Goal: Task Accomplishment & Management: Complete application form

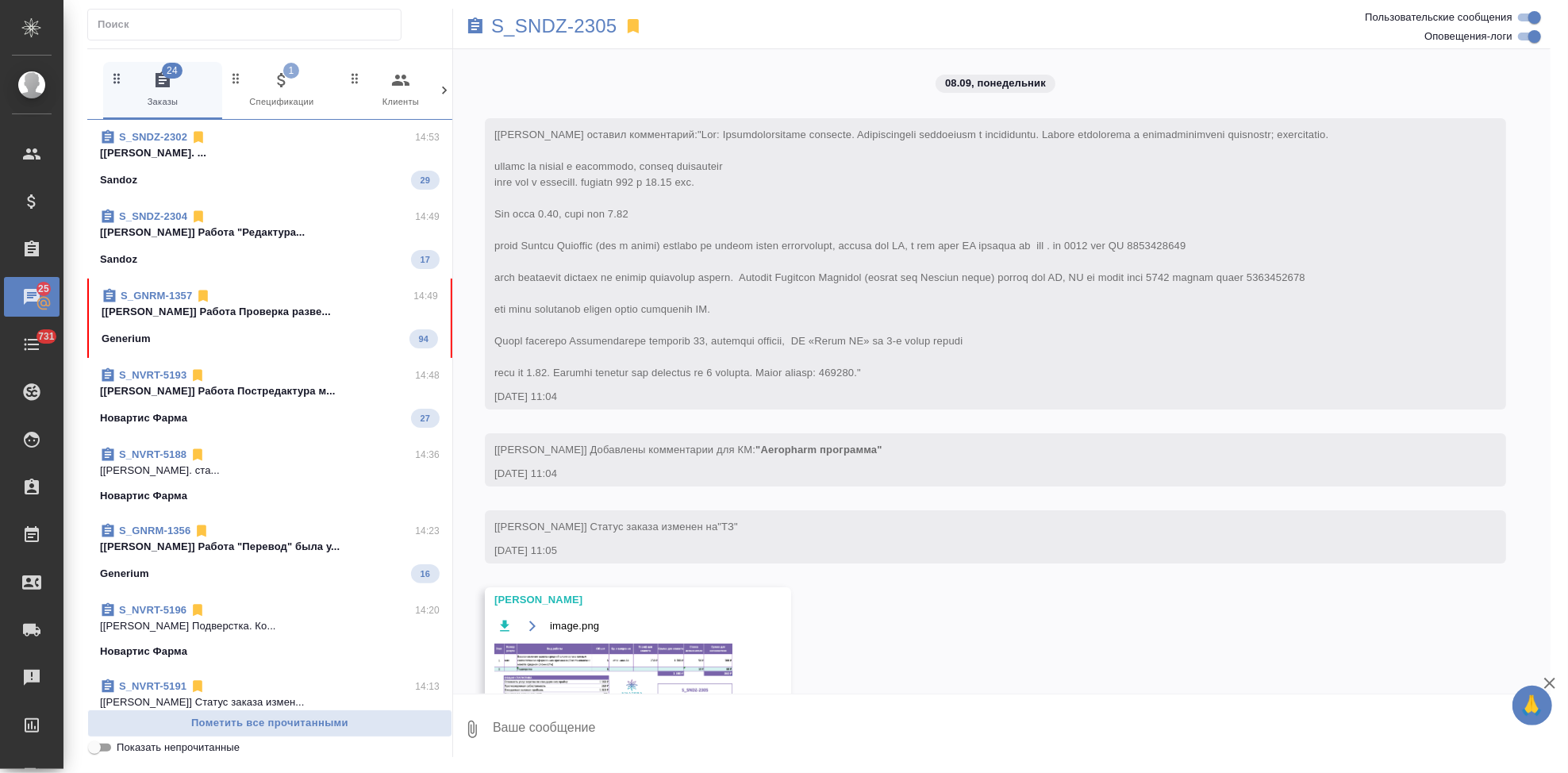
scroll to position [7213, 0]
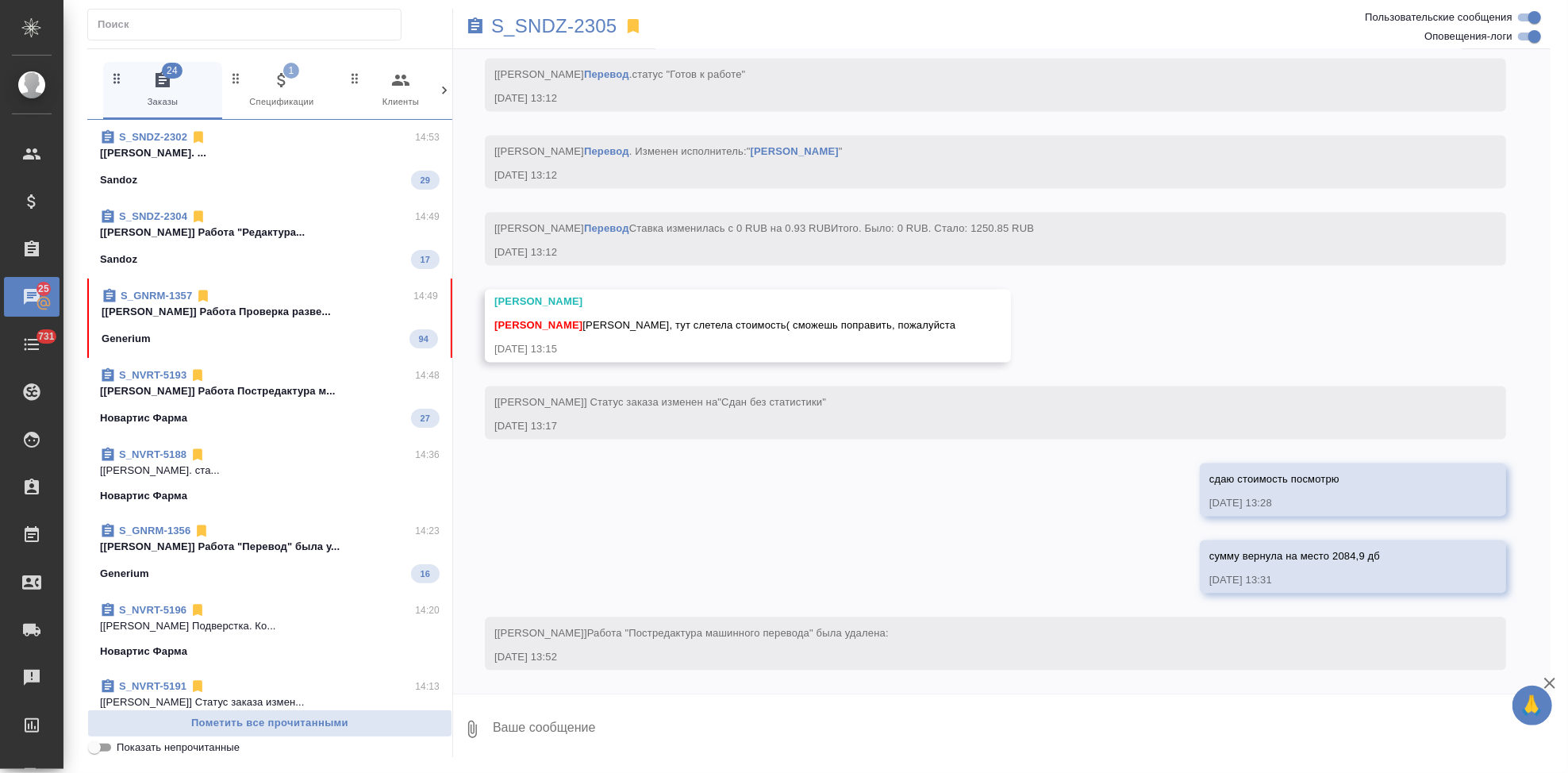
drag, startPoint x: 225, startPoint y: 308, endPoint x: 504, endPoint y: 658, distance: 447.6
click at [225, 308] on p "[Исмагилова Диана] Работа Проверка разве..." at bounding box center [269, 312] width 336 height 16
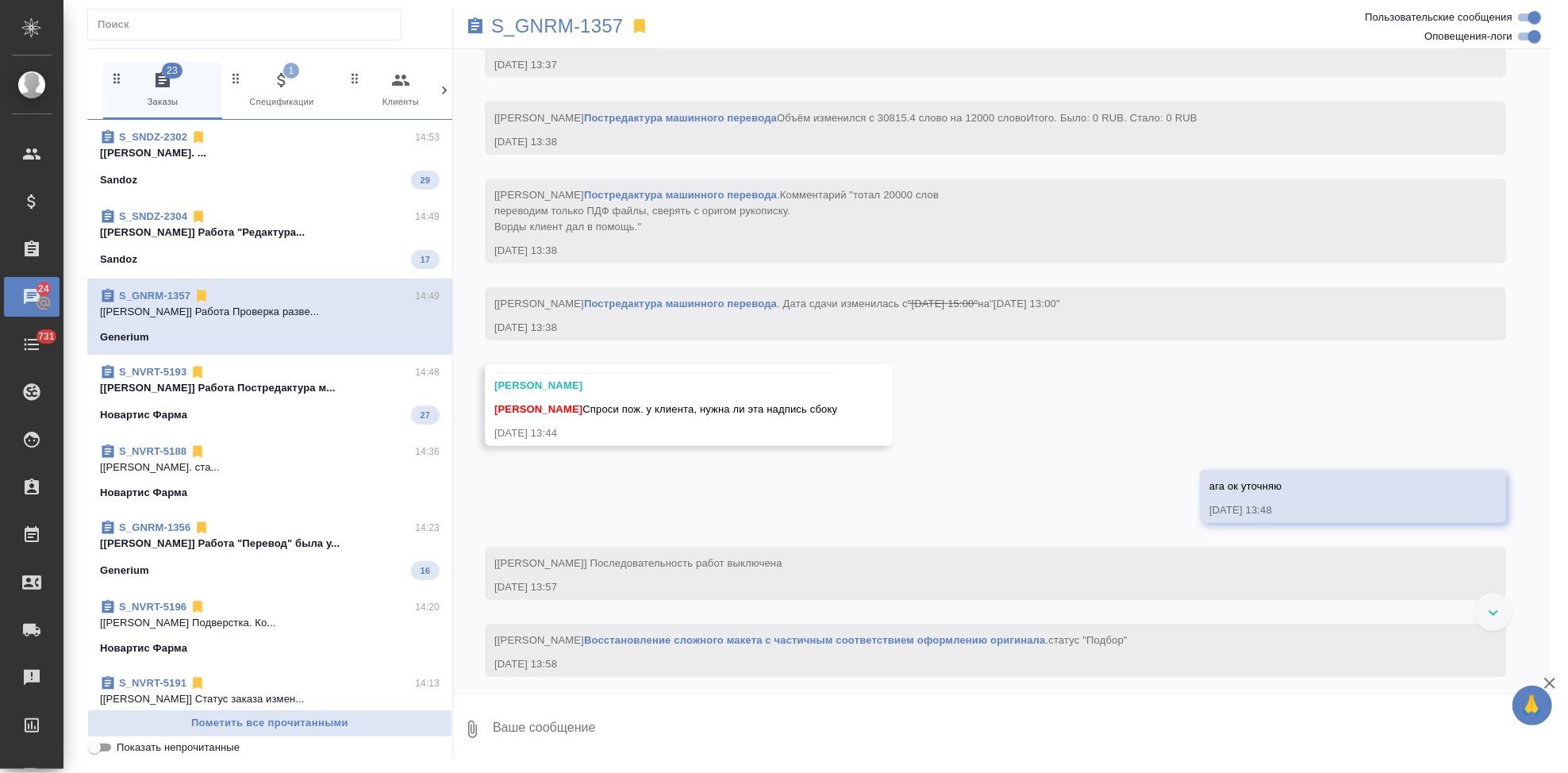
scroll to position [9914, 0]
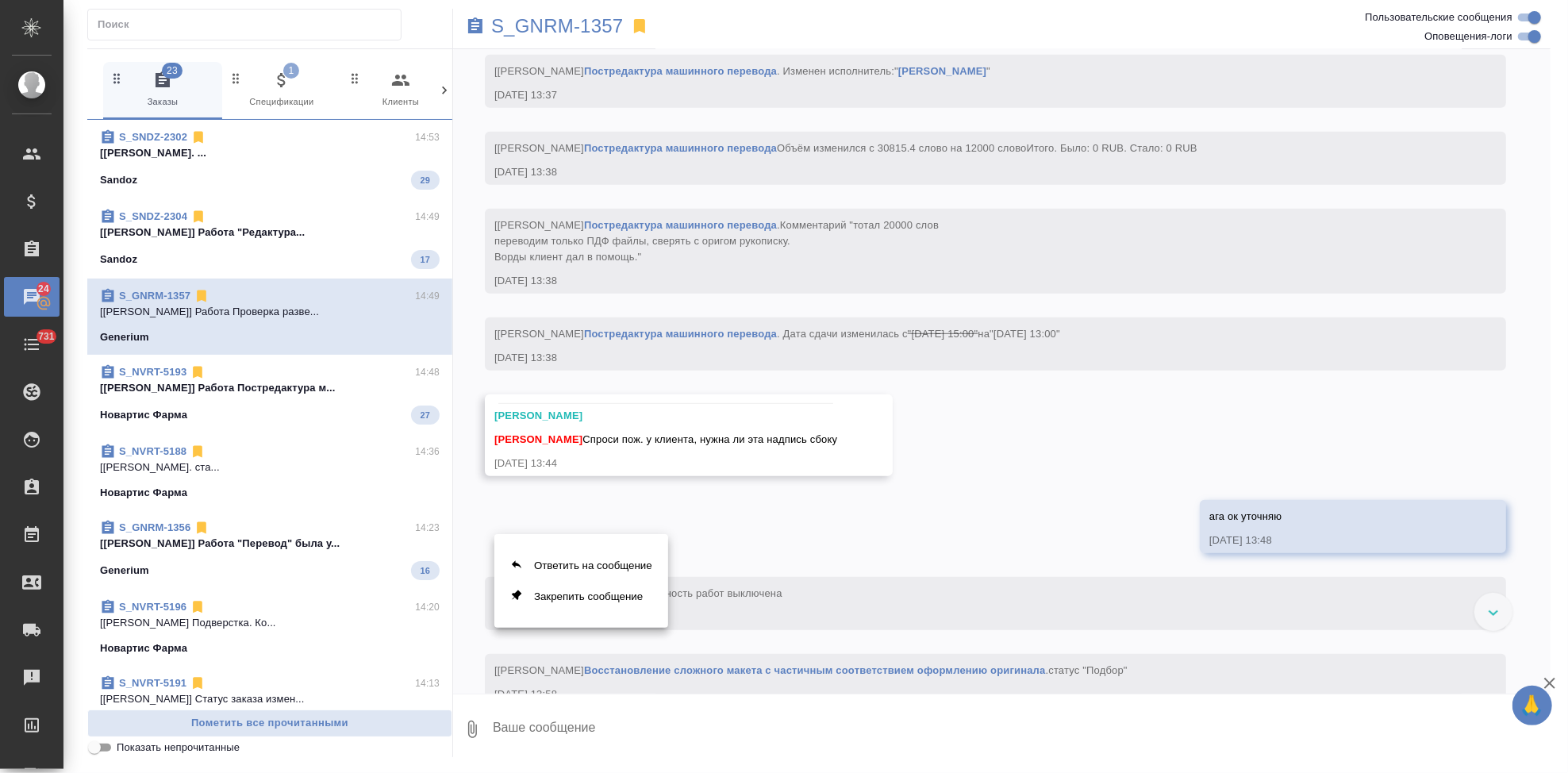
click at [553, 570] on button "Ответить на сообщение" at bounding box center [581, 565] width 174 height 31
click at [551, 735] on div "Ответить на сообщение Закрепить сообщение" at bounding box center [784, 386] width 1568 height 773
click at [548, 741] on textarea at bounding box center [1021, 739] width 1060 height 54
paste textarea "да, перенесите, пожалуйста."
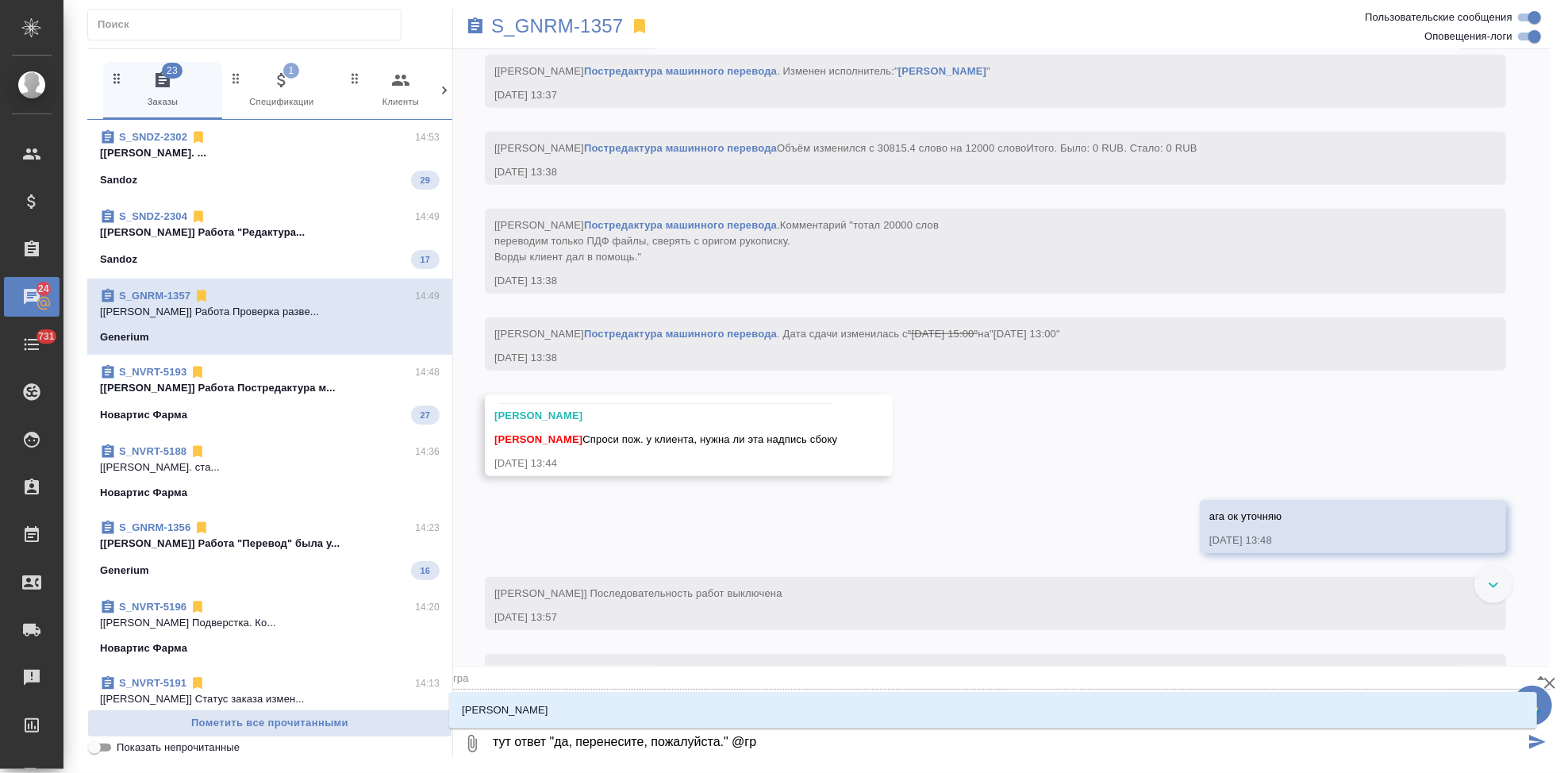
type textarea "тут ответ "да, перенесите, пожалуйста." @гра"
type input "гра"
click at [646, 714] on li "[PERSON_NAME]" at bounding box center [993, 710] width 1088 height 29
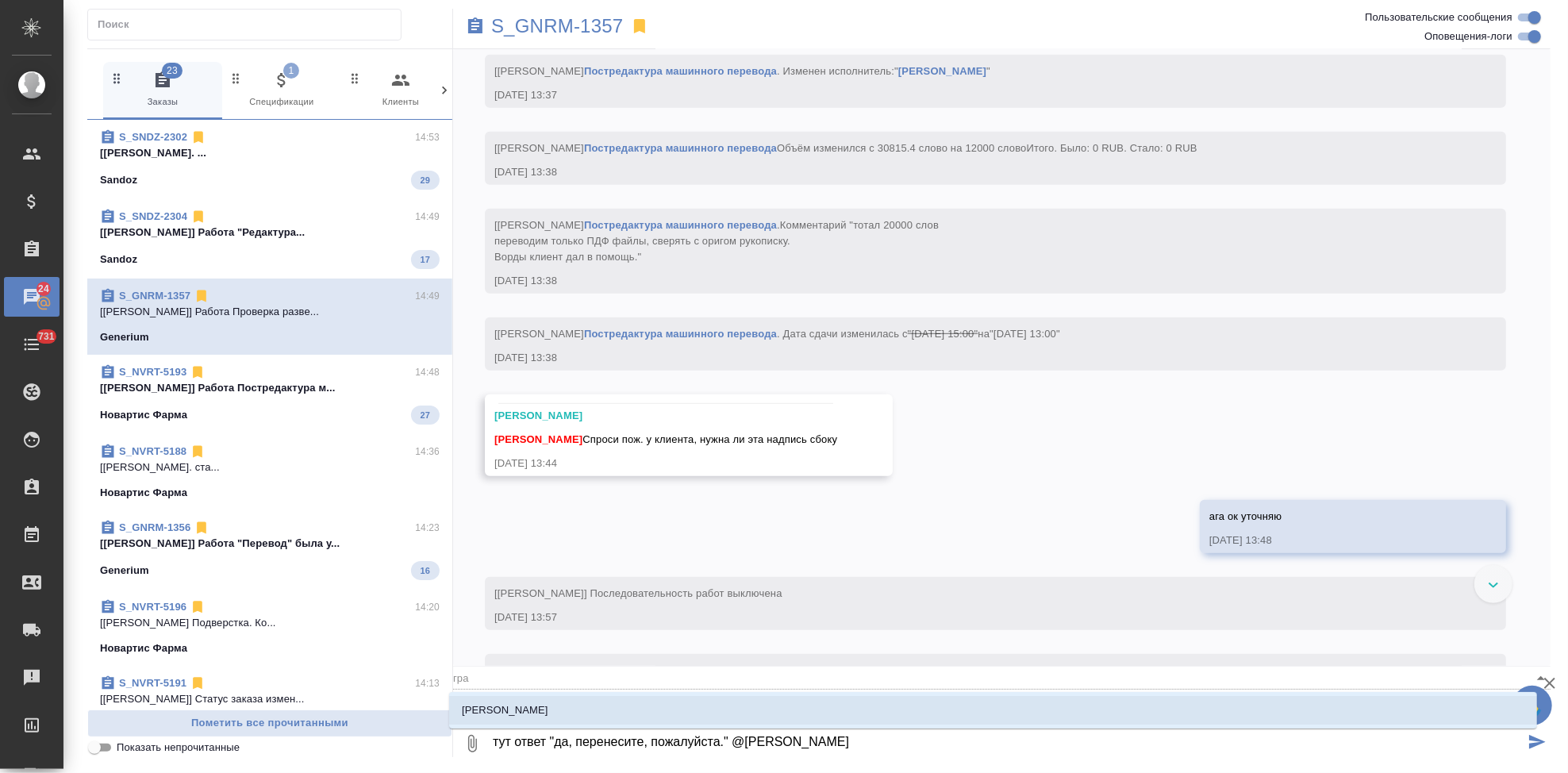
type textarea "тут ответ "да, перенесите, пожалуйста." @Грабко Мария"
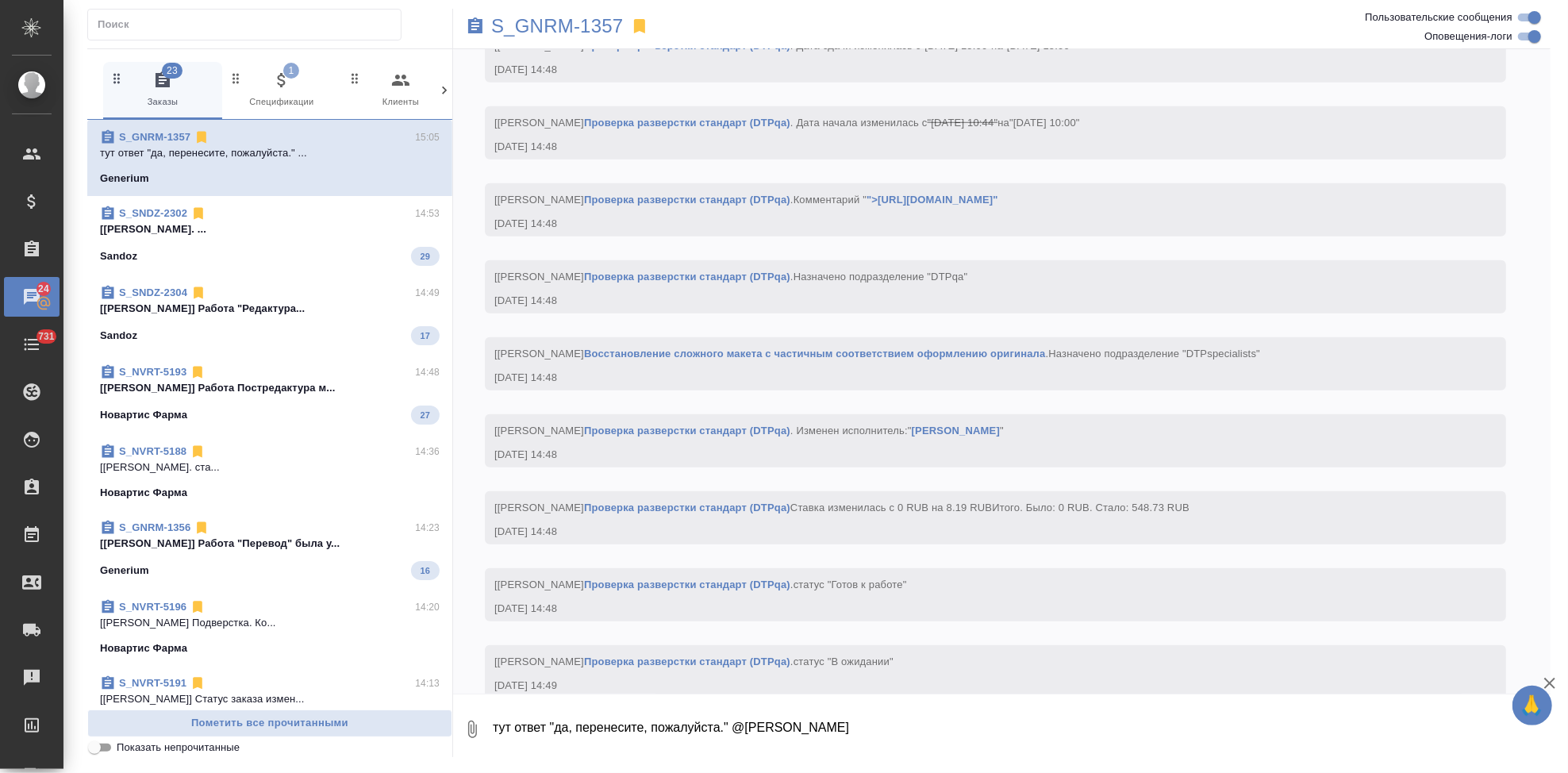
scroll to position [20199, 0]
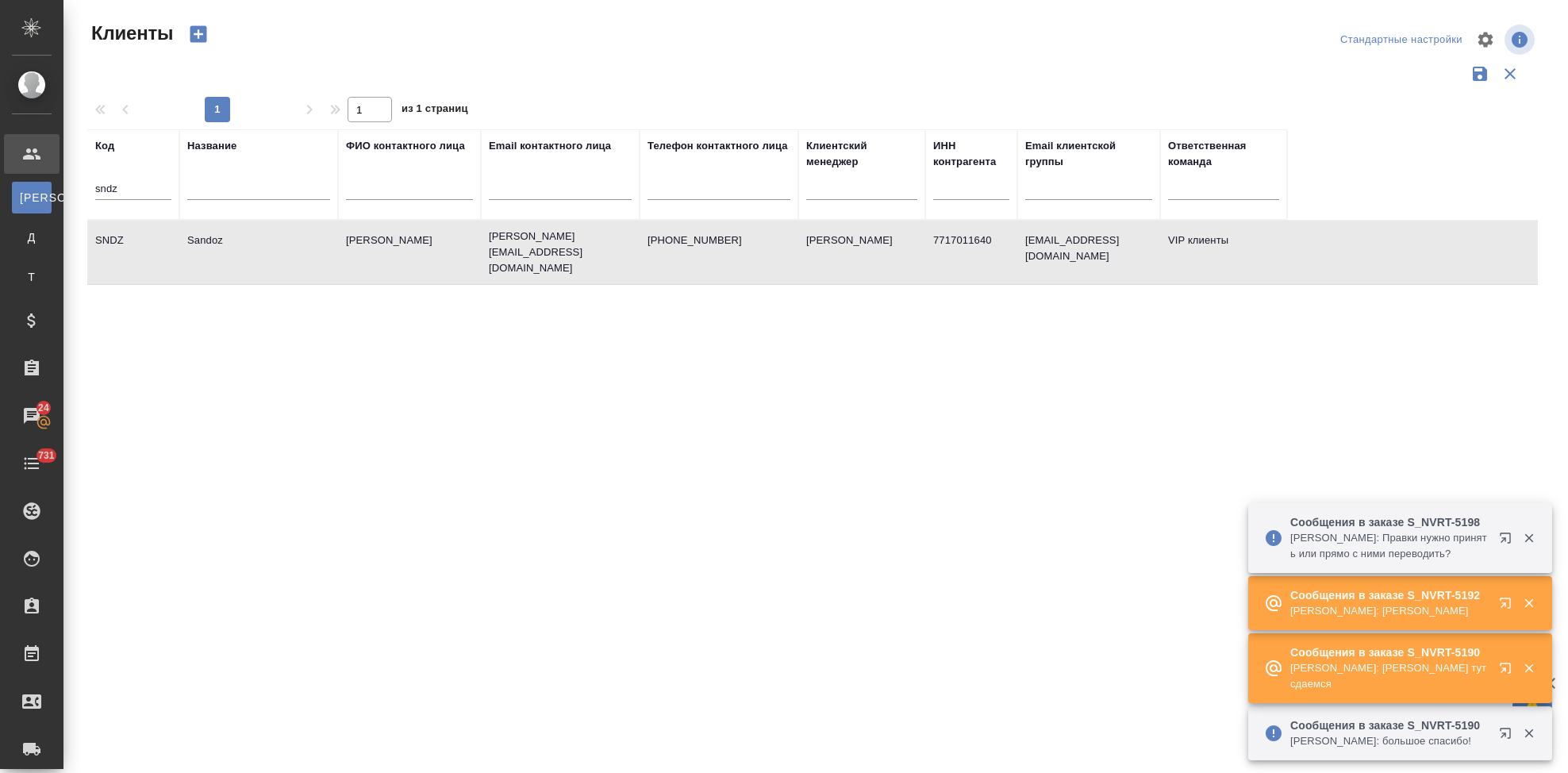
select select "RU"
click at [133, 183] on input "sndz" at bounding box center [134, 190] width 76 height 20
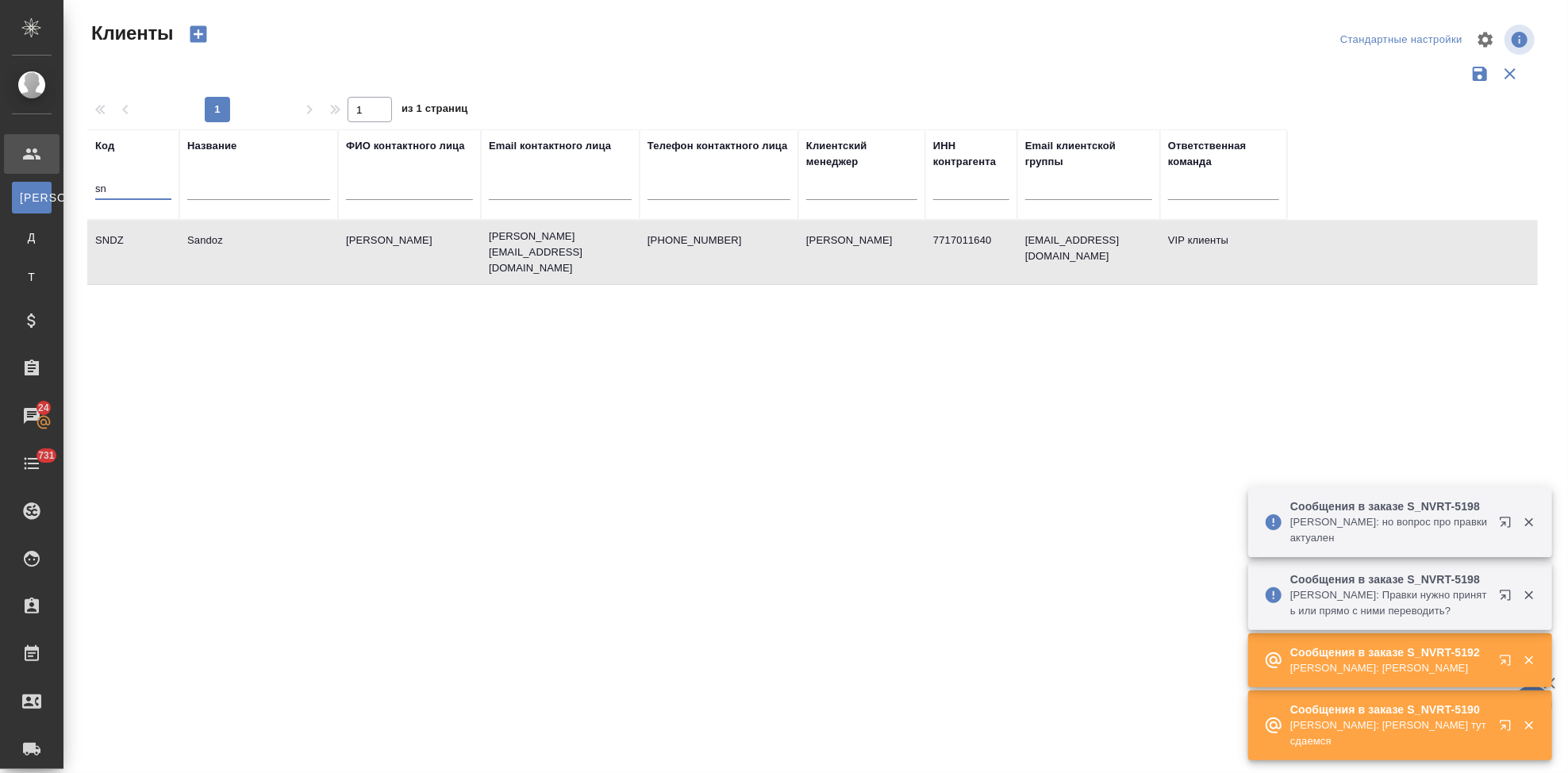
type input "s"
type input "sndz"
click at [317, 254] on td "Sandoz" at bounding box center [258, 253] width 159 height 56
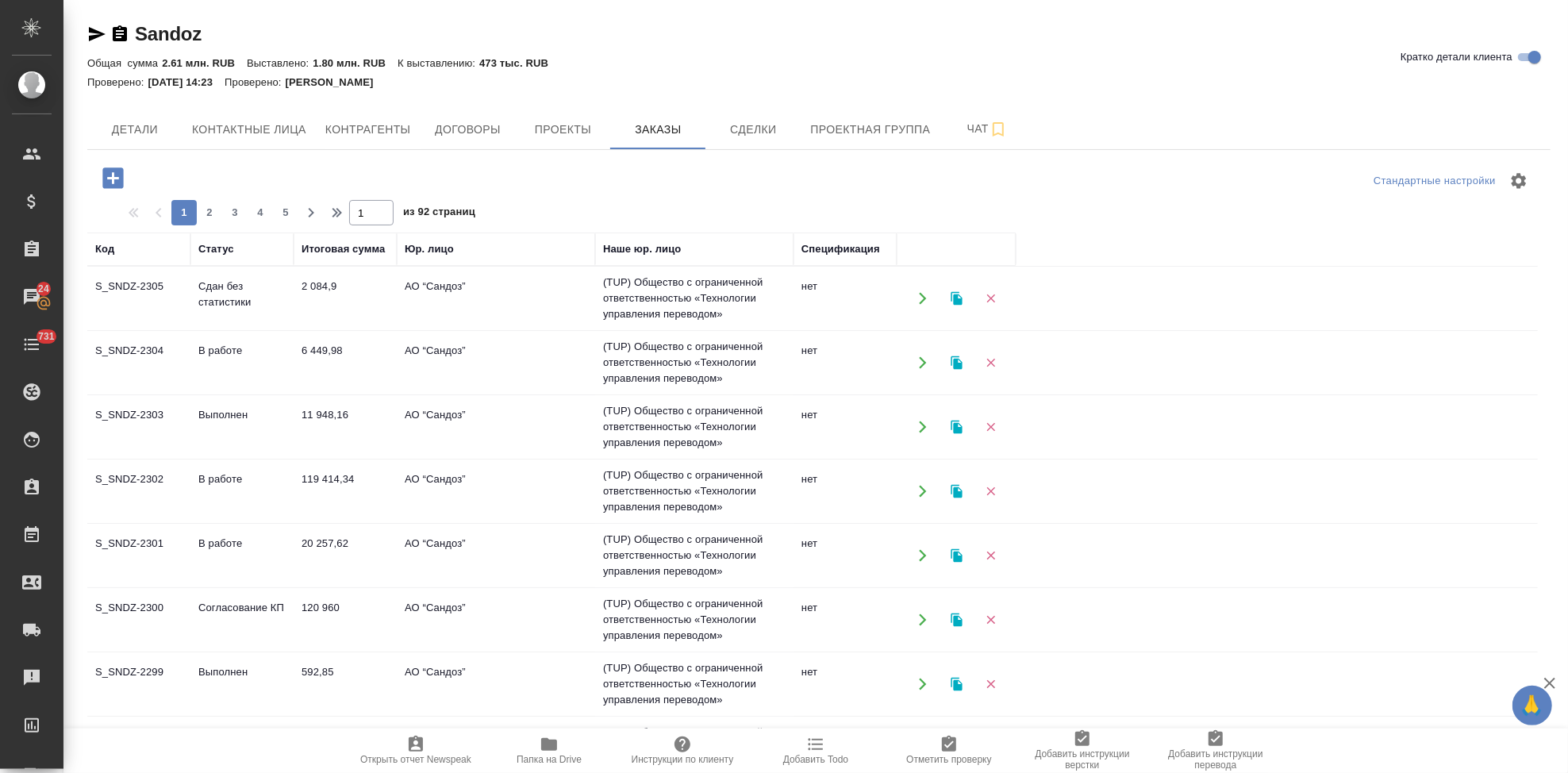
click at [208, 606] on td "Согласование КП" at bounding box center [241, 620] width 103 height 56
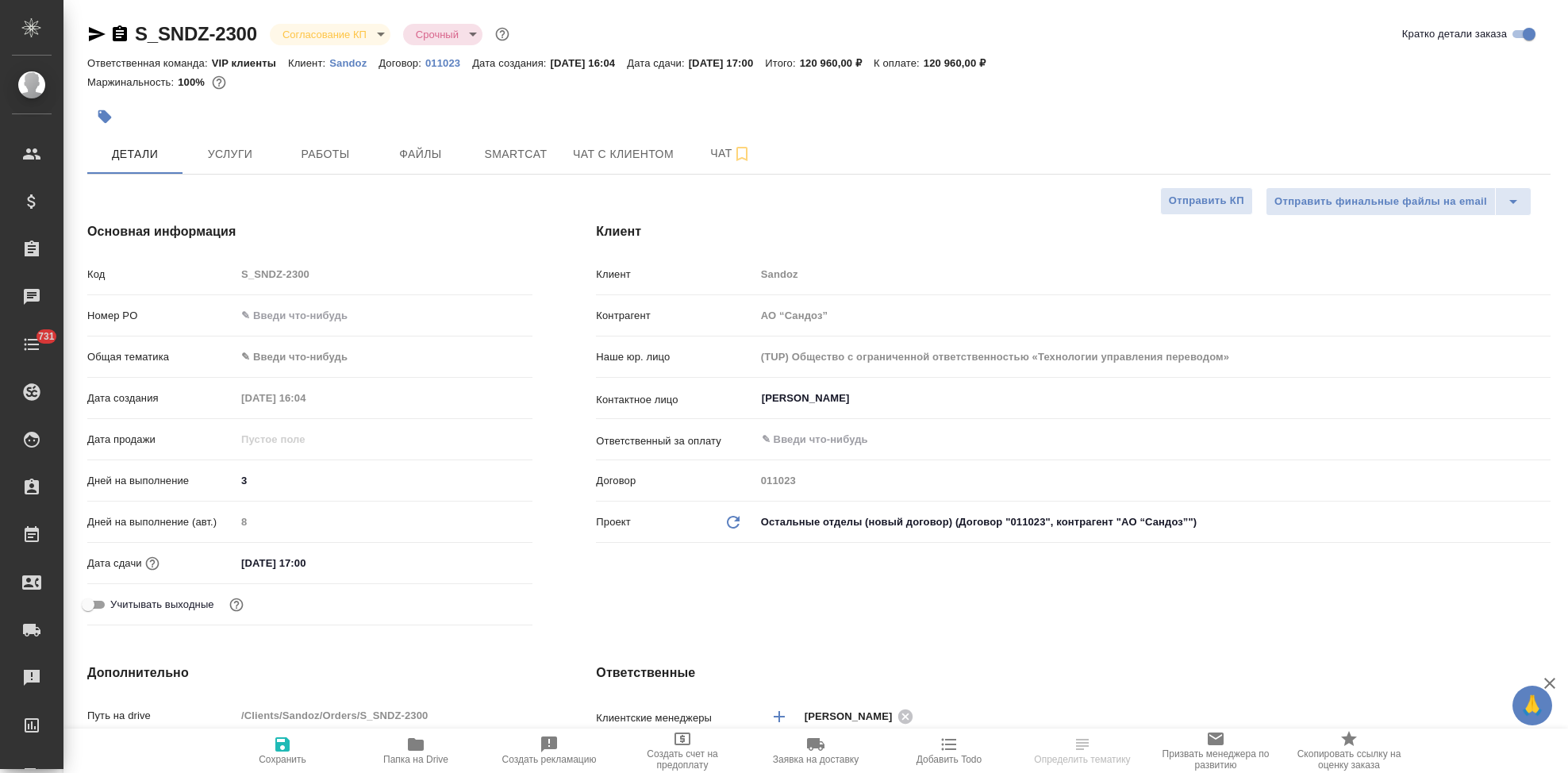
select select "RU"
click at [321, 311] on input "text" at bounding box center [384, 315] width 296 height 23
paste input "7752718686"
type input "7752718686"
click at [276, 757] on span "Сохранить" at bounding box center [283, 759] width 48 height 11
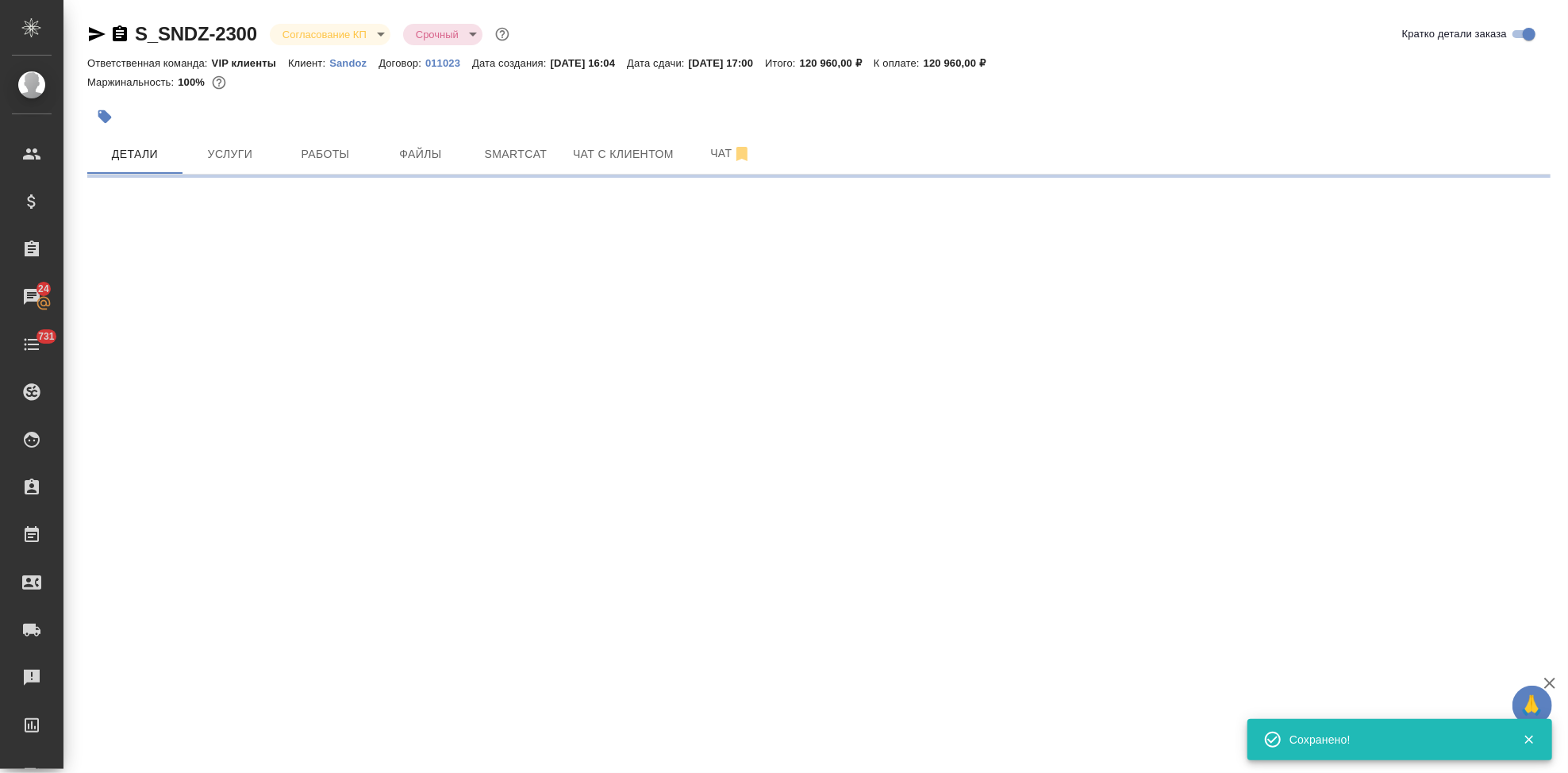
select select "RU"
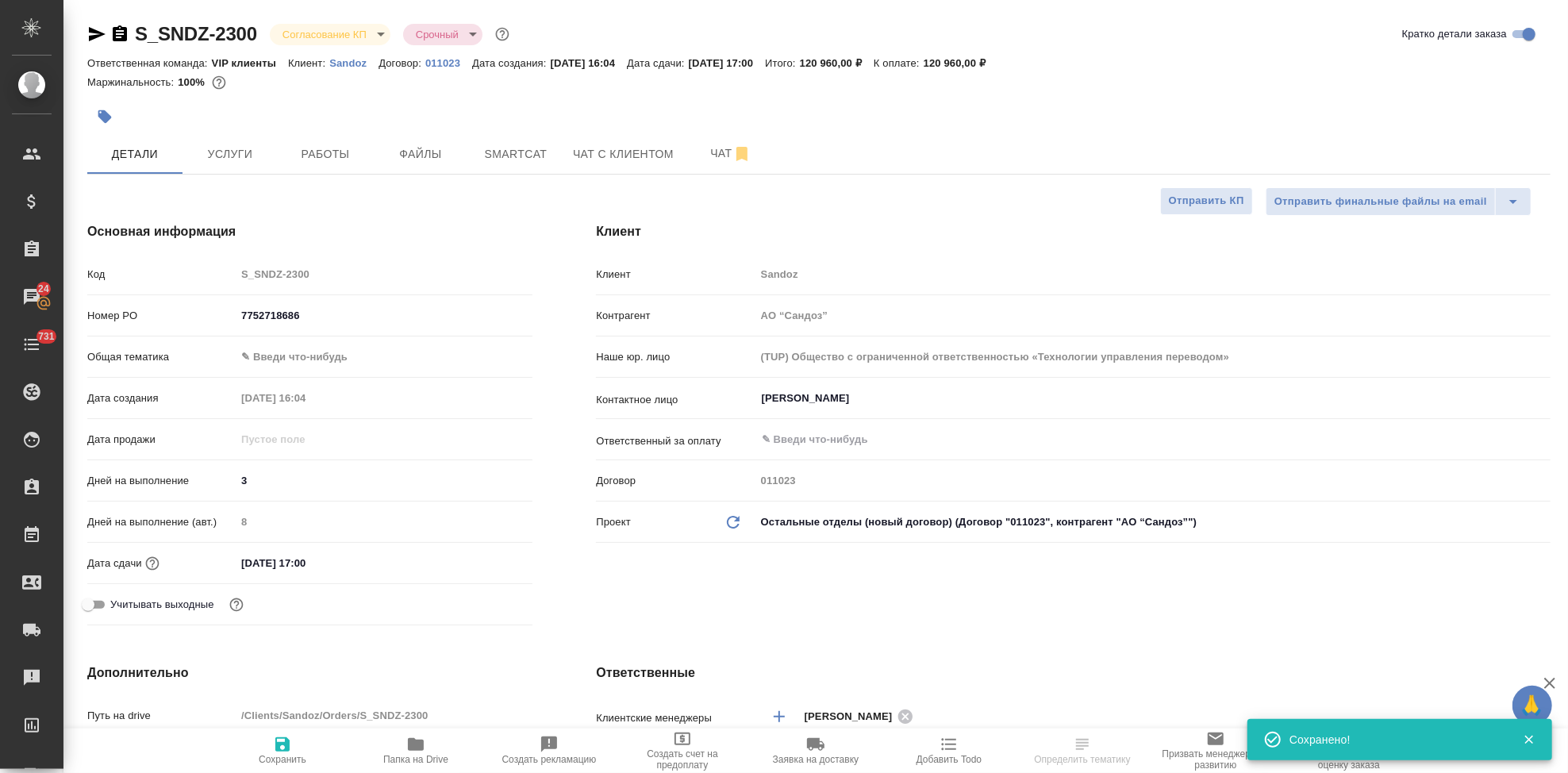
type textarea "x"
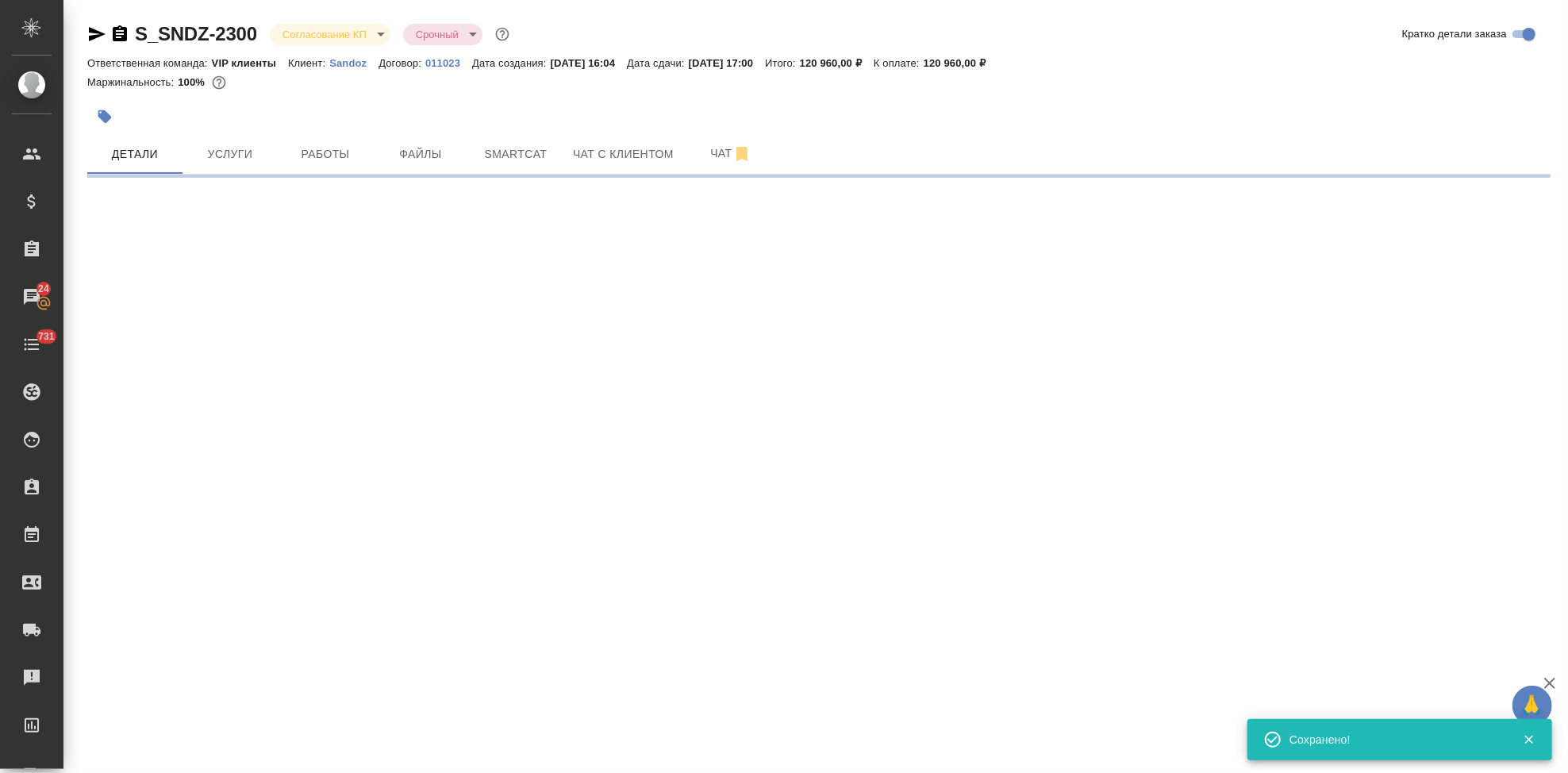
select select "RU"
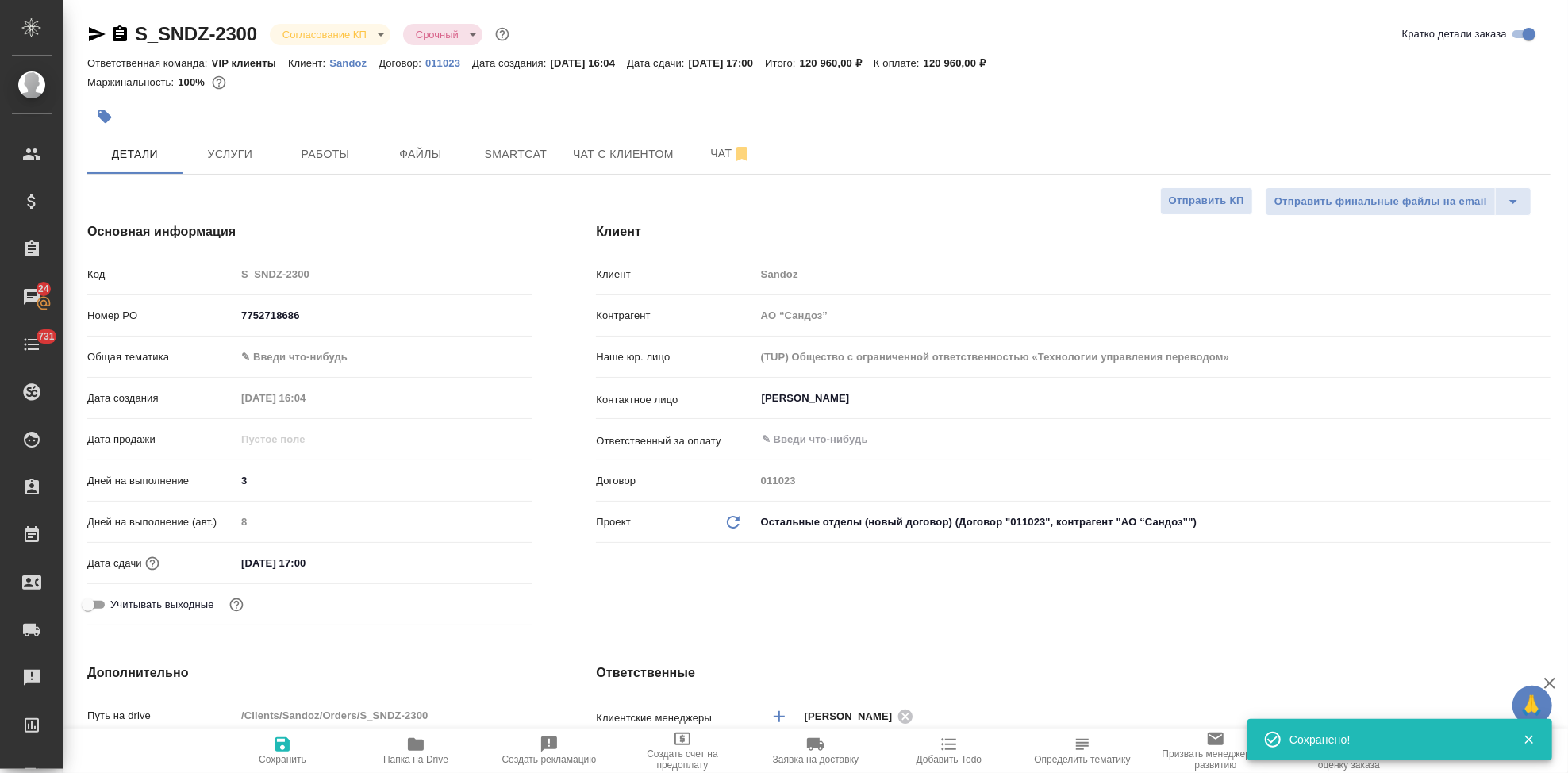
type textarea "x"
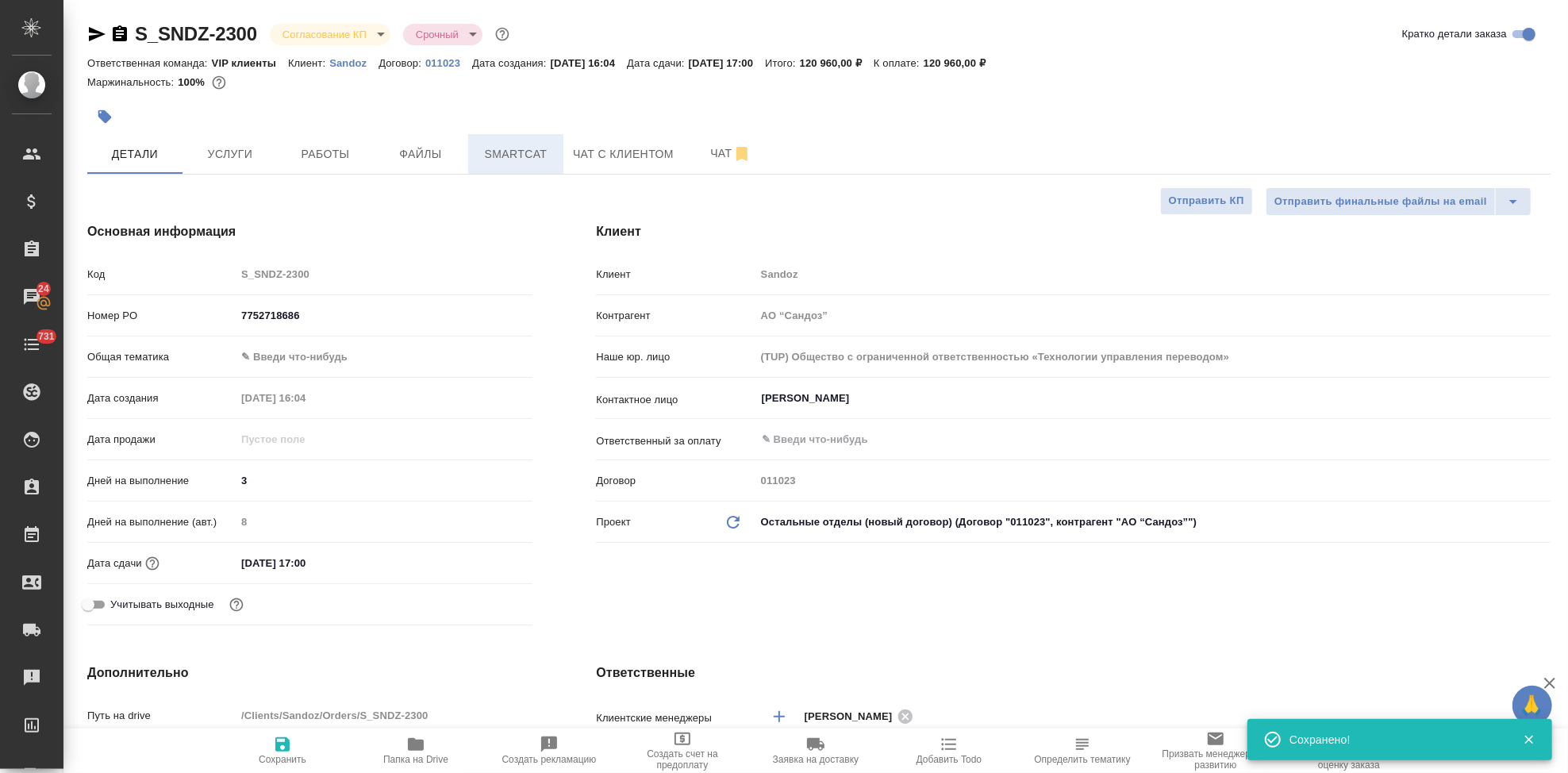
type textarea "x"
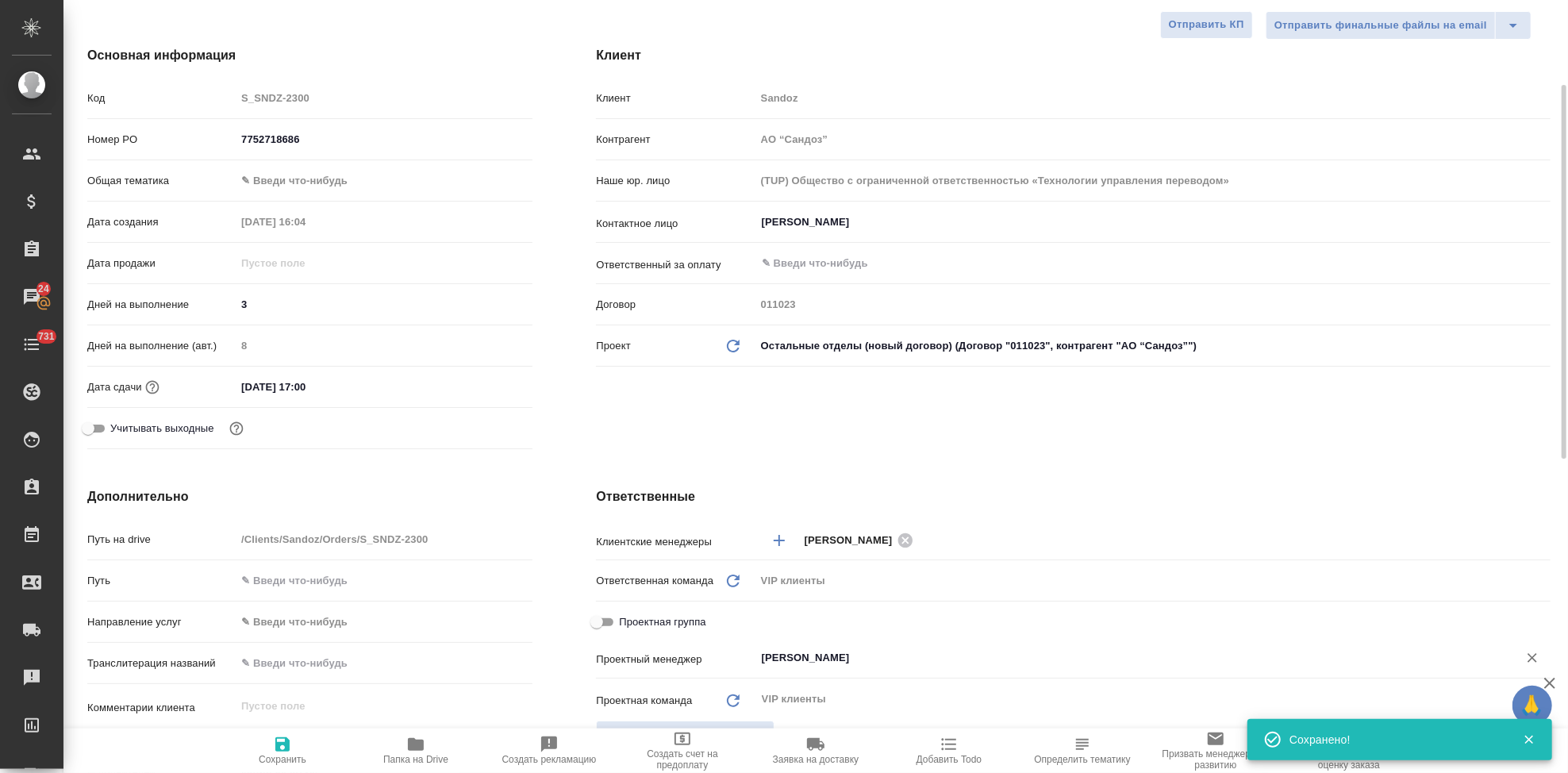
scroll to position [441, 0]
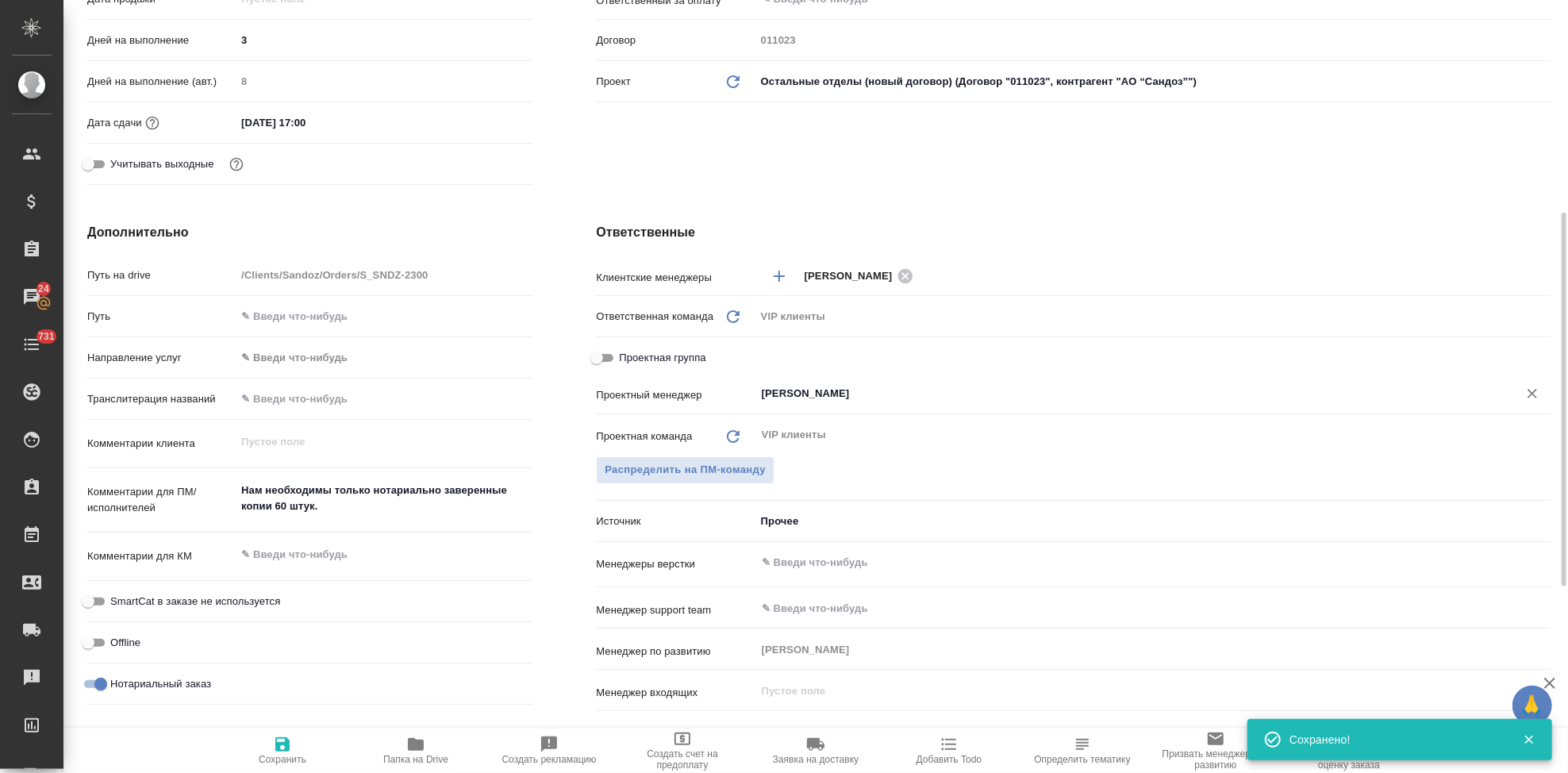
click at [902, 400] on input "[PERSON_NAME]" at bounding box center [1126, 394] width 732 height 19
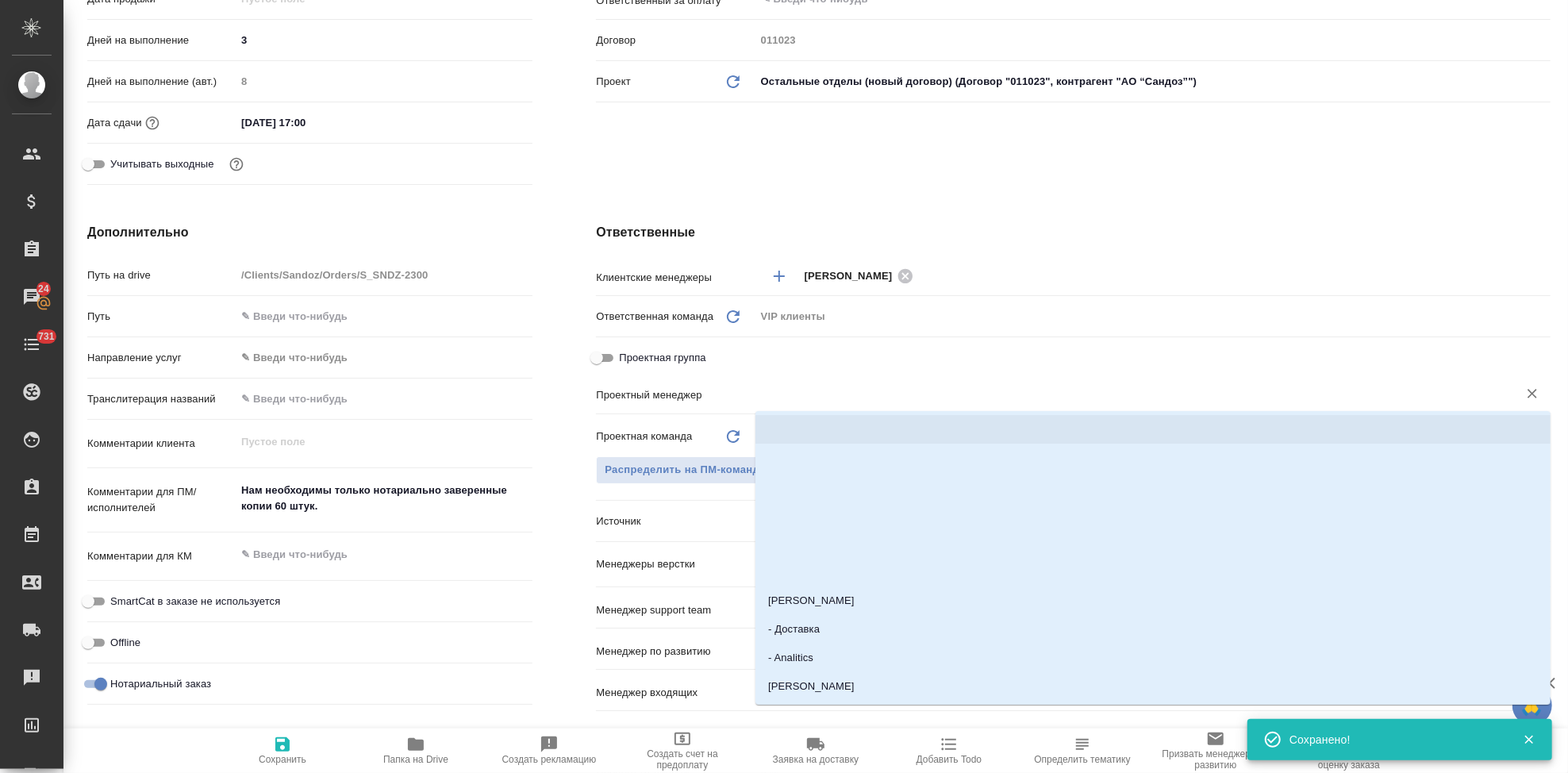
type textarea "x"
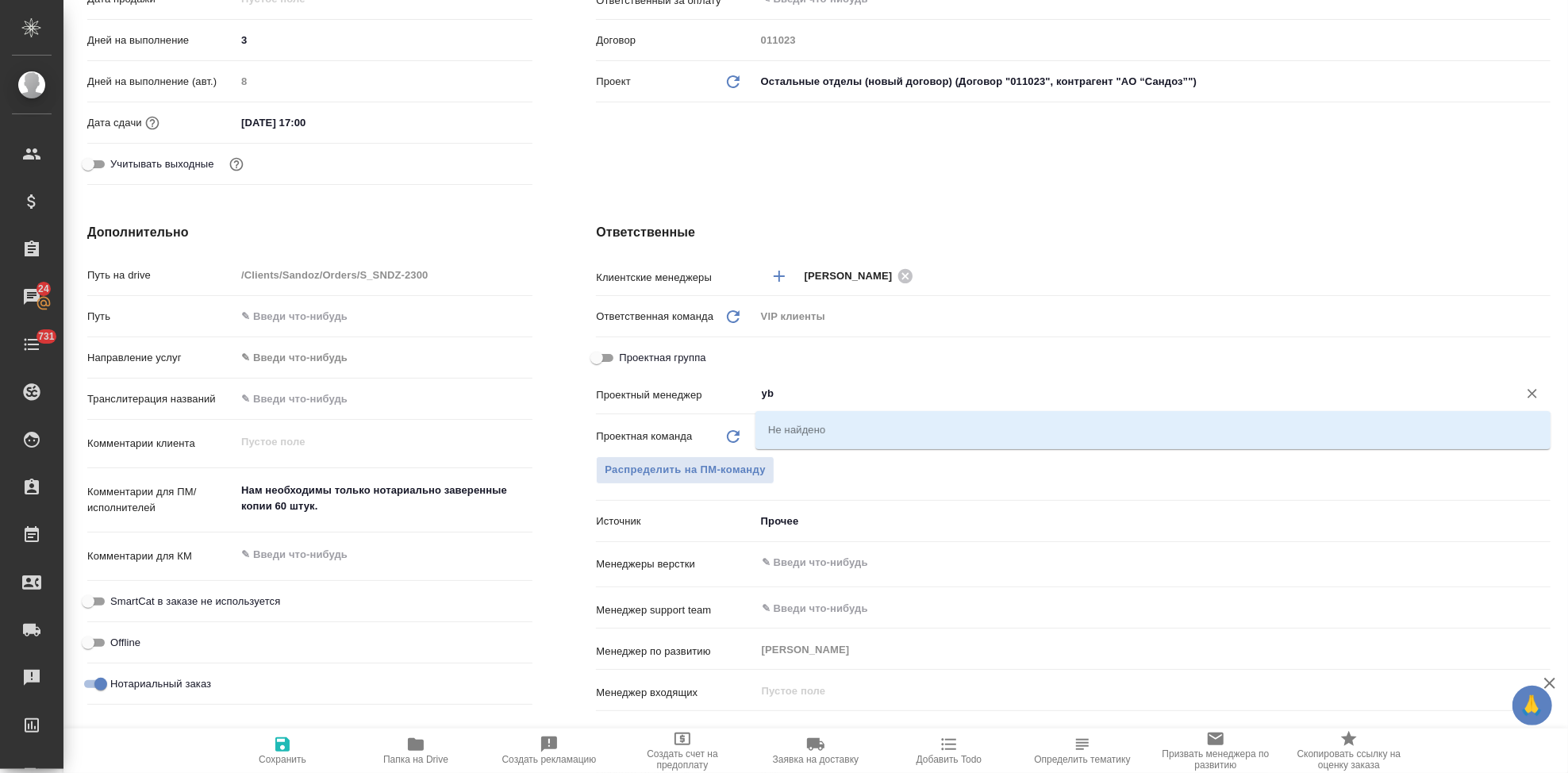
type input "y"
type textarea "x"
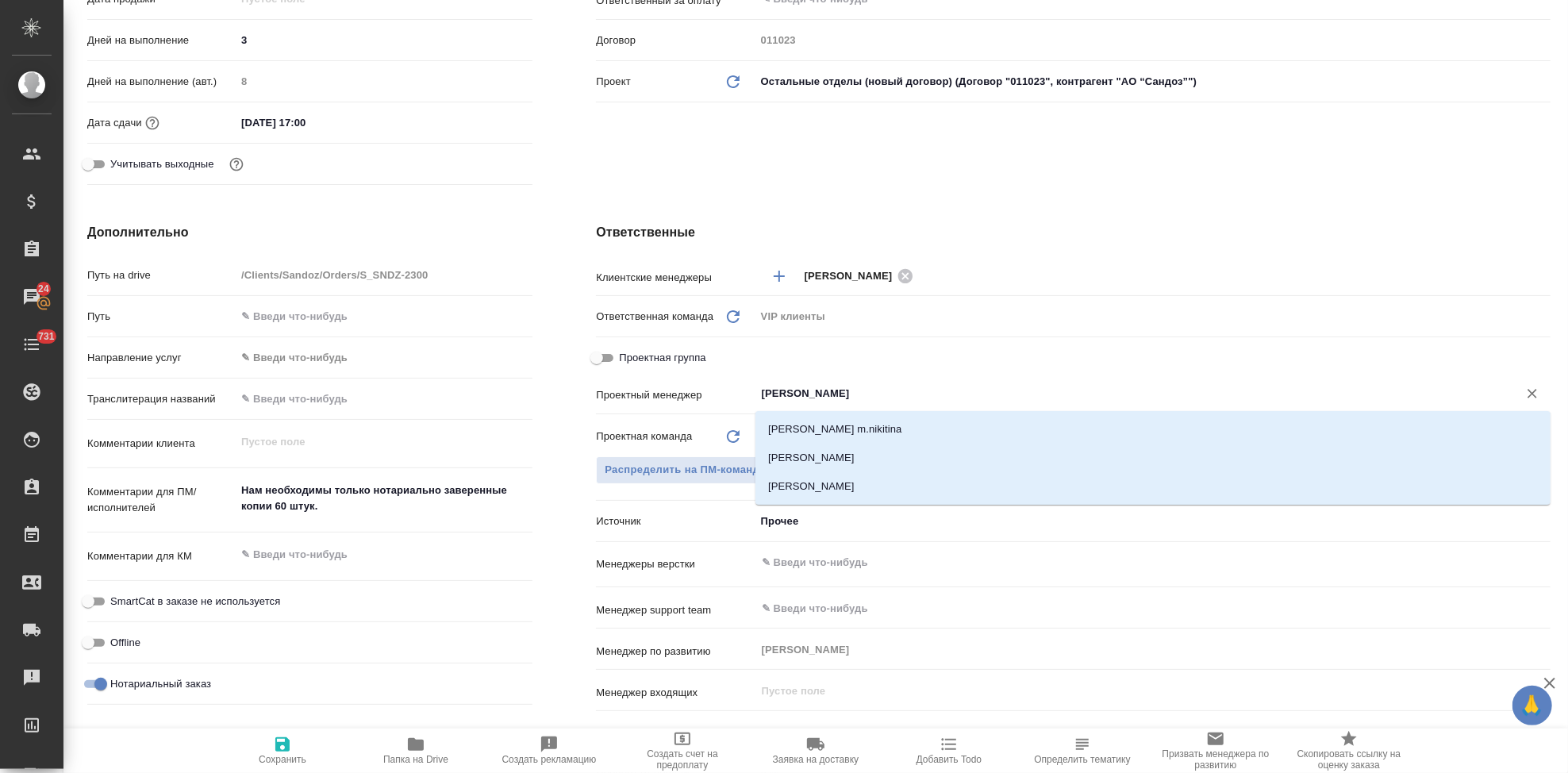
type input "никитина"
click at [828, 490] on li "Никитина Татьяна" at bounding box center [1153, 487] width 795 height 29
type textarea "x"
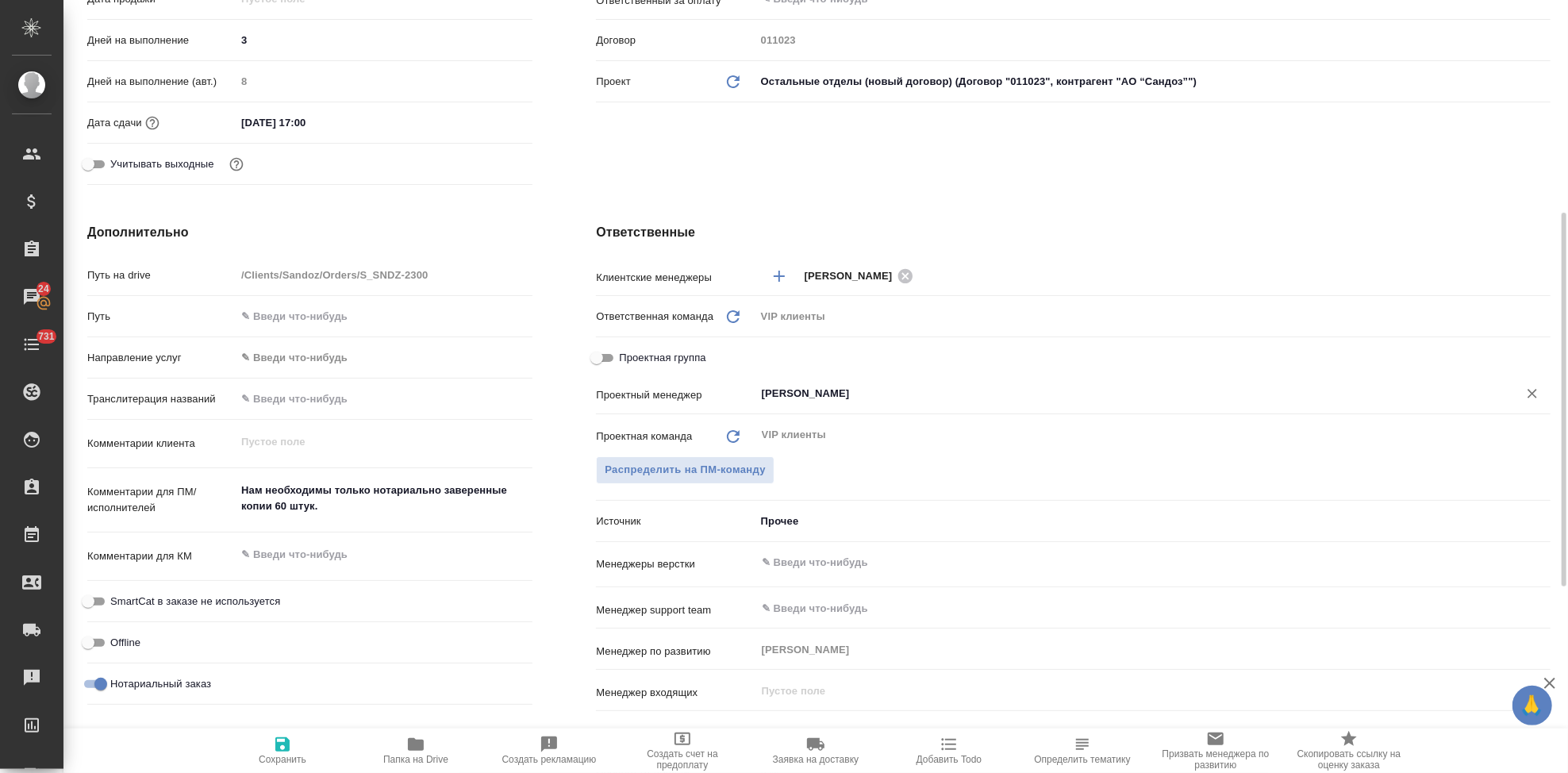
type input "Никитина Татьяна"
click at [300, 755] on span "Сохранить" at bounding box center [283, 759] width 48 height 11
type textarea "x"
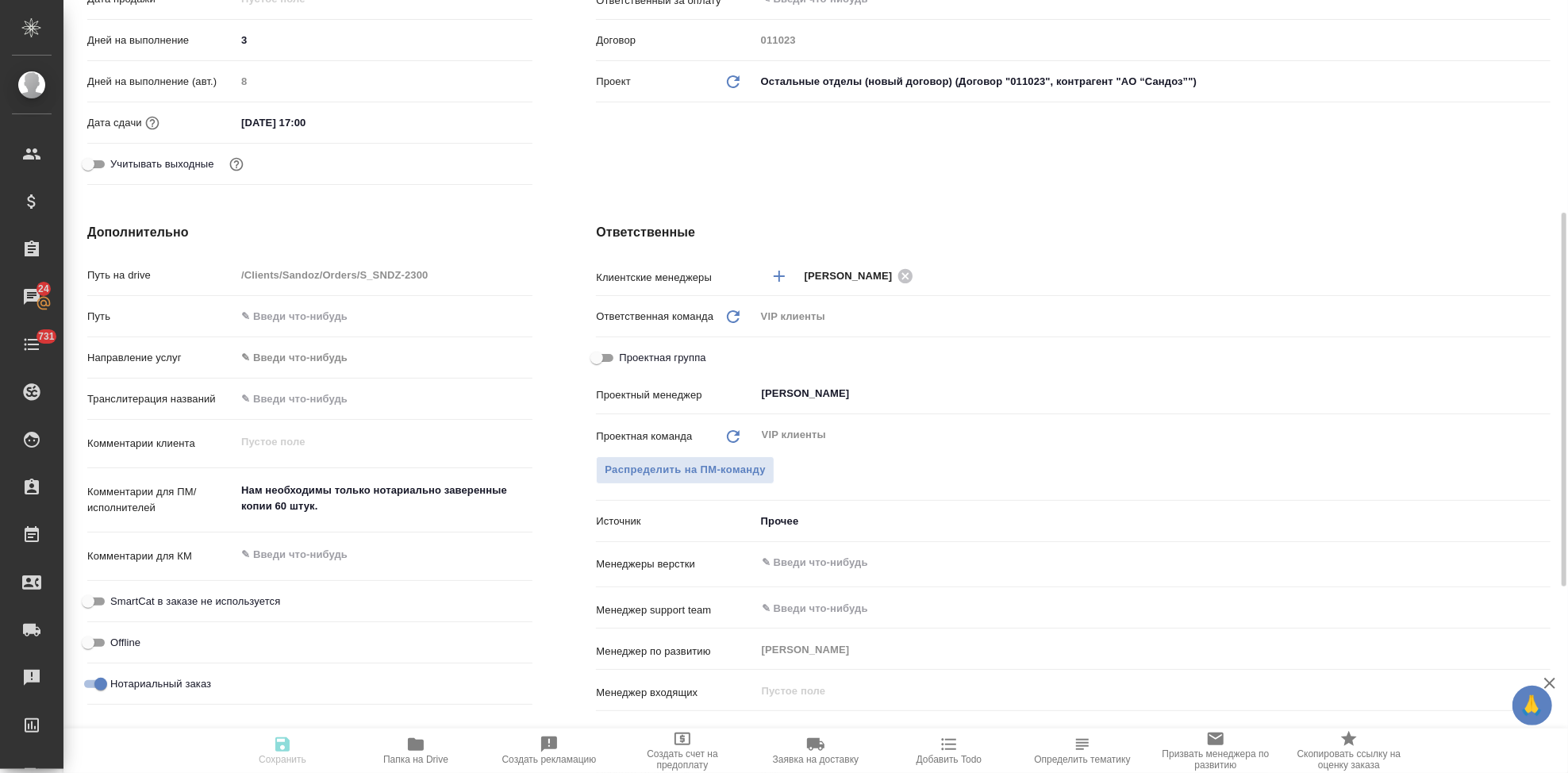
type textarea "x"
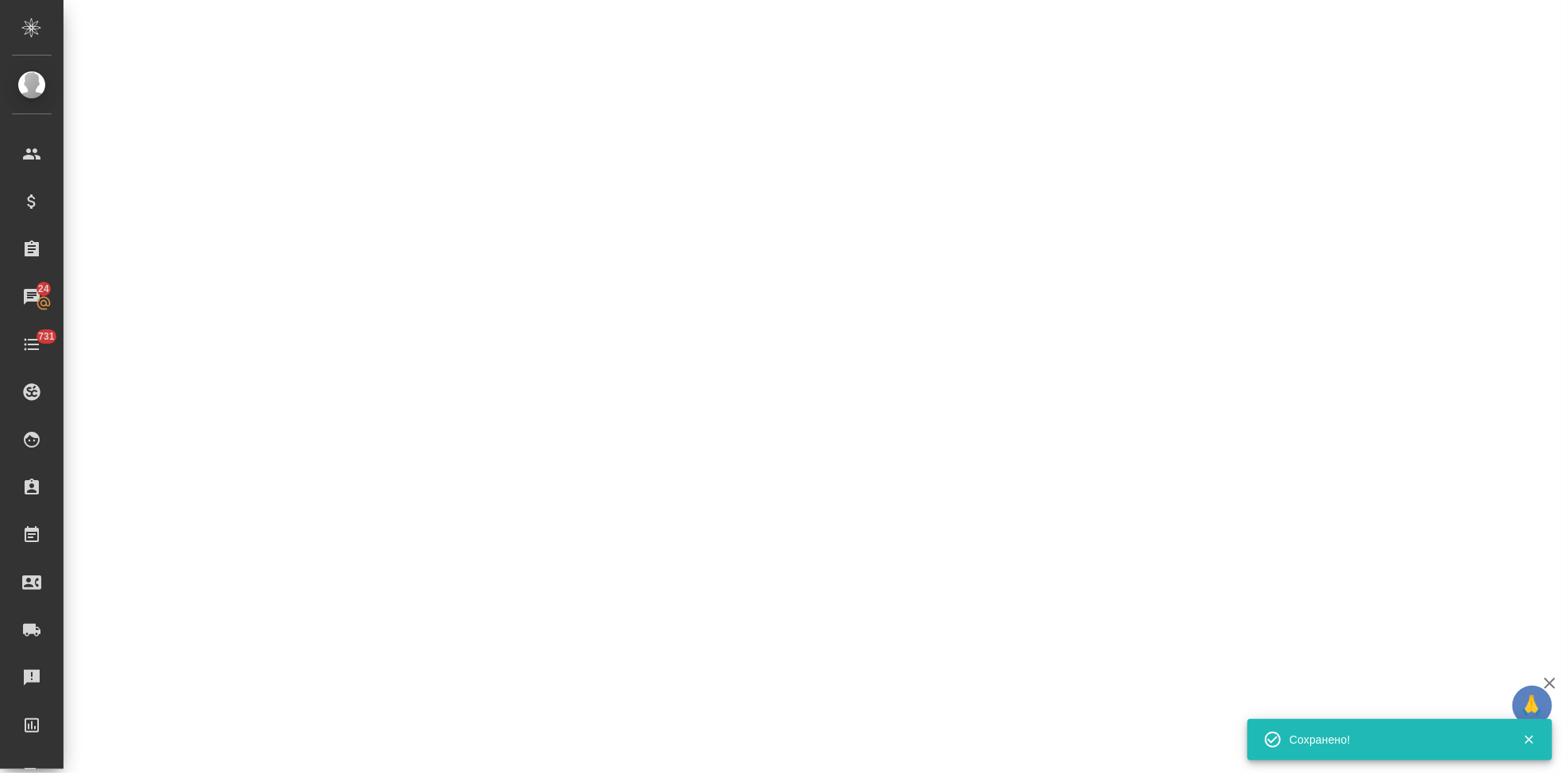
select select "RU"
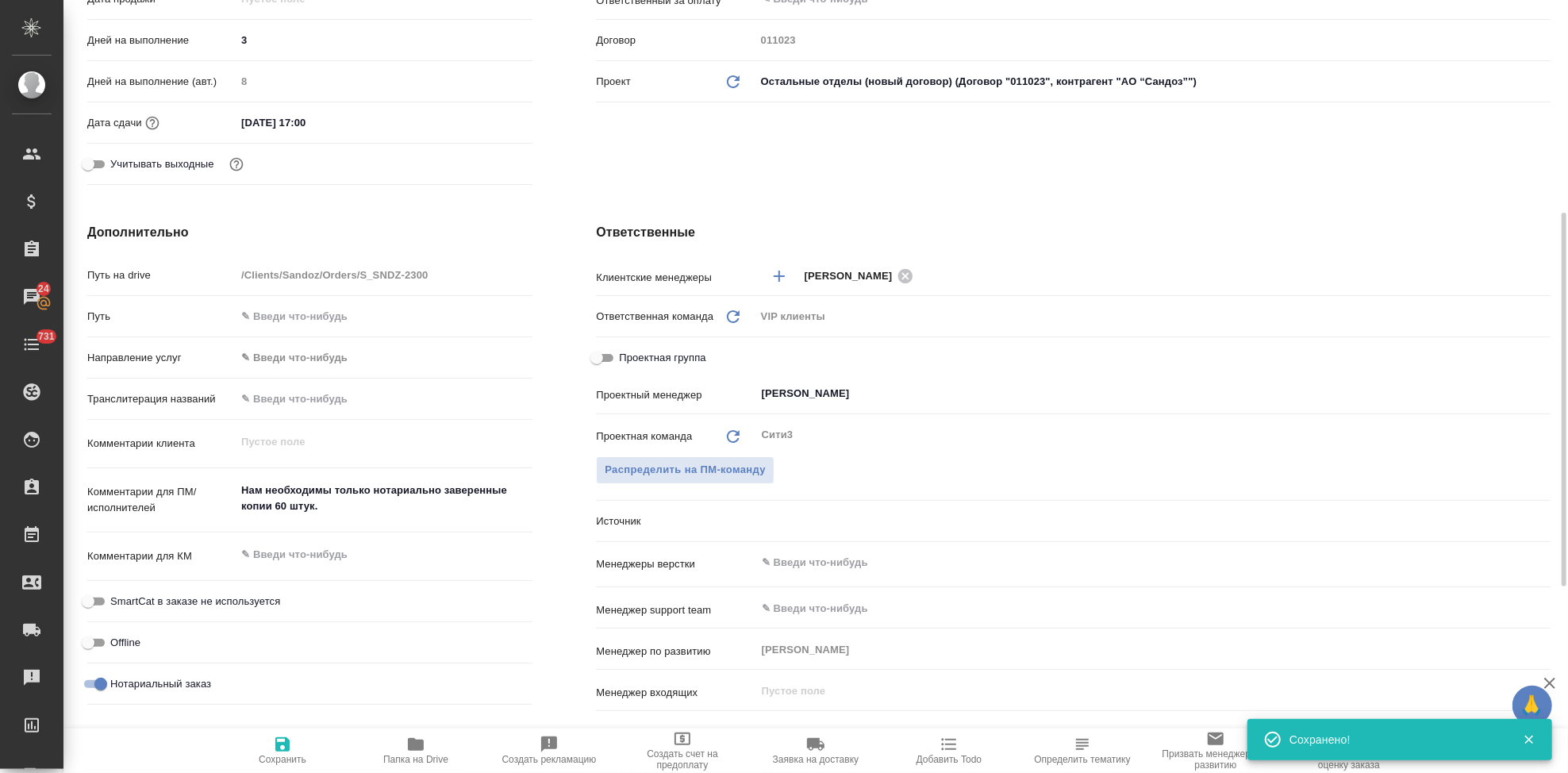
type textarea "x"
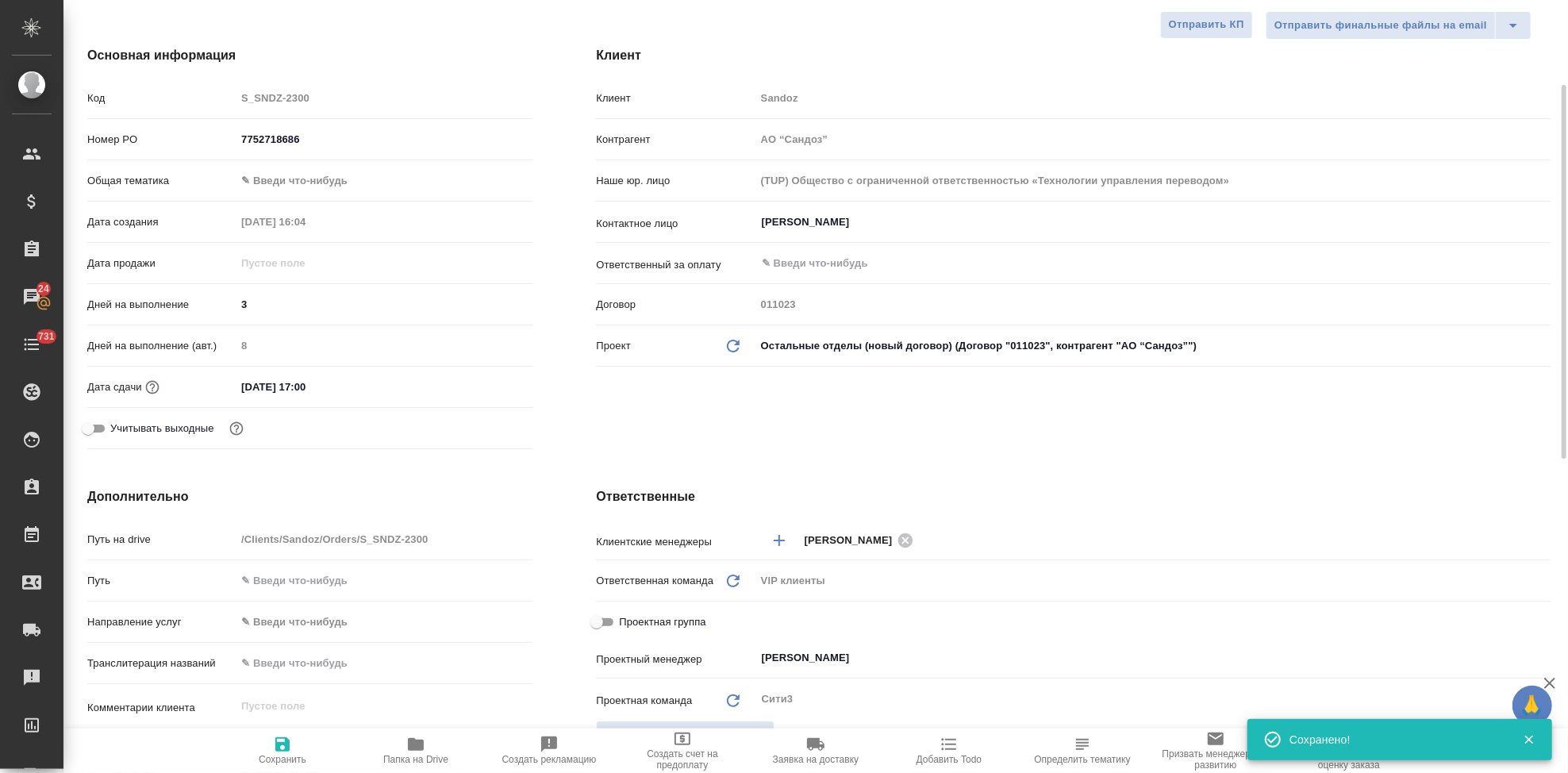
scroll to position [0, 0]
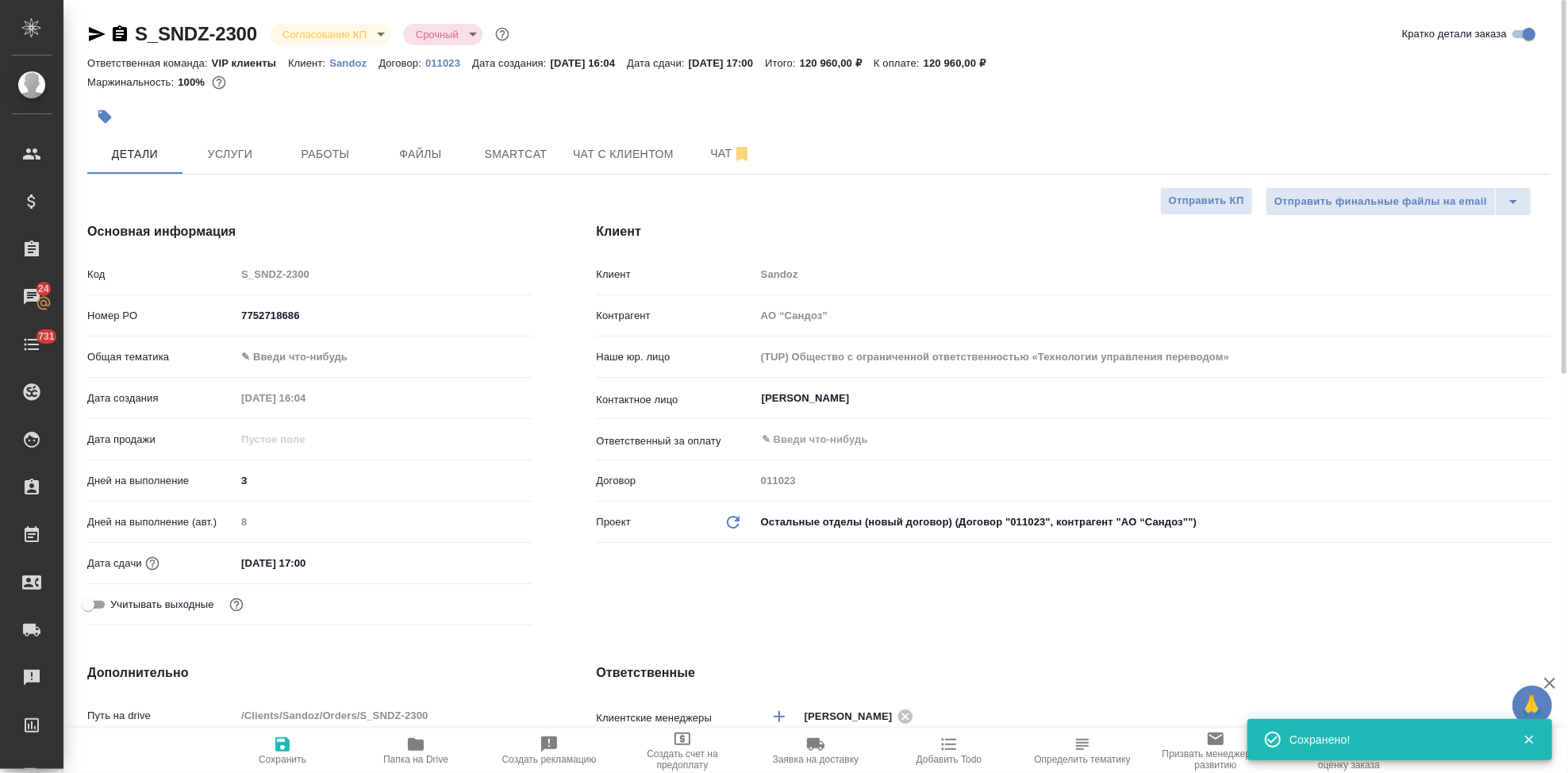
click at [377, 33] on body "🙏 .cls-1 fill:#fff; AWATERA Kabargina Anna Клиенты Спецификации Заказы 24 Чаты …" at bounding box center [784, 386] width 1568 height 773
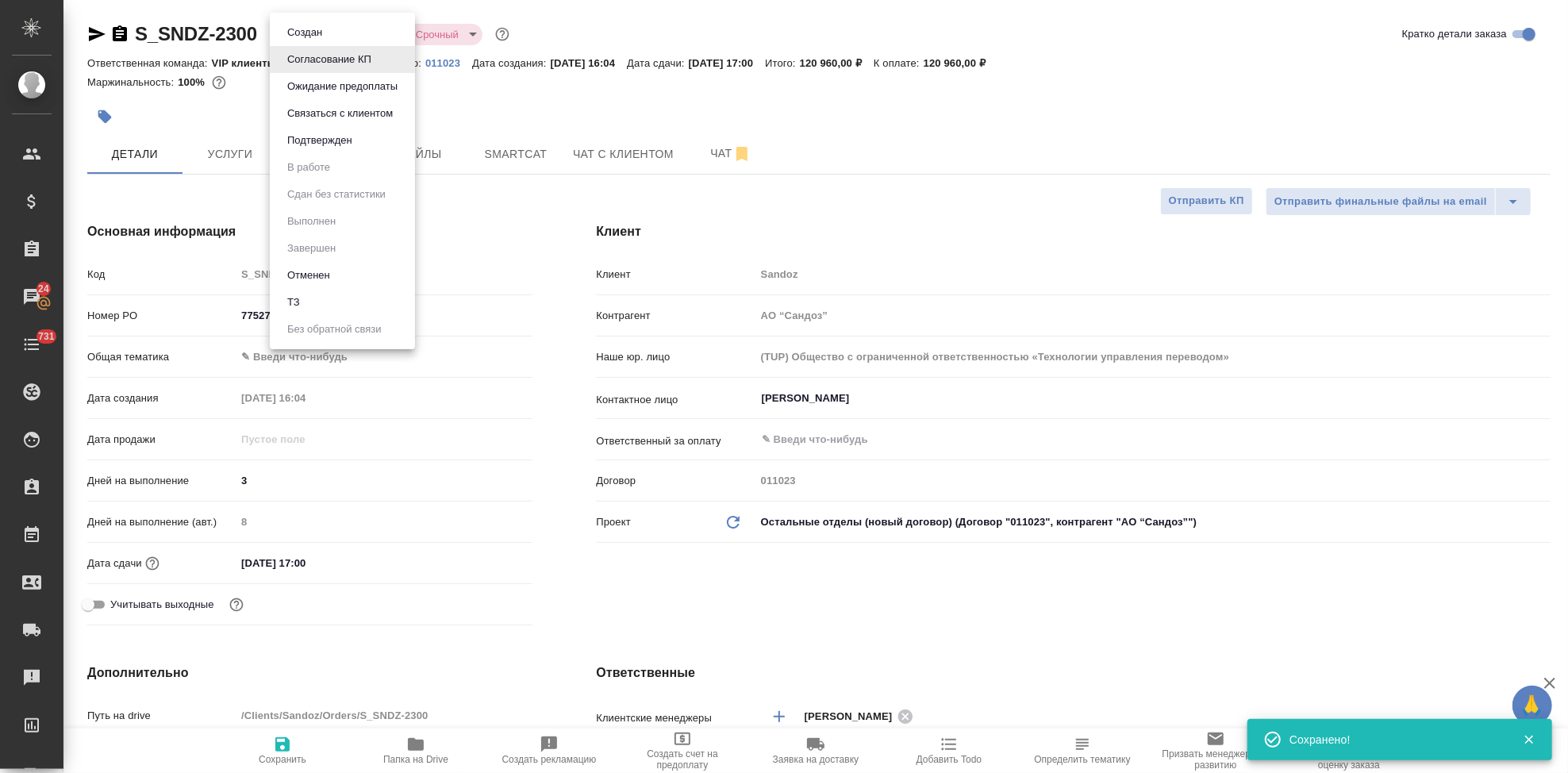
click at [327, 137] on button "Подтвержден" at bounding box center [320, 140] width 75 height 18
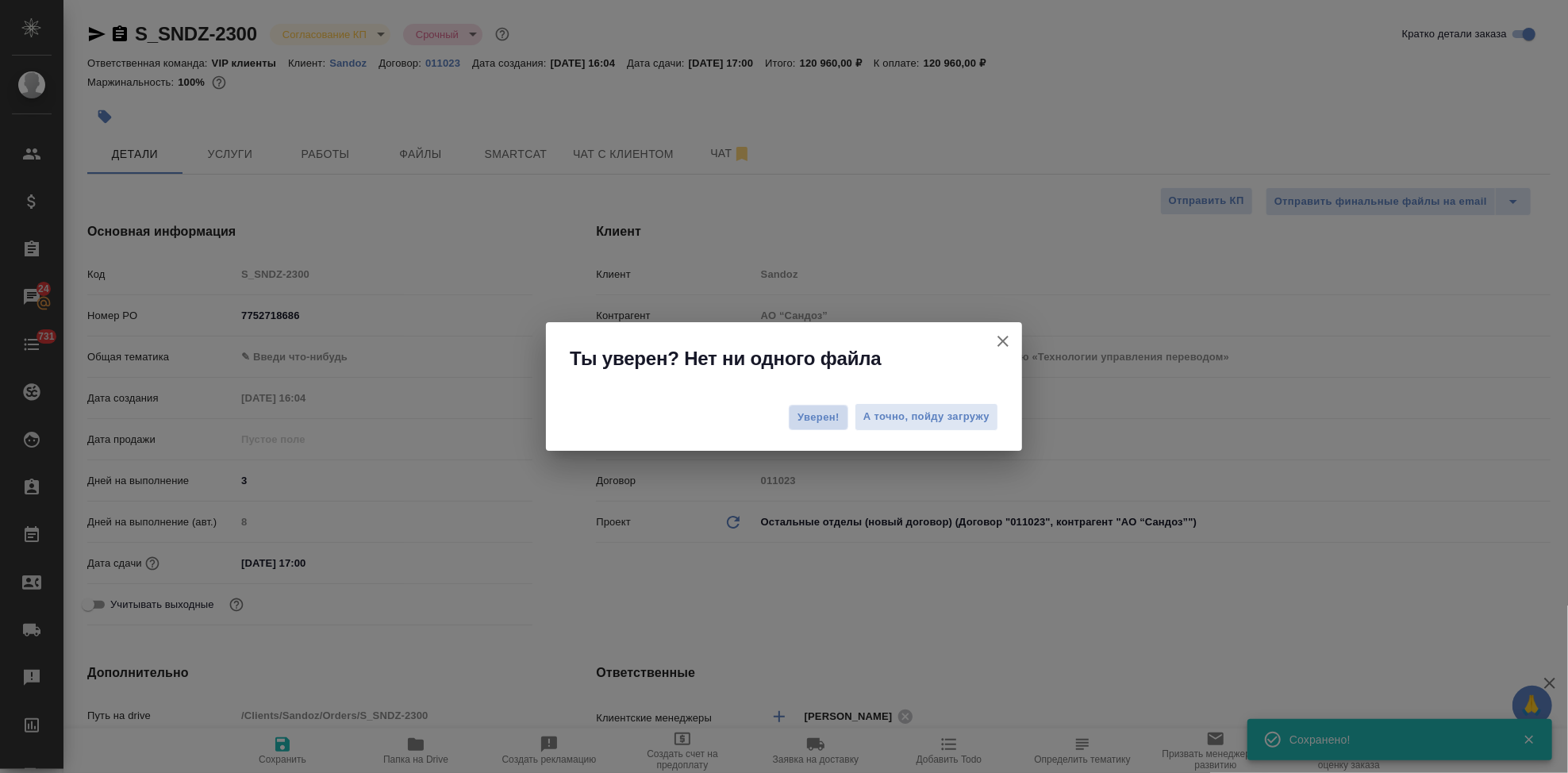
click at [819, 416] on span "Уверен!" at bounding box center [818, 418] width 42 height 16
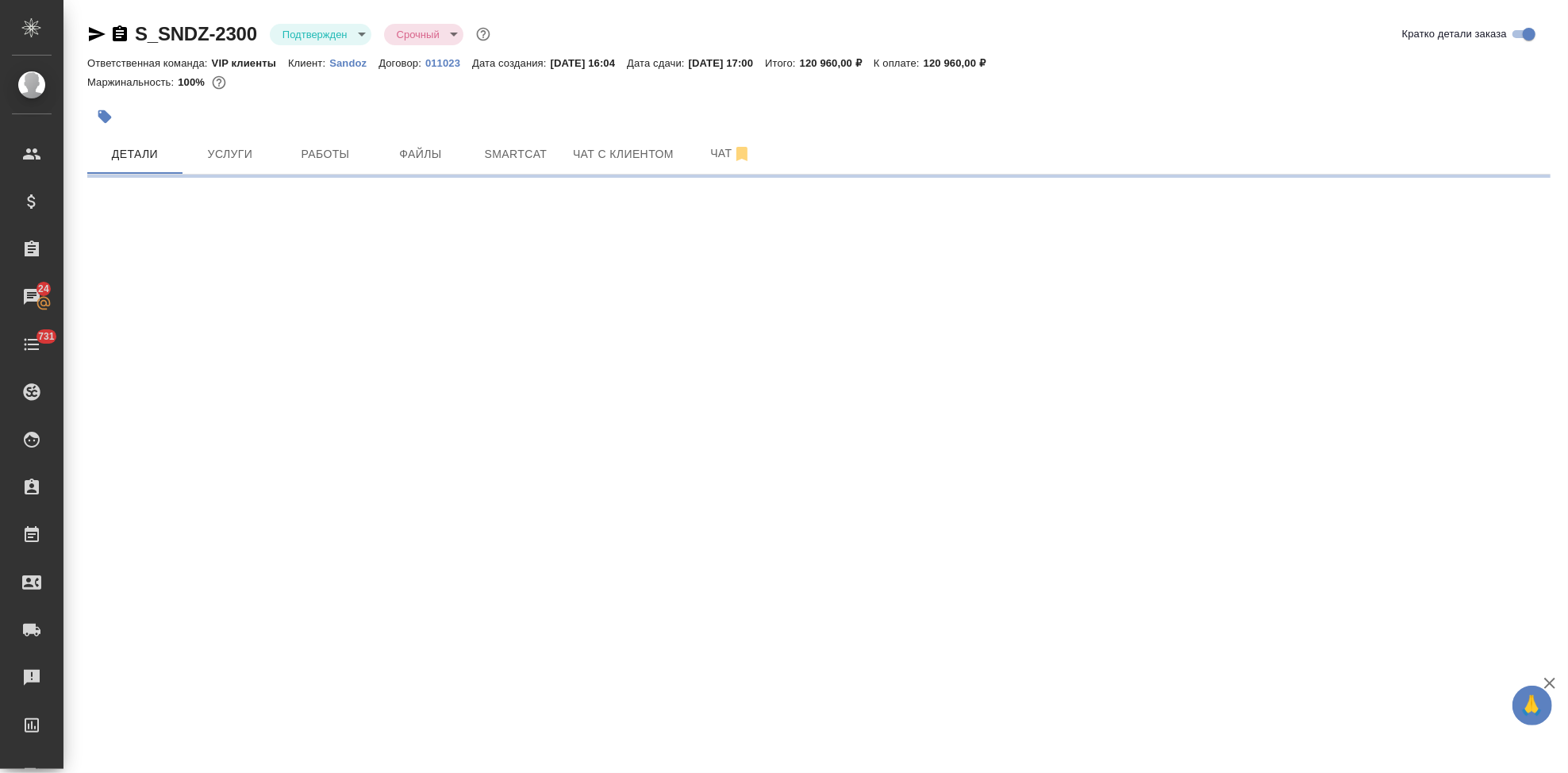
select select "RU"
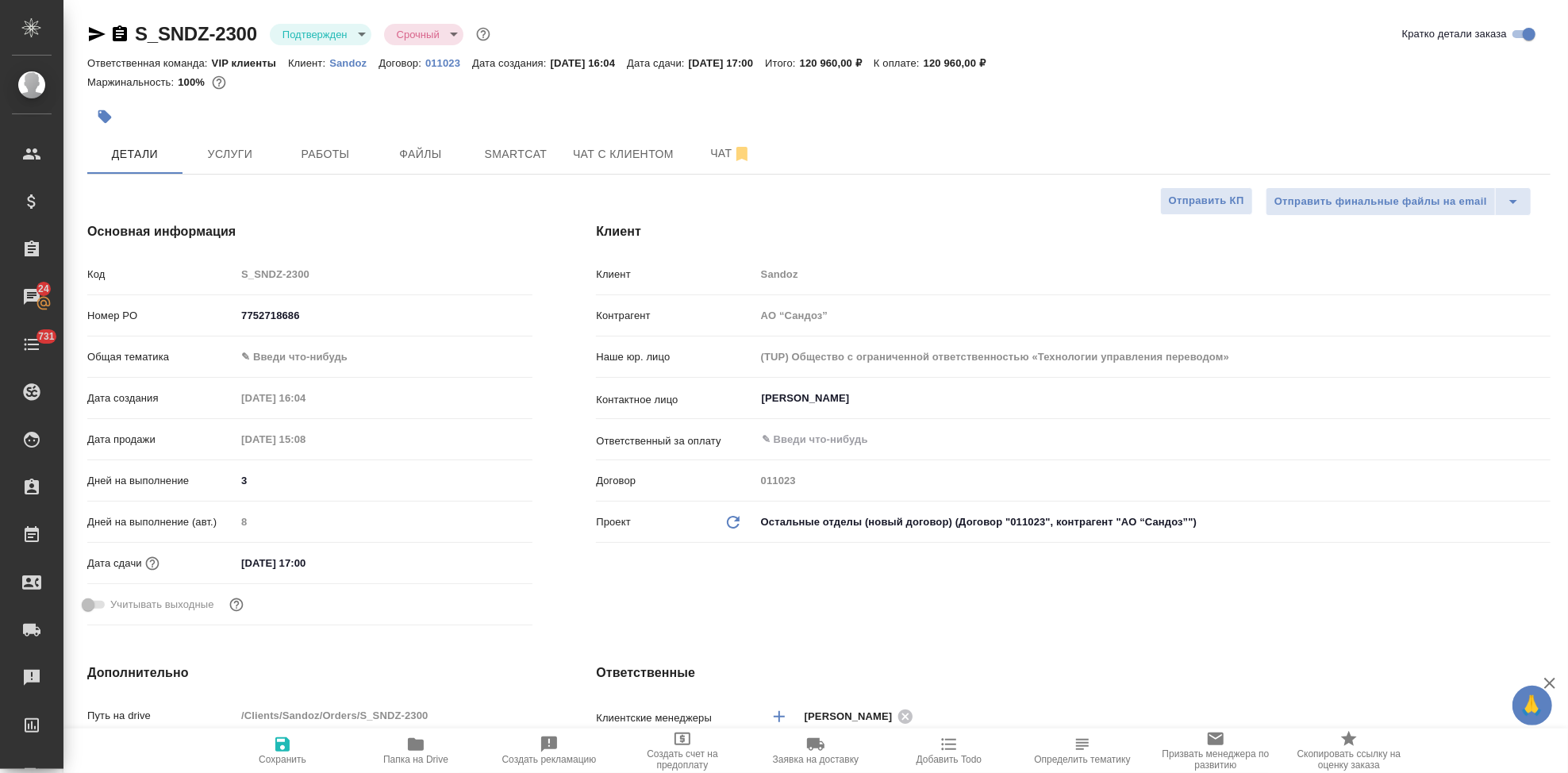
type textarea "x"
drag, startPoint x: 92, startPoint y: 39, endPoint x: 177, endPoint y: 107, distance: 108.9
click at [92, 39] on icon "button" at bounding box center [97, 34] width 17 height 14
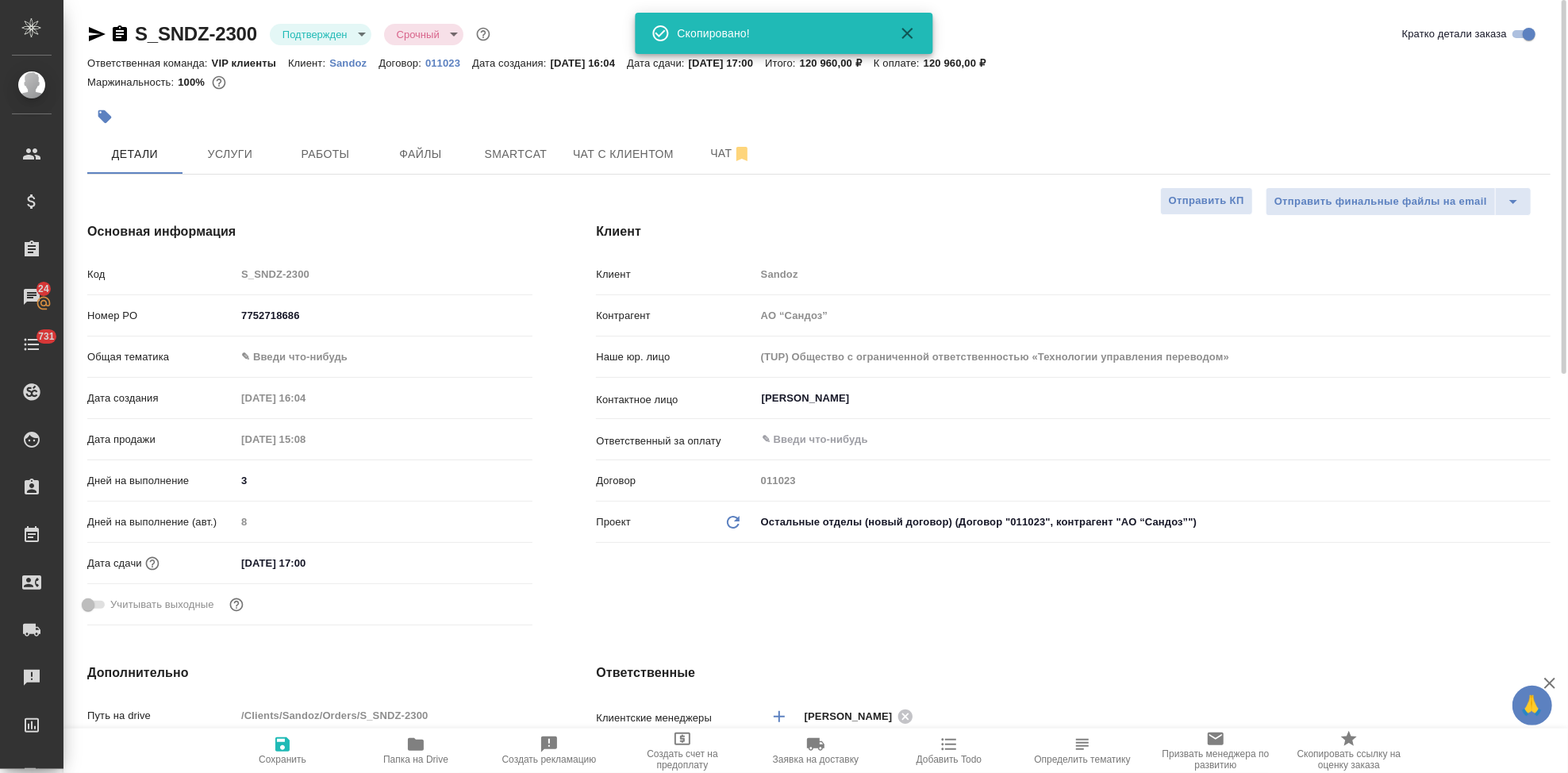
click at [406, 748] on icon "button" at bounding box center [416, 744] width 19 height 19
type textarea "x"
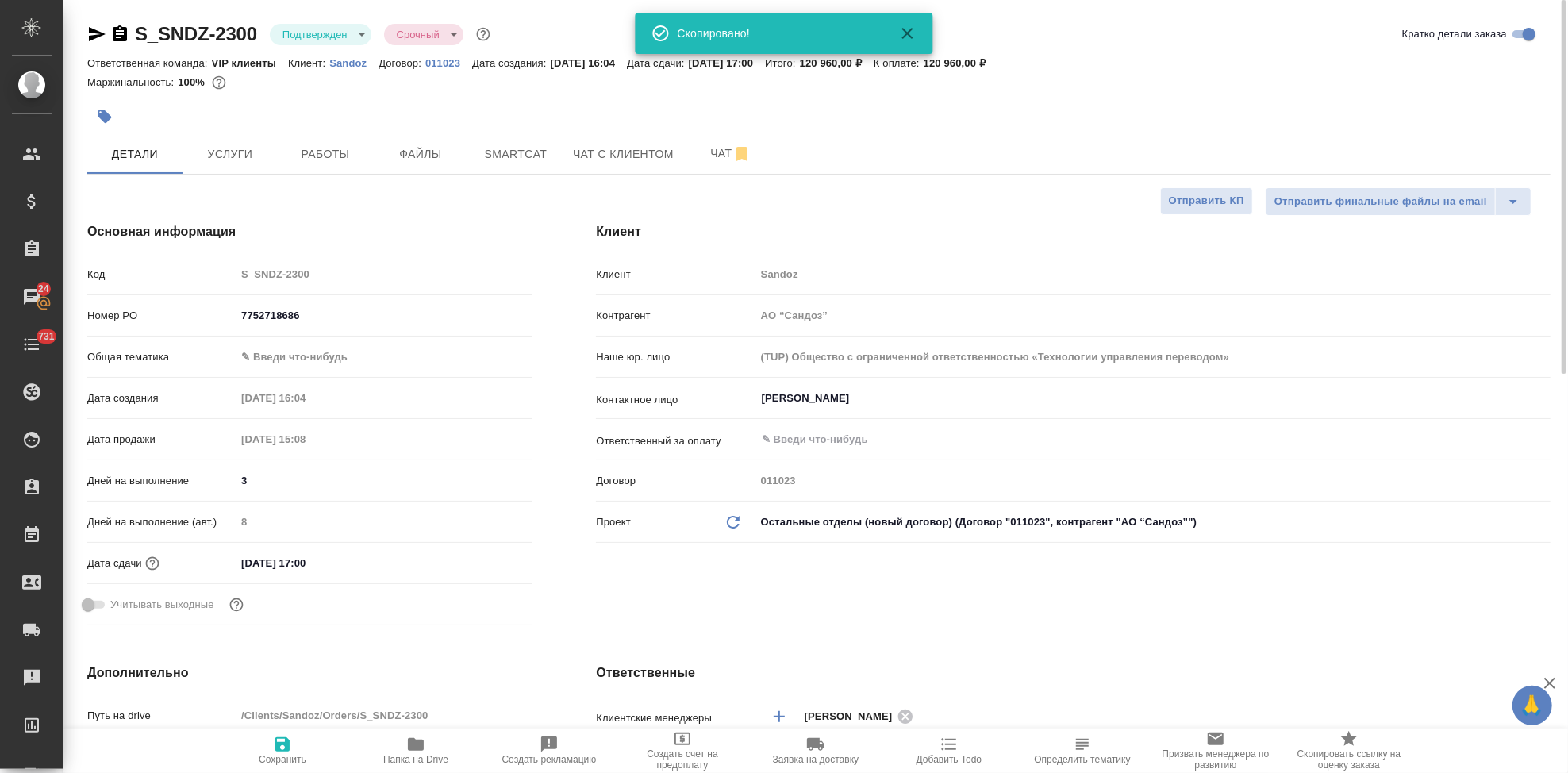
type textarea "x"
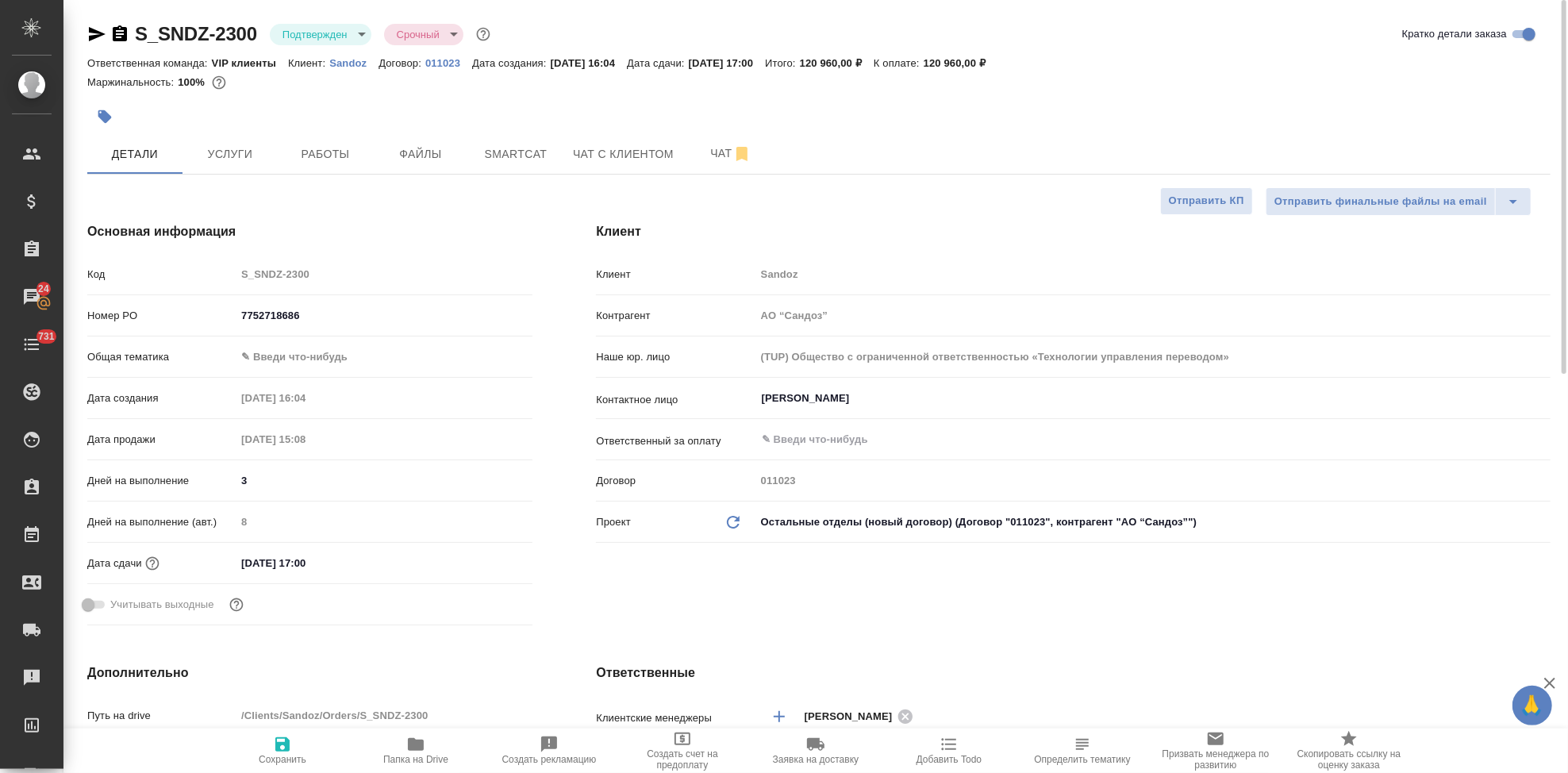
click at [825, 744] on icon "button" at bounding box center [816, 744] width 19 height 19
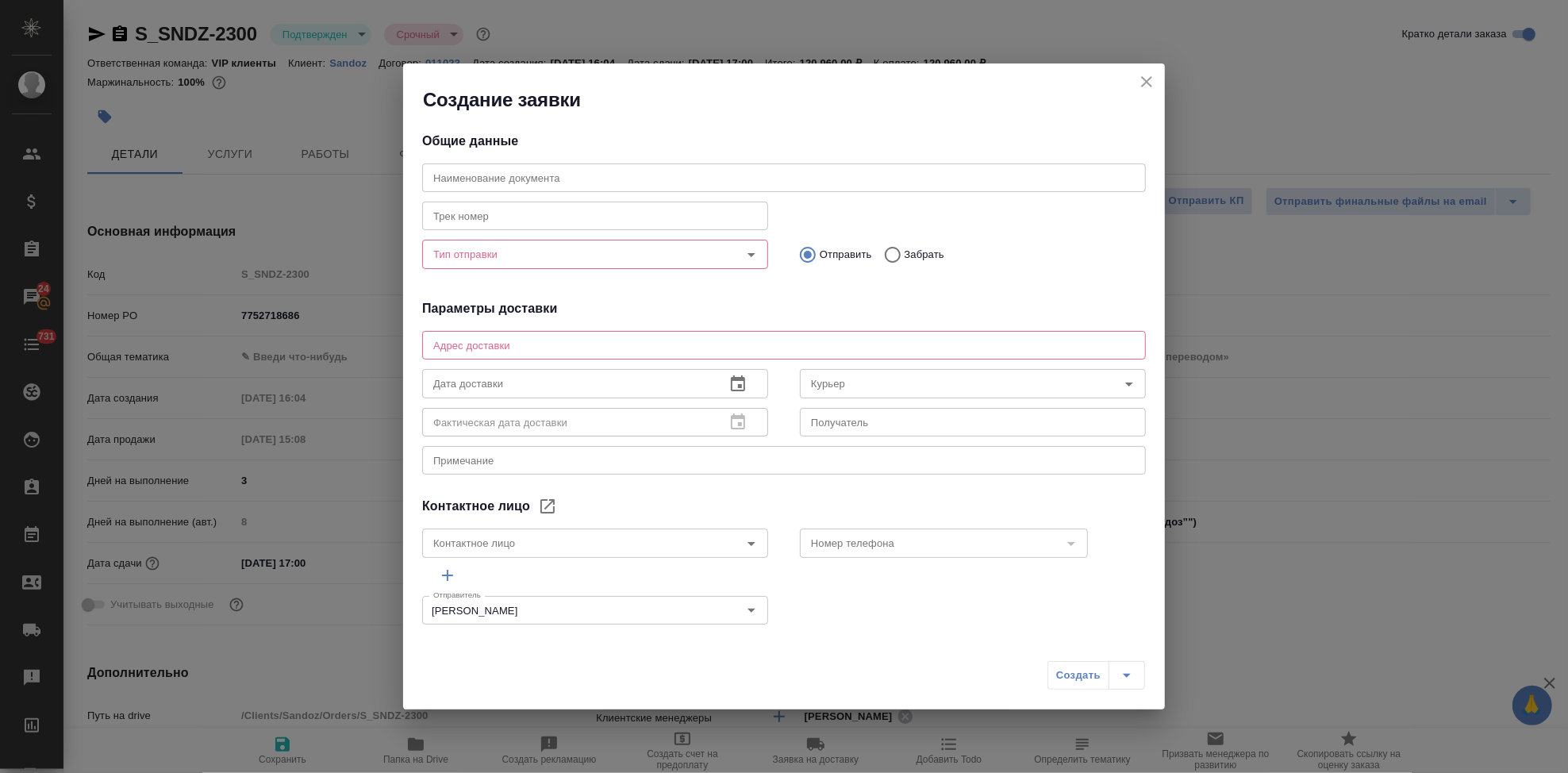
type input "Куряева Екатерина"
click at [681, 178] on input "text" at bounding box center [784, 178] width 723 height 29
paste input "S_SNDZ-2300"
type input "S_SNDZ-2300"
click at [593, 260] on input "Тип отправки" at bounding box center [569, 254] width 284 height 19
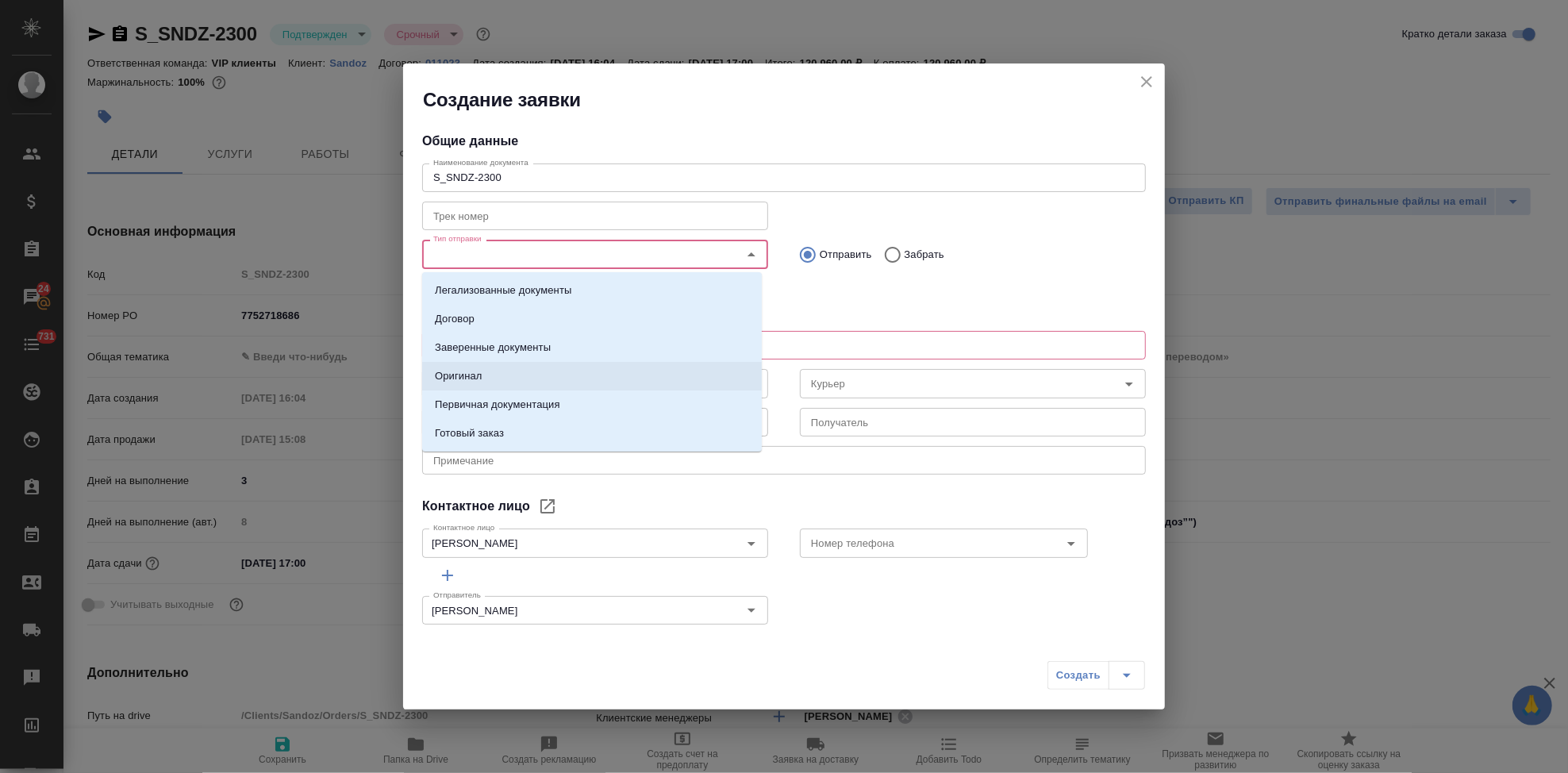
click at [518, 375] on li "Оригинал" at bounding box center [592, 376] width 339 height 29
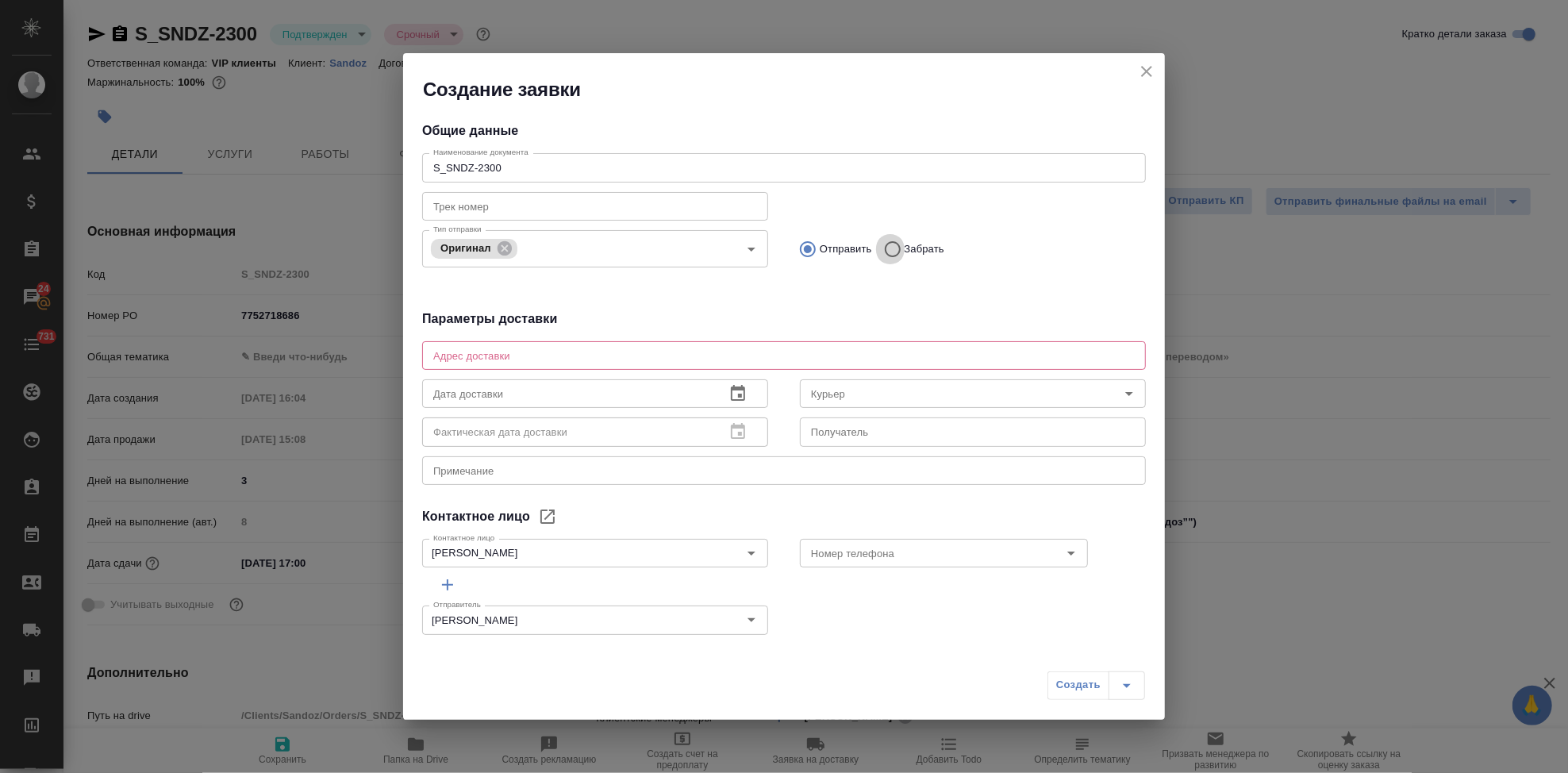
click at [893, 247] on input "Забрать" at bounding box center [891, 249] width 29 height 33
radio input "true"
click at [664, 353] on textarea at bounding box center [784, 355] width 701 height 12
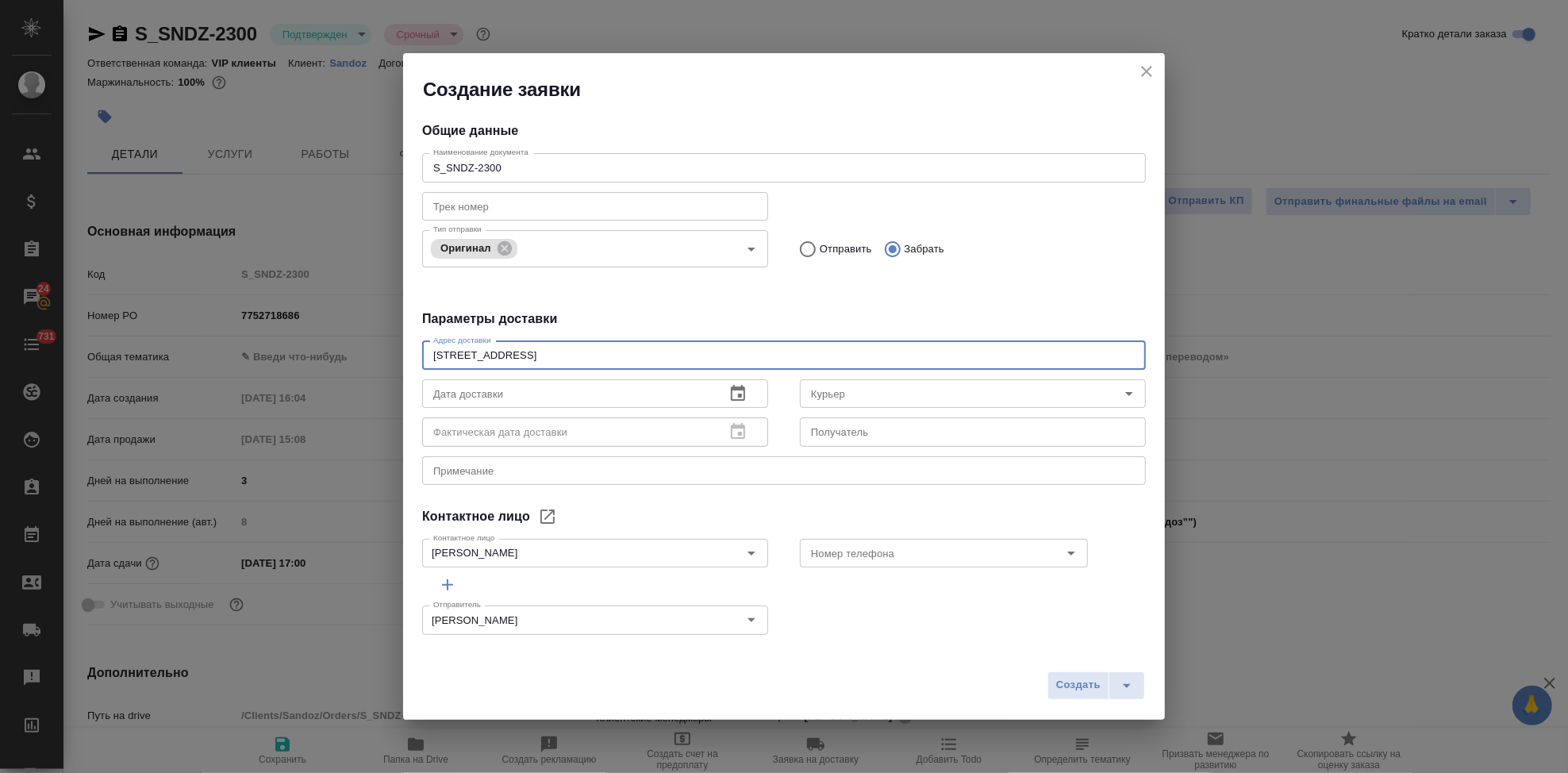
type textarea "Ленинградский проспект 70"
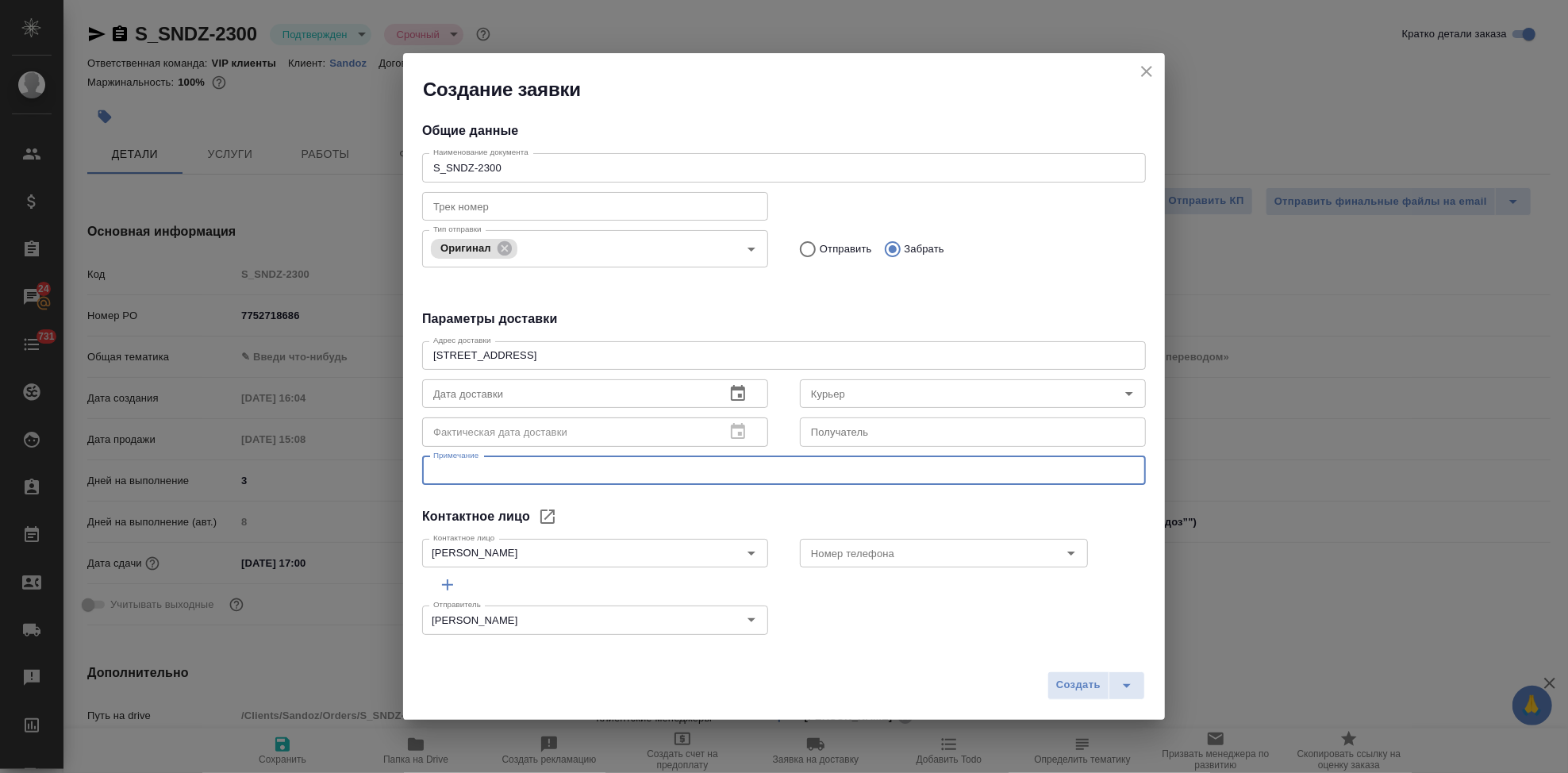
click at [574, 465] on textarea at bounding box center [784, 470] width 701 height 12
type textarea "забрать ориг из почтовой комнаты сандоз и отвезти на бутырскую"
click at [731, 394] on icon "button" at bounding box center [738, 393] width 14 height 16
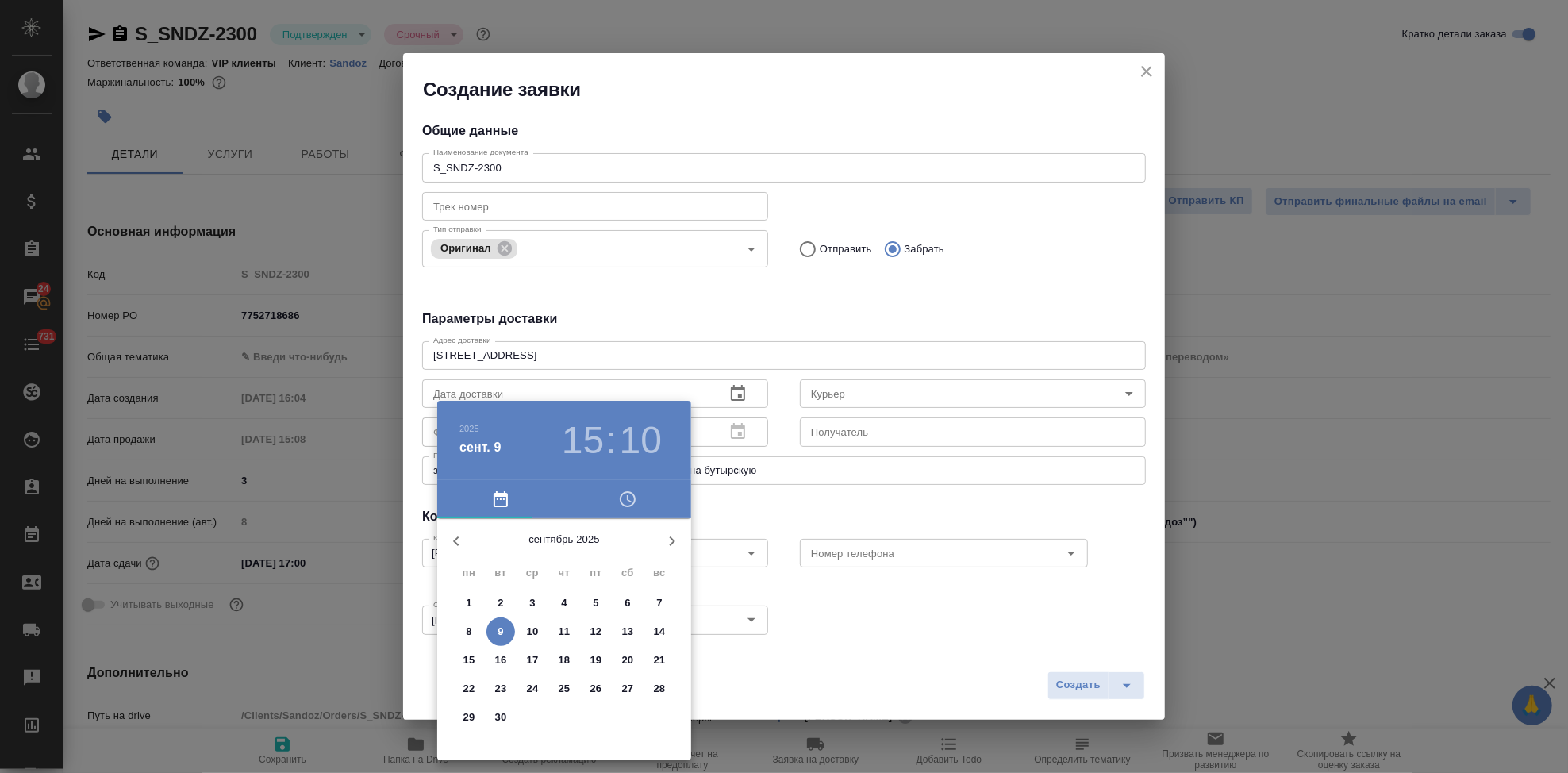
click at [499, 635] on p "9" at bounding box center [500, 632] width 6 height 16
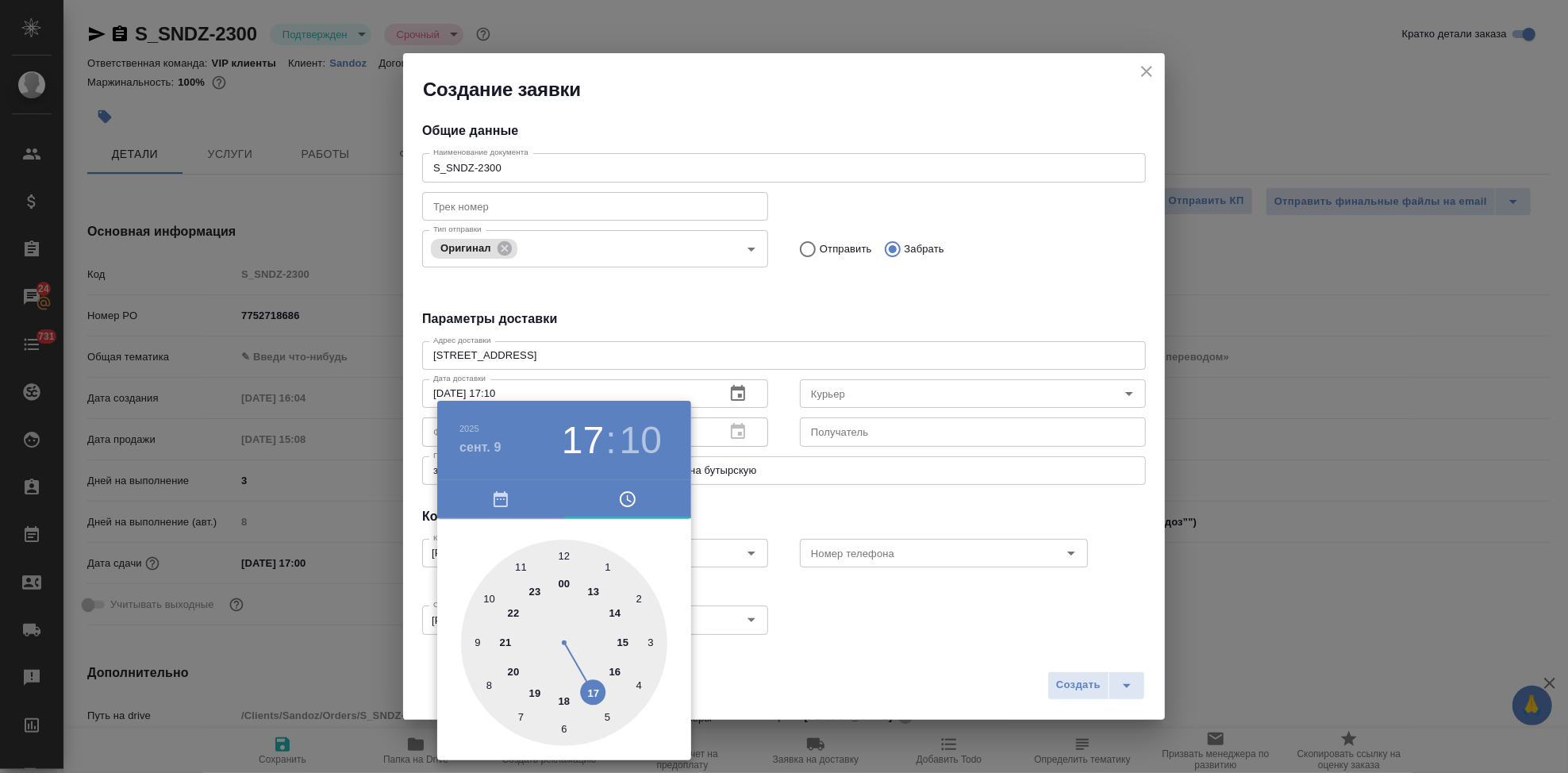
drag, startPoint x: 612, startPoint y: 649, endPoint x: 589, endPoint y: 689, distance: 46.1
click at [589, 689] on div at bounding box center [564, 642] width 206 height 206
type input "09.09.2025 17:00"
drag, startPoint x: 613, startPoint y: 598, endPoint x: 568, endPoint y: 548, distance: 67.3
click at [568, 548] on div at bounding box center [564, 642] width 206 height 206
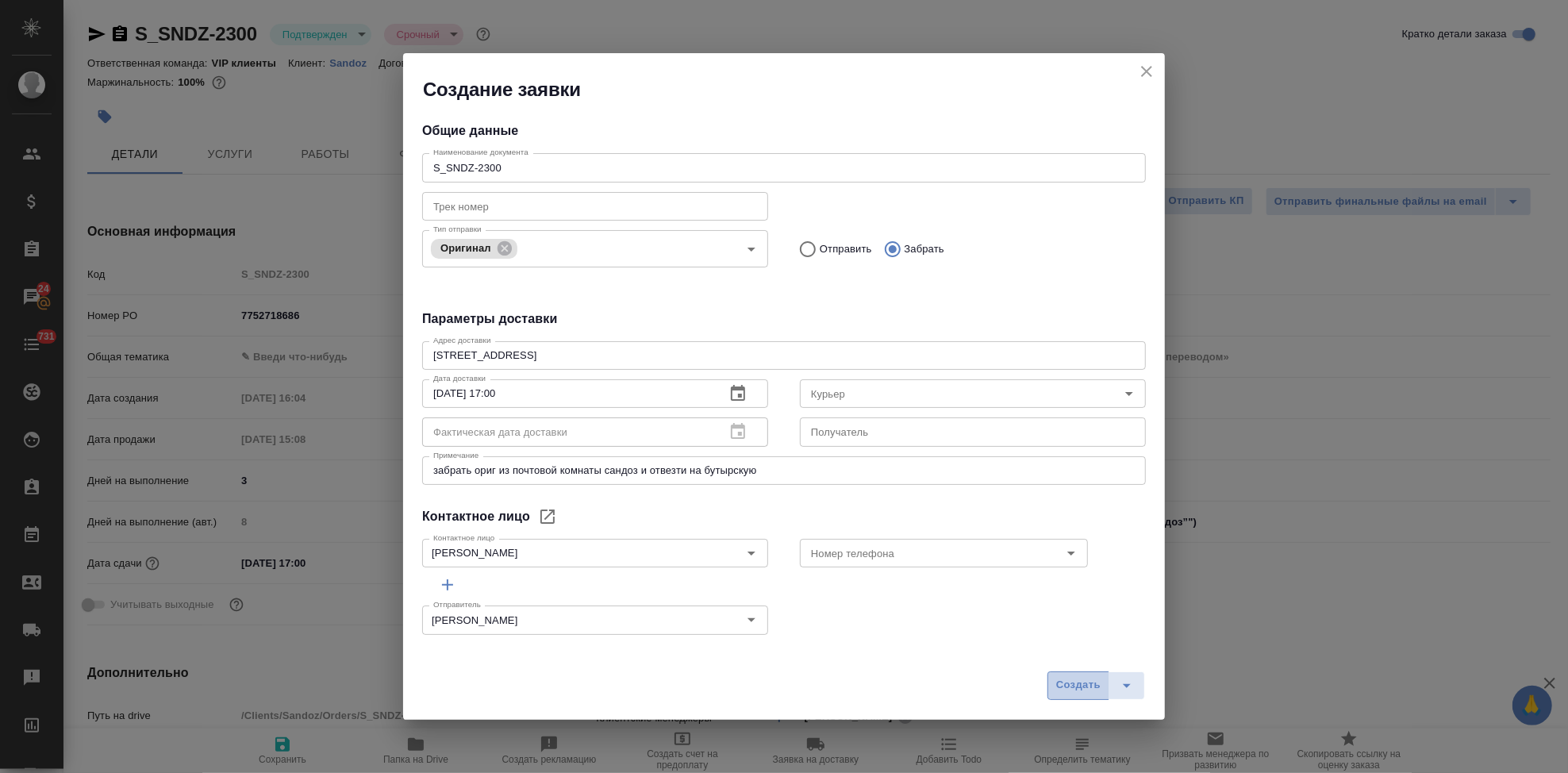
click at [1075, 689] on span "Создать" at bounding box center [1079, 685] width 45 height 18
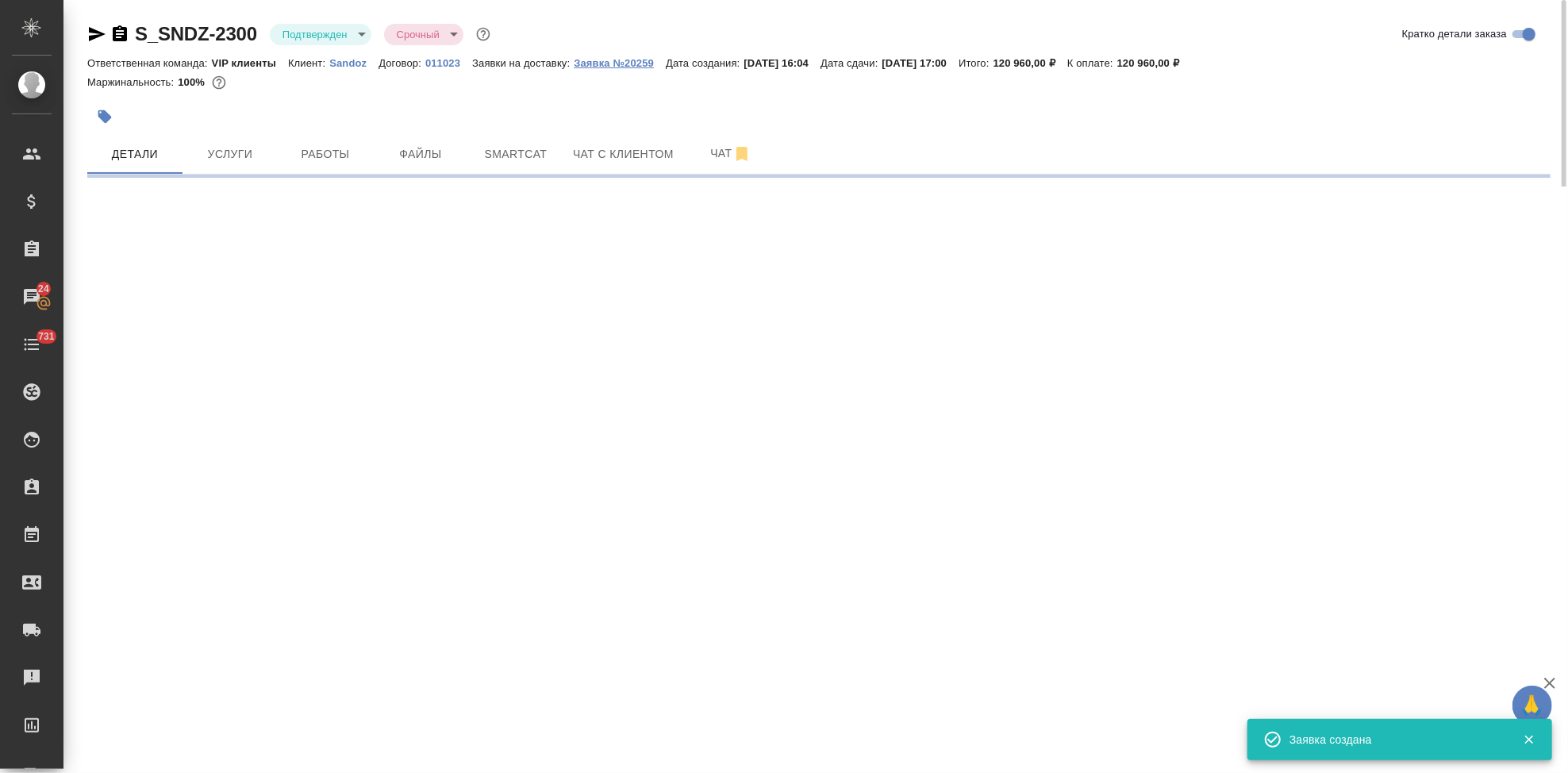
select select "RU"
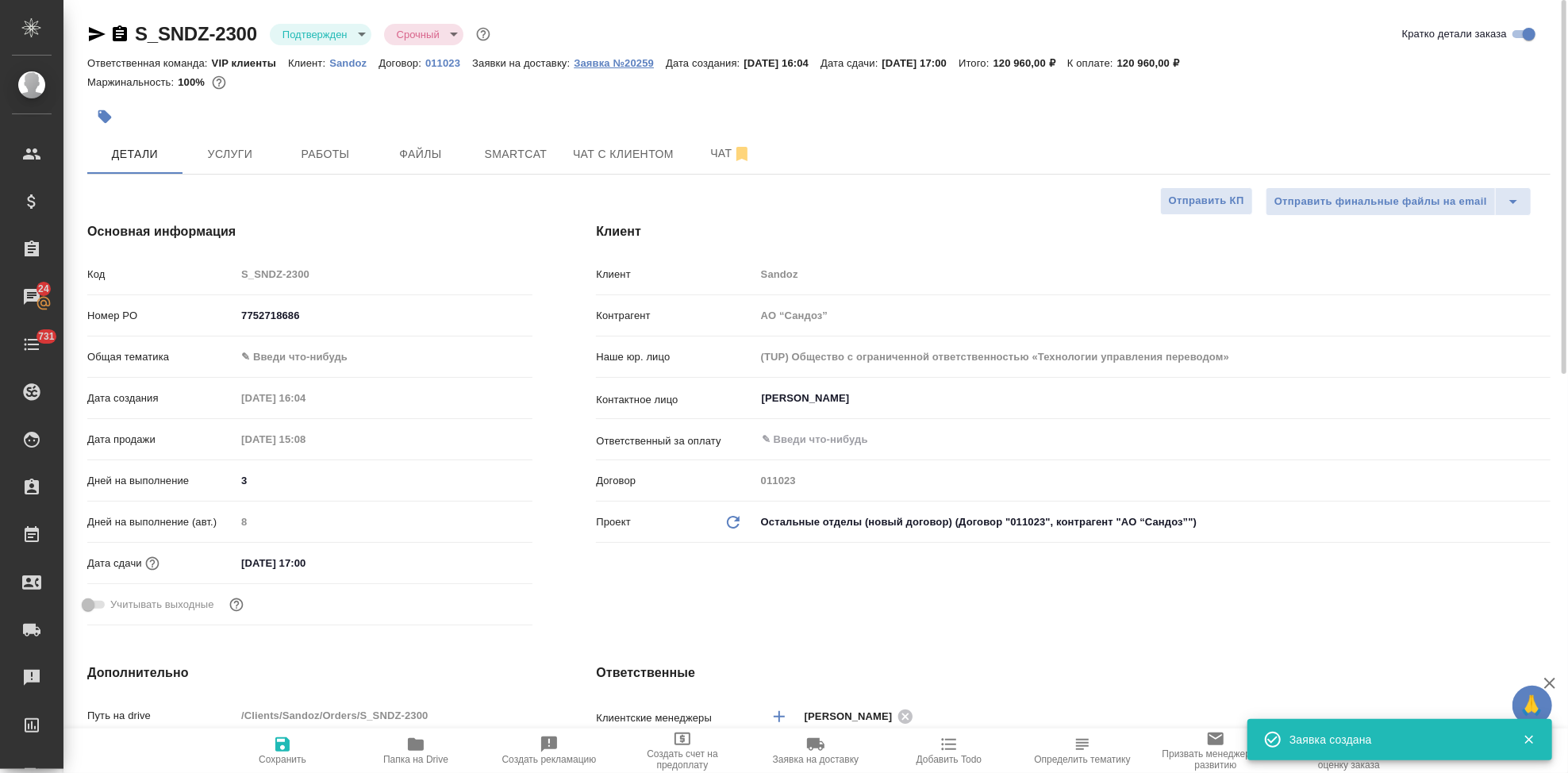
click at [633, 59] on p "Заявка №20259" at bounding box center [620, 63] width 92 height 12
type textarea "x"
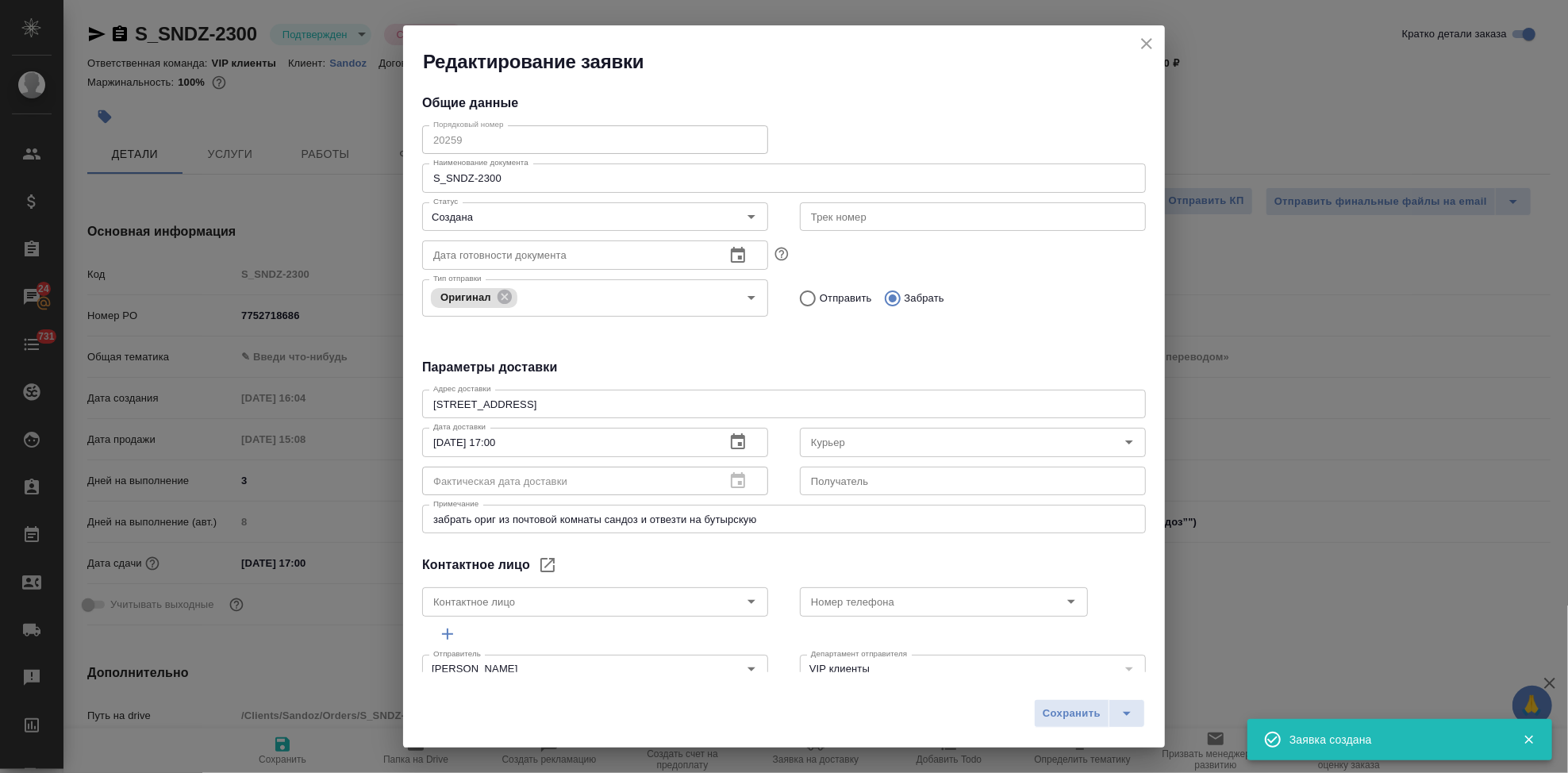
type input "Куряева Екатерина"
click at [414, 135] on div "Порядковый номер 20259 Порядковый номер" at bounding box center [595, 138] width 378 height 70
click at [751, 348] on div "Общие данные Порядковый номер 20259 Порядковый номер Наименование документа S_S…" at bounding box center [784, 374] width 762 height 598
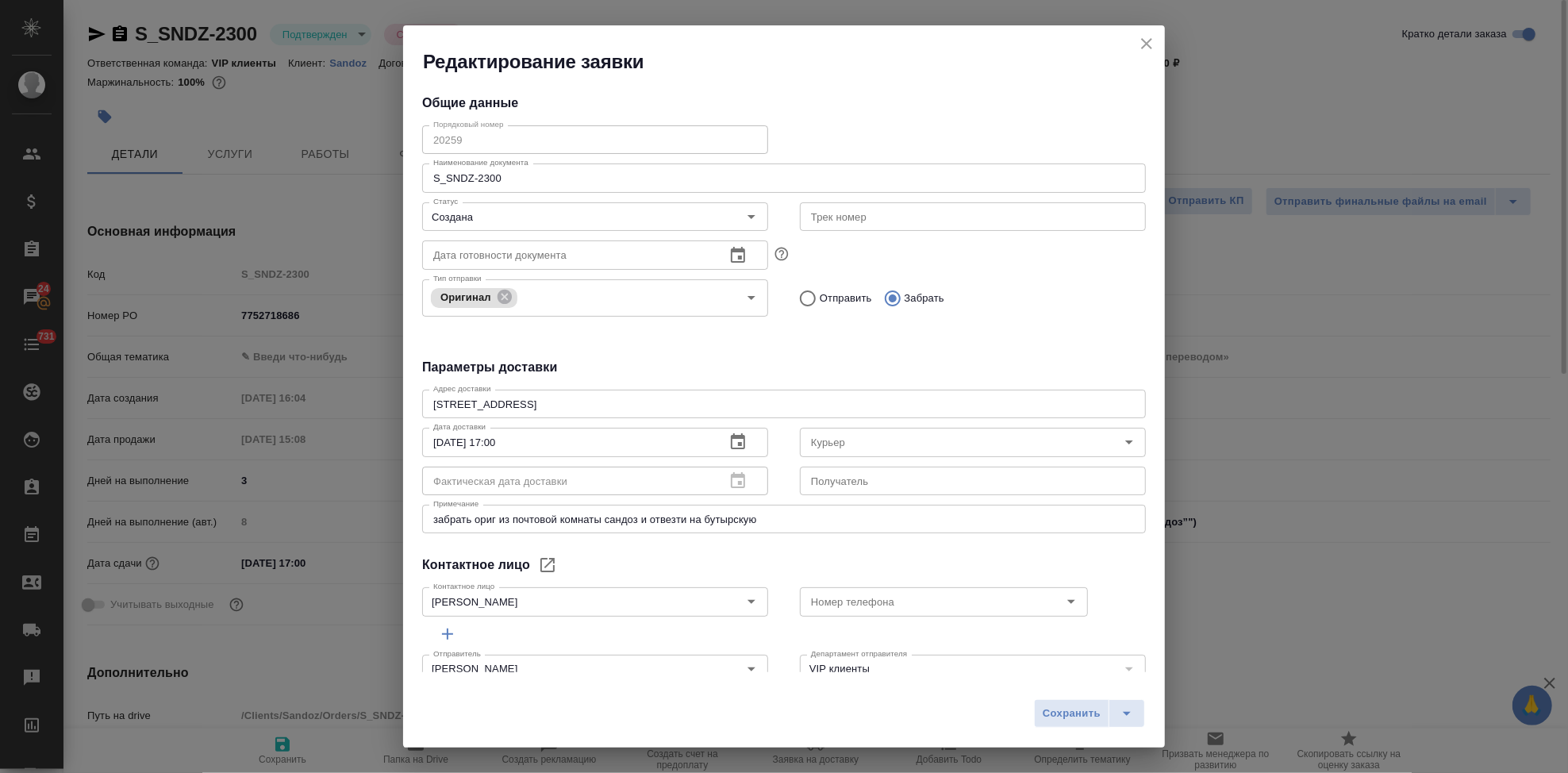
drag, startPoint x: 1147, startPoint y: 42, endPoint x: 892, endPoint y: 189, distance: 294.3
click at [1147, 42] on icon "close" at bounding box center [1147, 44] width 11 height 11
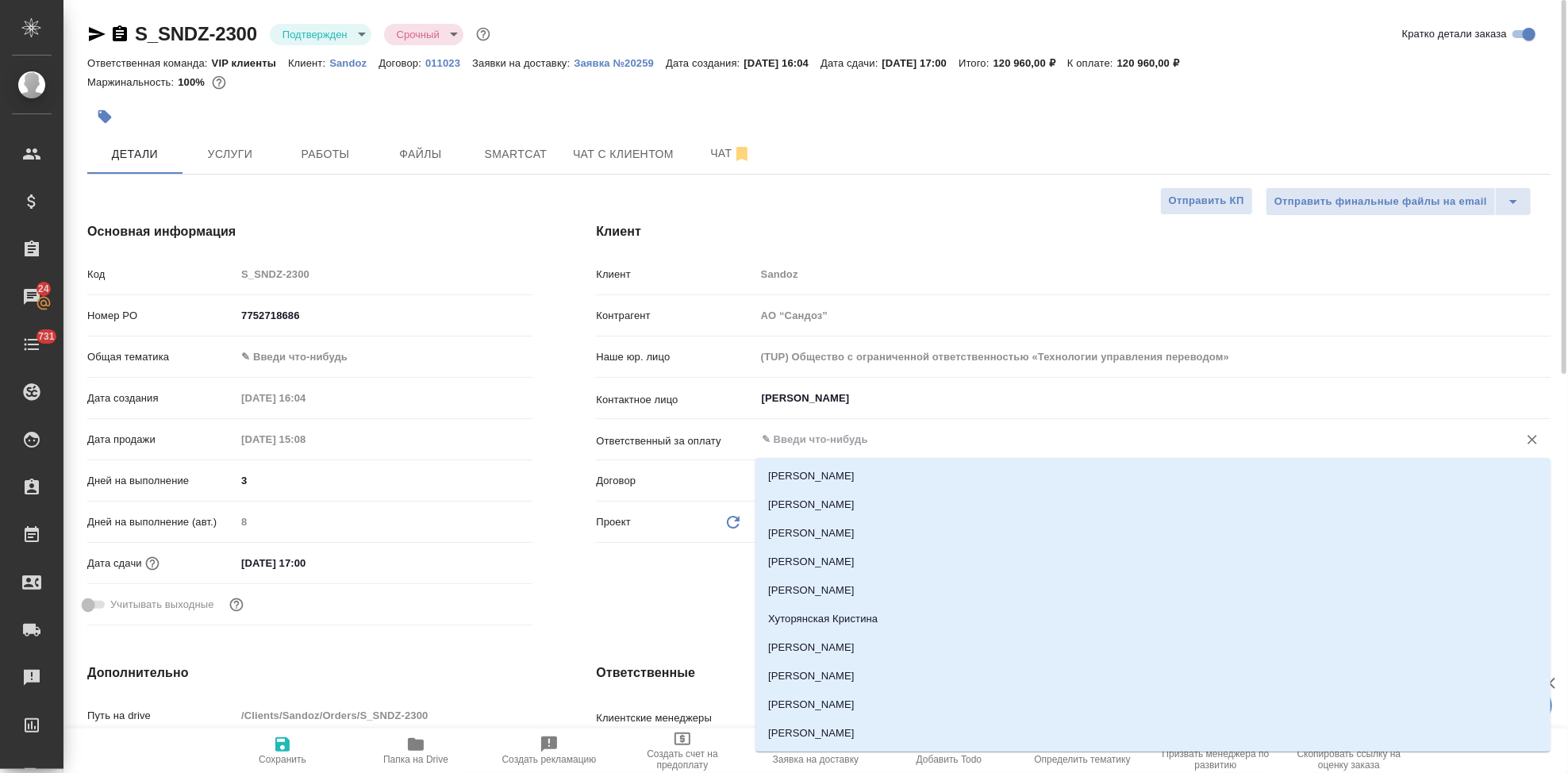
click at [841, 434] on input "text" at bounding box center [1126, 440] width 732 height 19
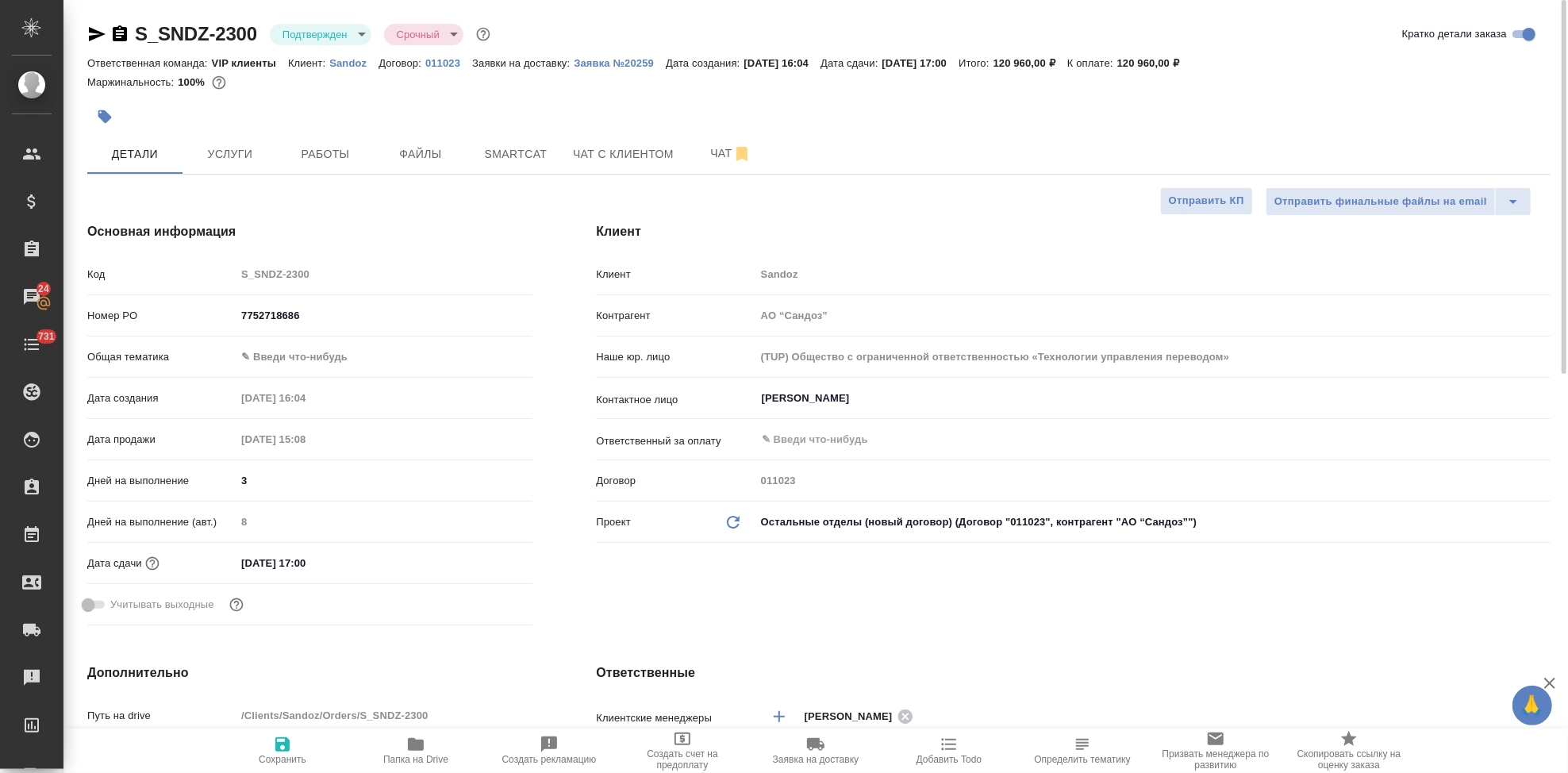
type textarea "x"
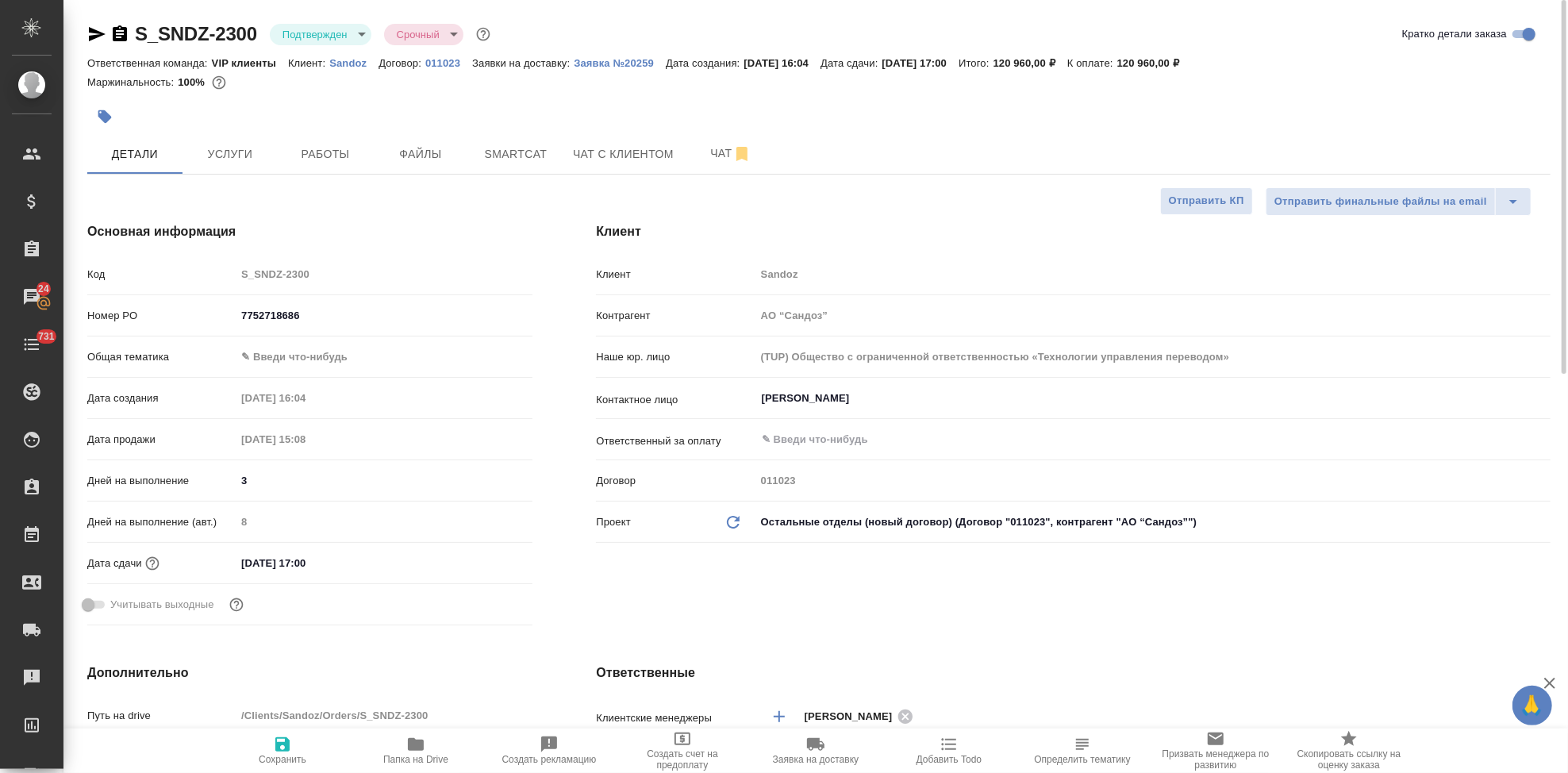
type textarea "x"
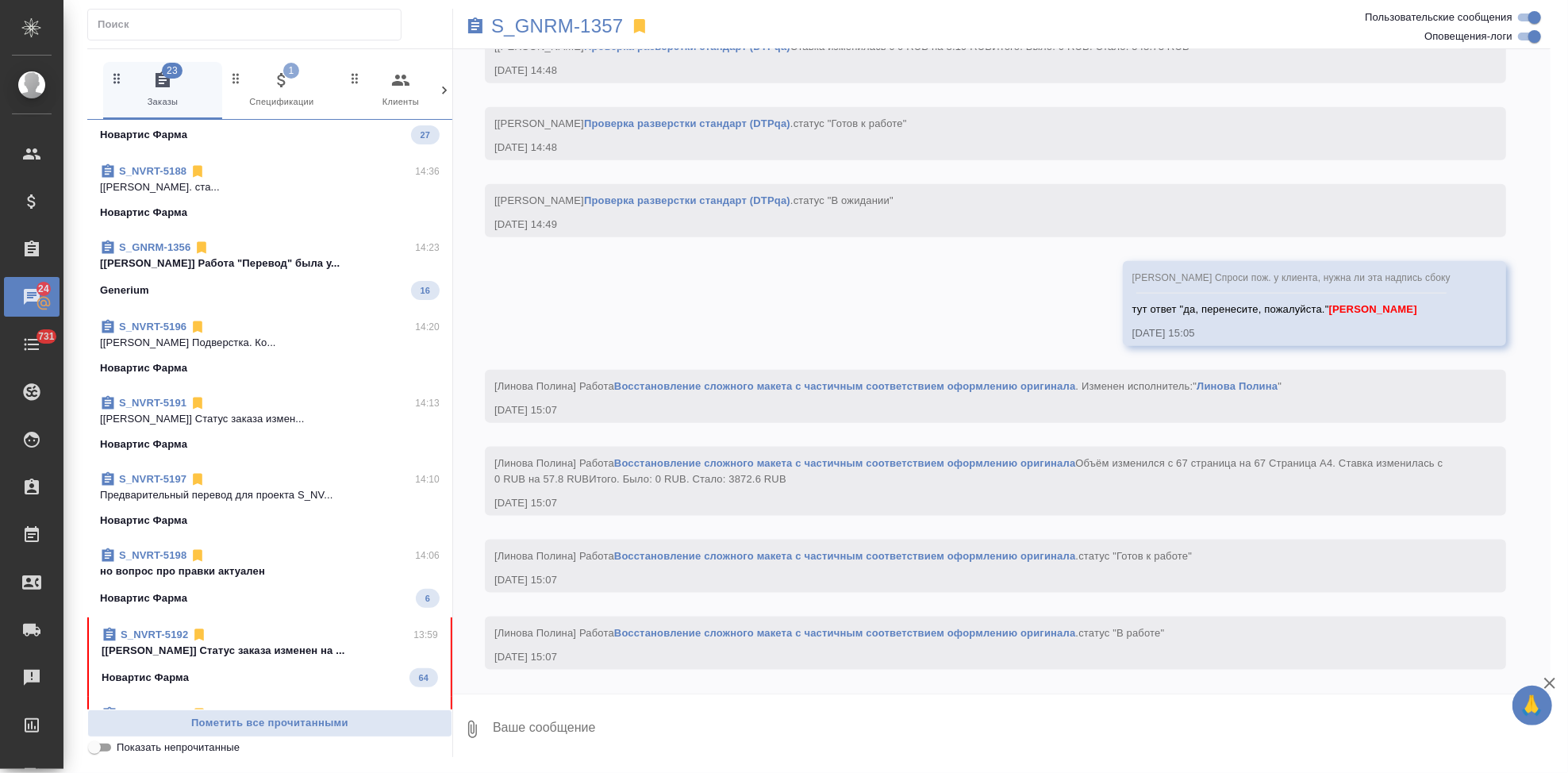
scroll to position [820, 0]
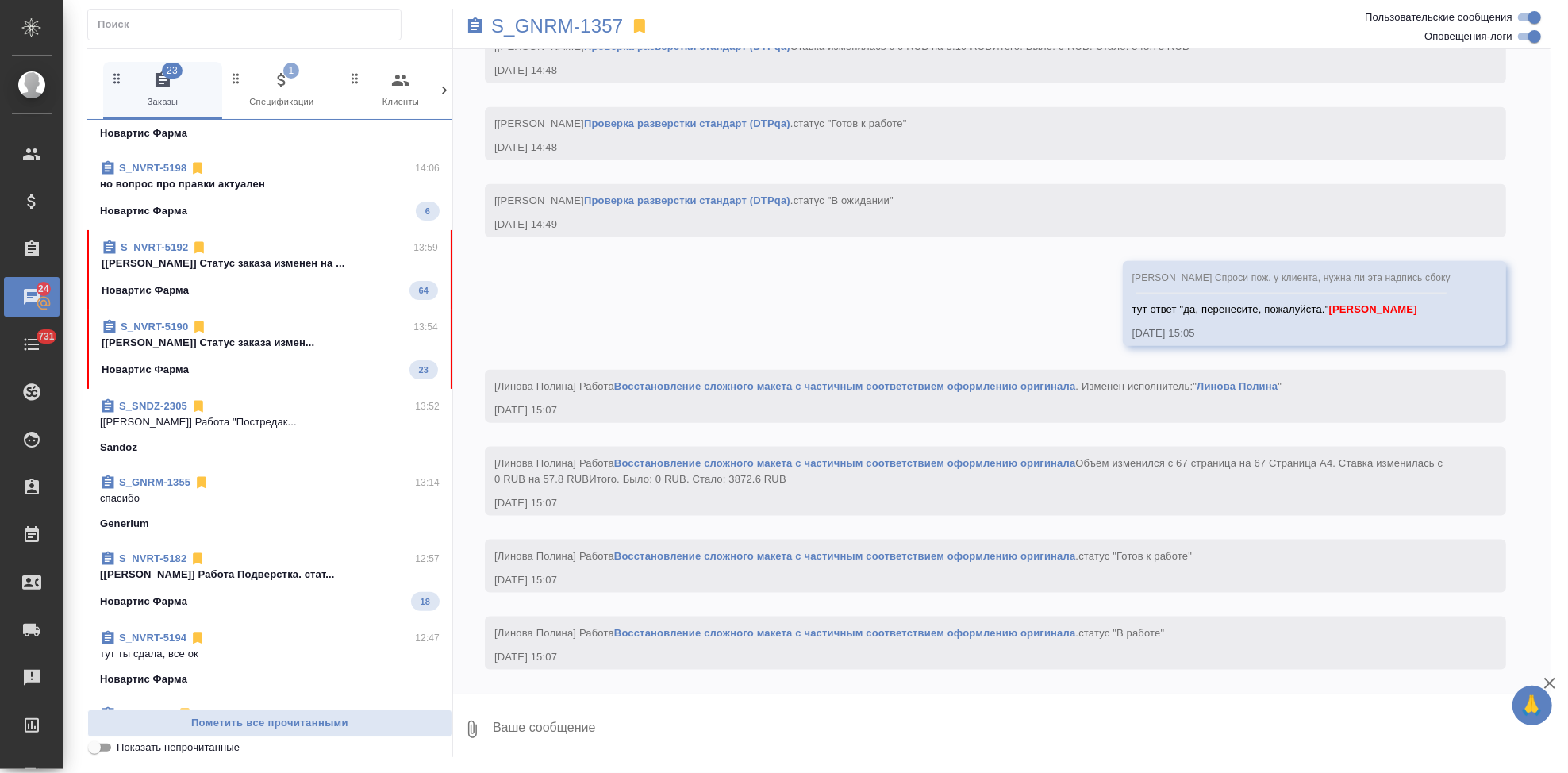
click at [271, 276] on span "S_NVRT-5192 13:59 [Грабко Мария] Статус заказа изменен на ... Новартис Фарма 64" at bounding box center [269, 270] width 336 height 61
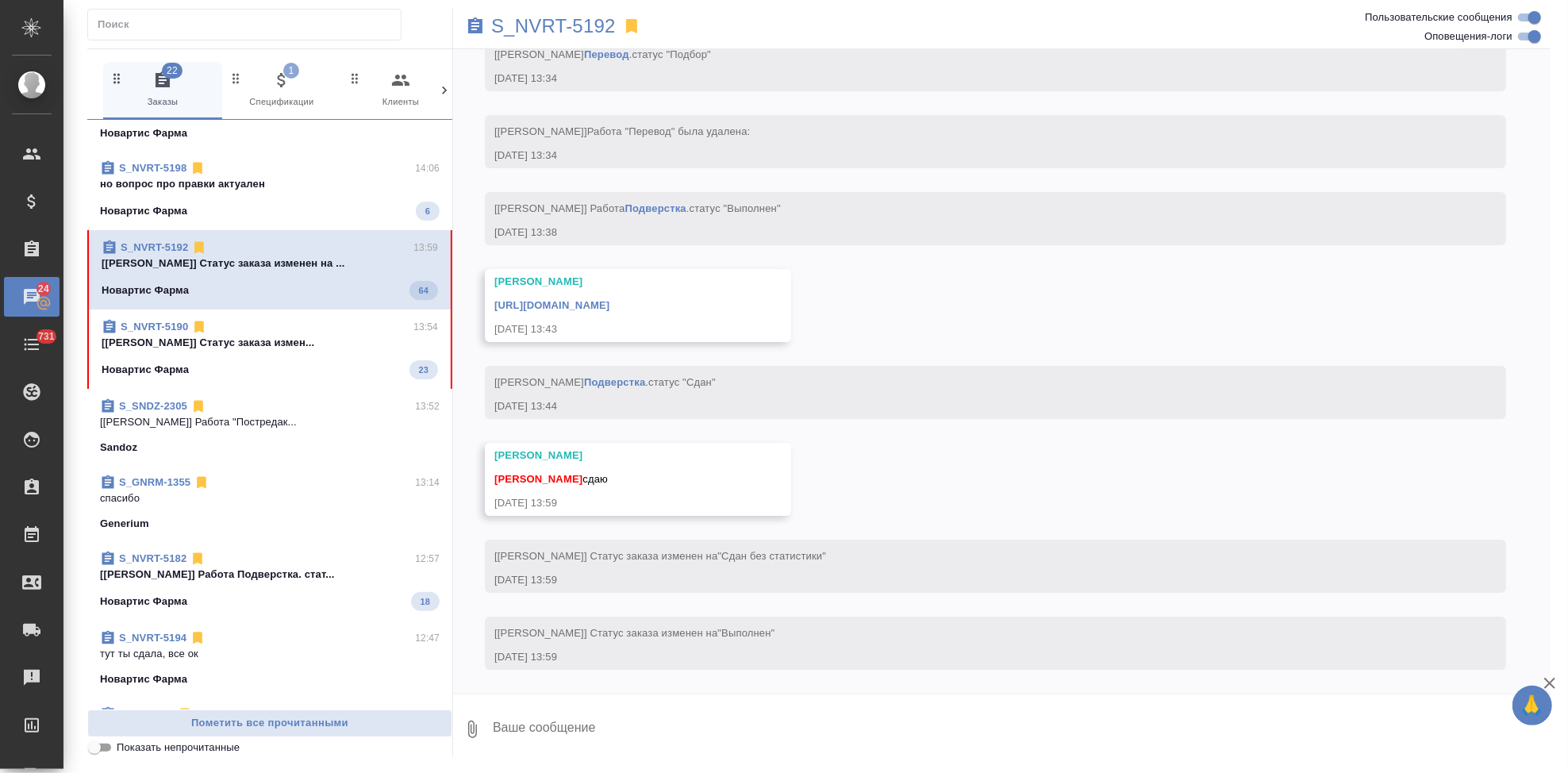
click at [604, 725] on textarea at bounding box center [1021, 729] width 1060 height 54
type textarea "спасибо"
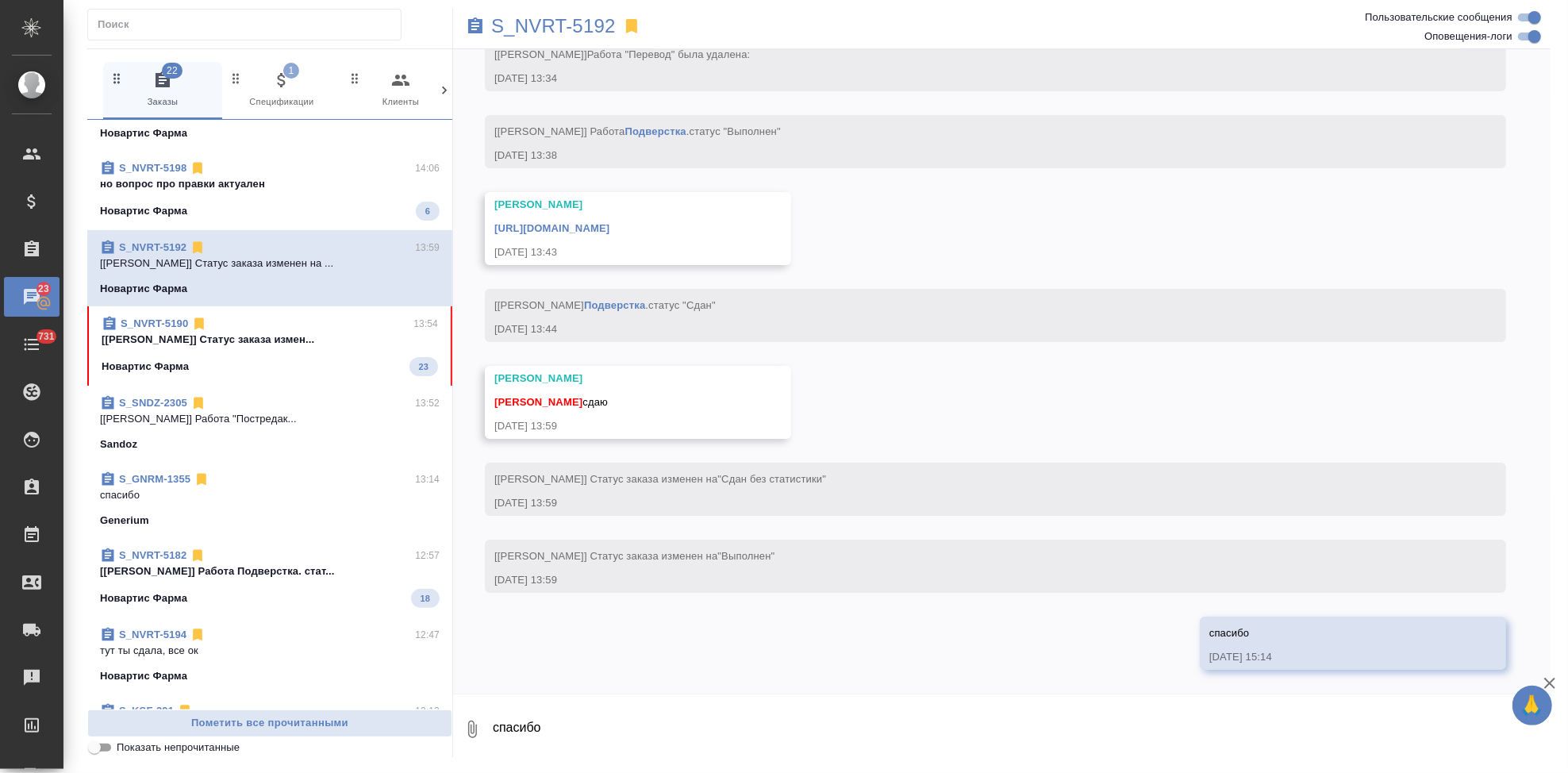
scroll to position [9498, 0]
click at [610, 228] on link "https://drive.awatera.com/apps/files/files/10306796?dir=/Shares/Novartos_Pharma…" at bounding box center [551, 228] width 115 height 12
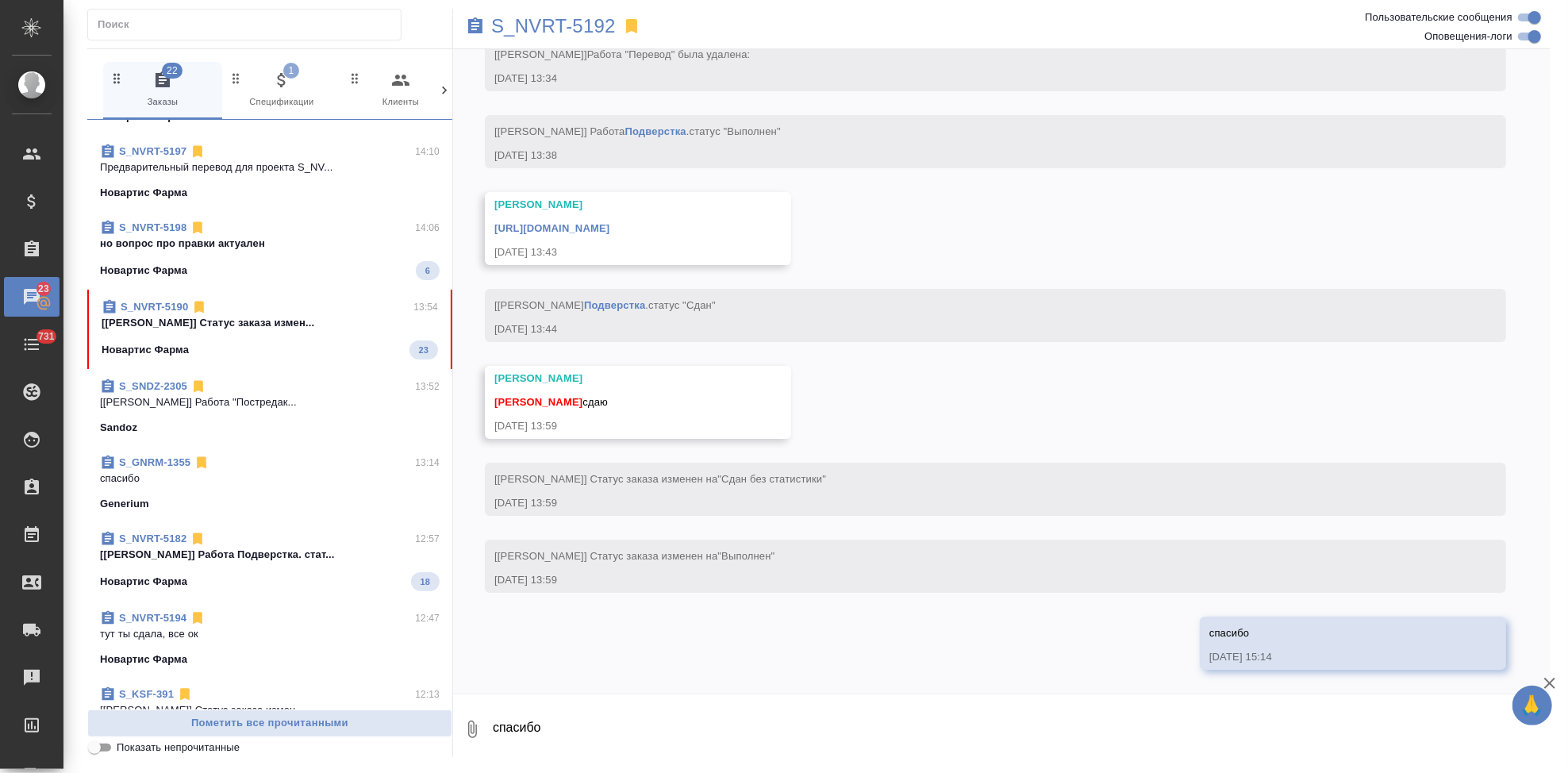
scroll to position [865, 0]
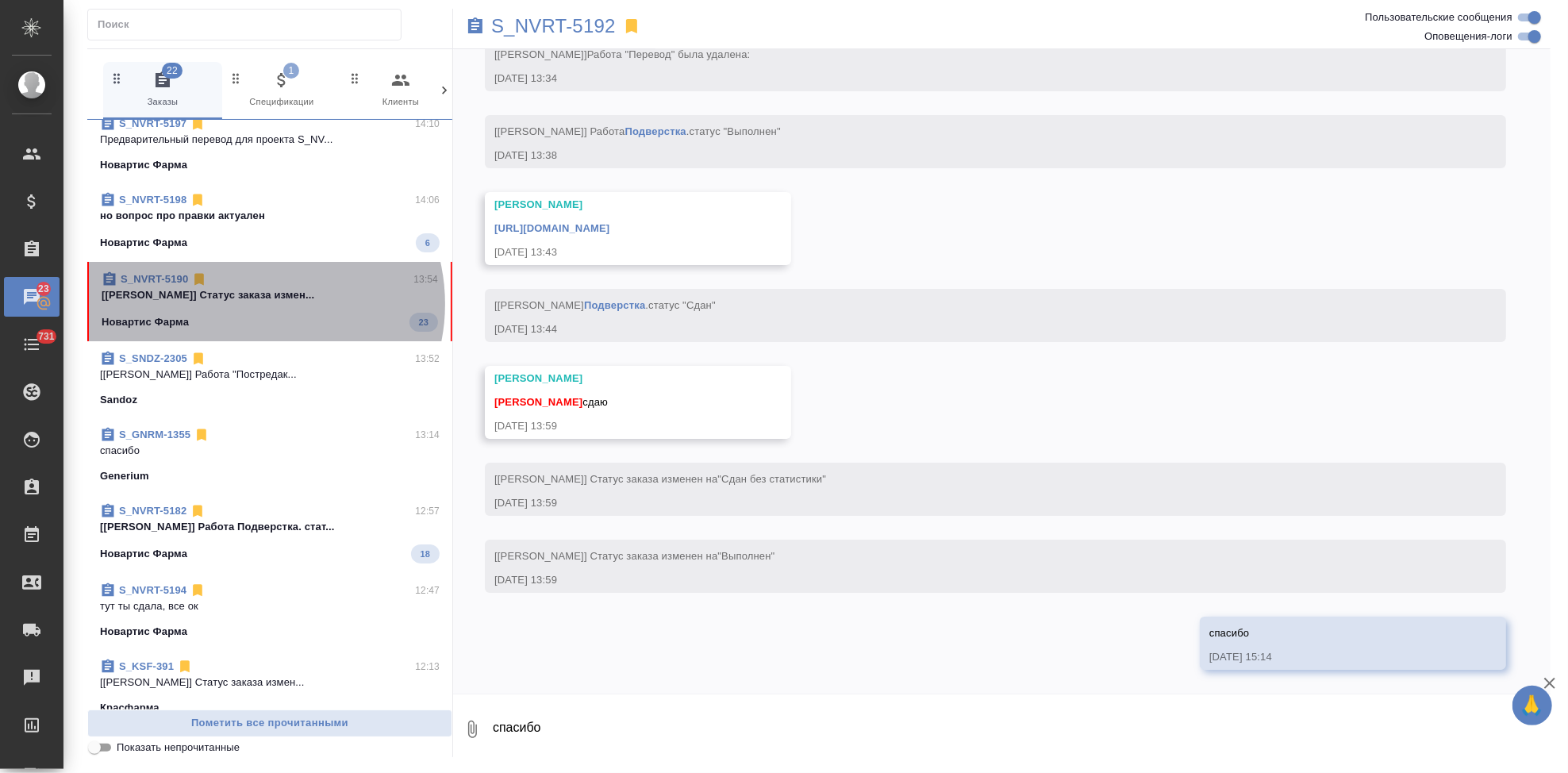
click at [252, 303] on span "S_NVRT-5190 13:54 [Горшкова Валентина] Статус заказа измен... Новартис Фарма 23" at bounding box center [269, 302] width 336 height 61
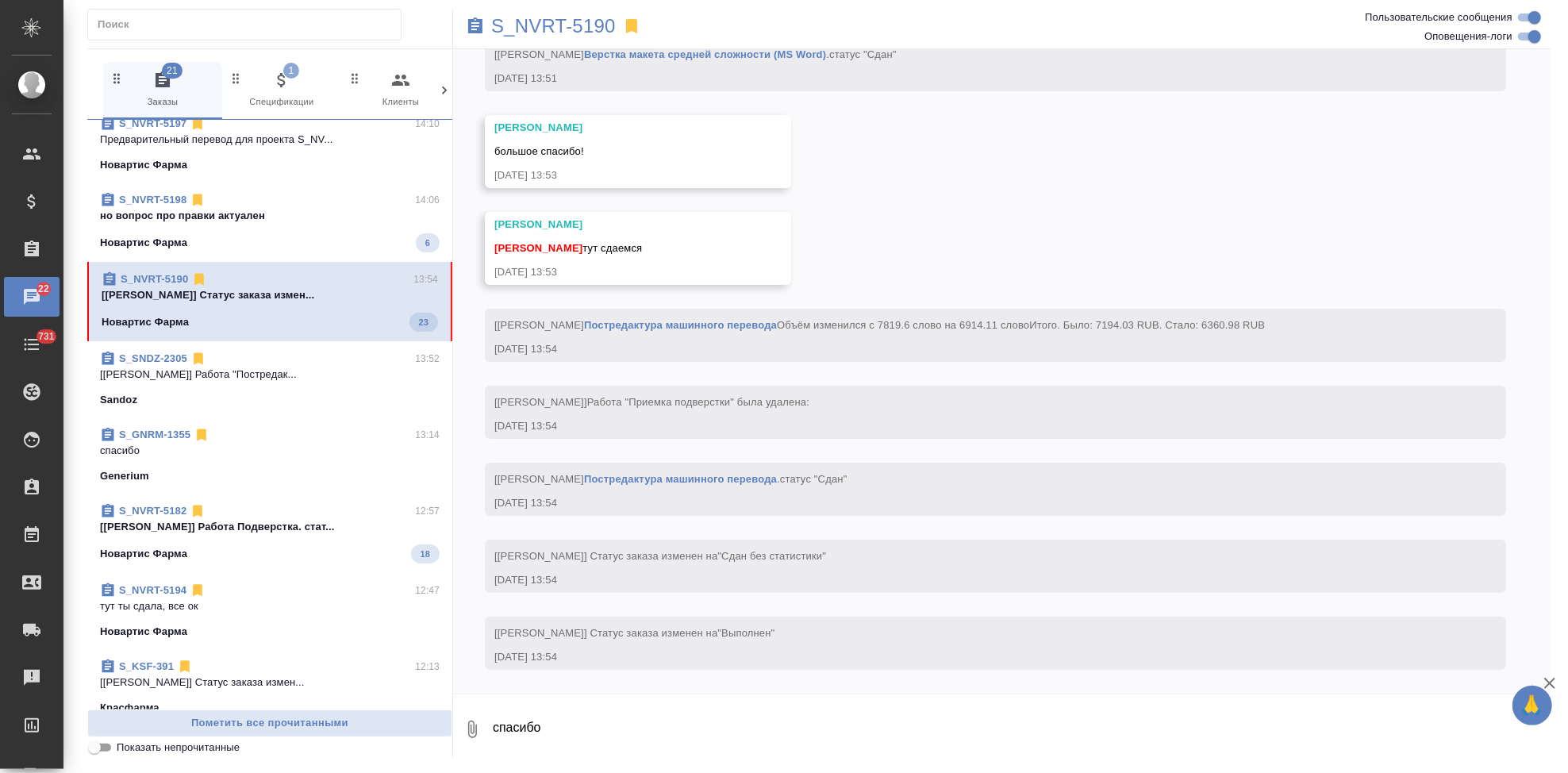
scroll to position [9627, 0]
click at [613, 719] on textarea "спасибо" at bounding box center [1021, 729] width 1060 height 54
type textarea "спасибо"
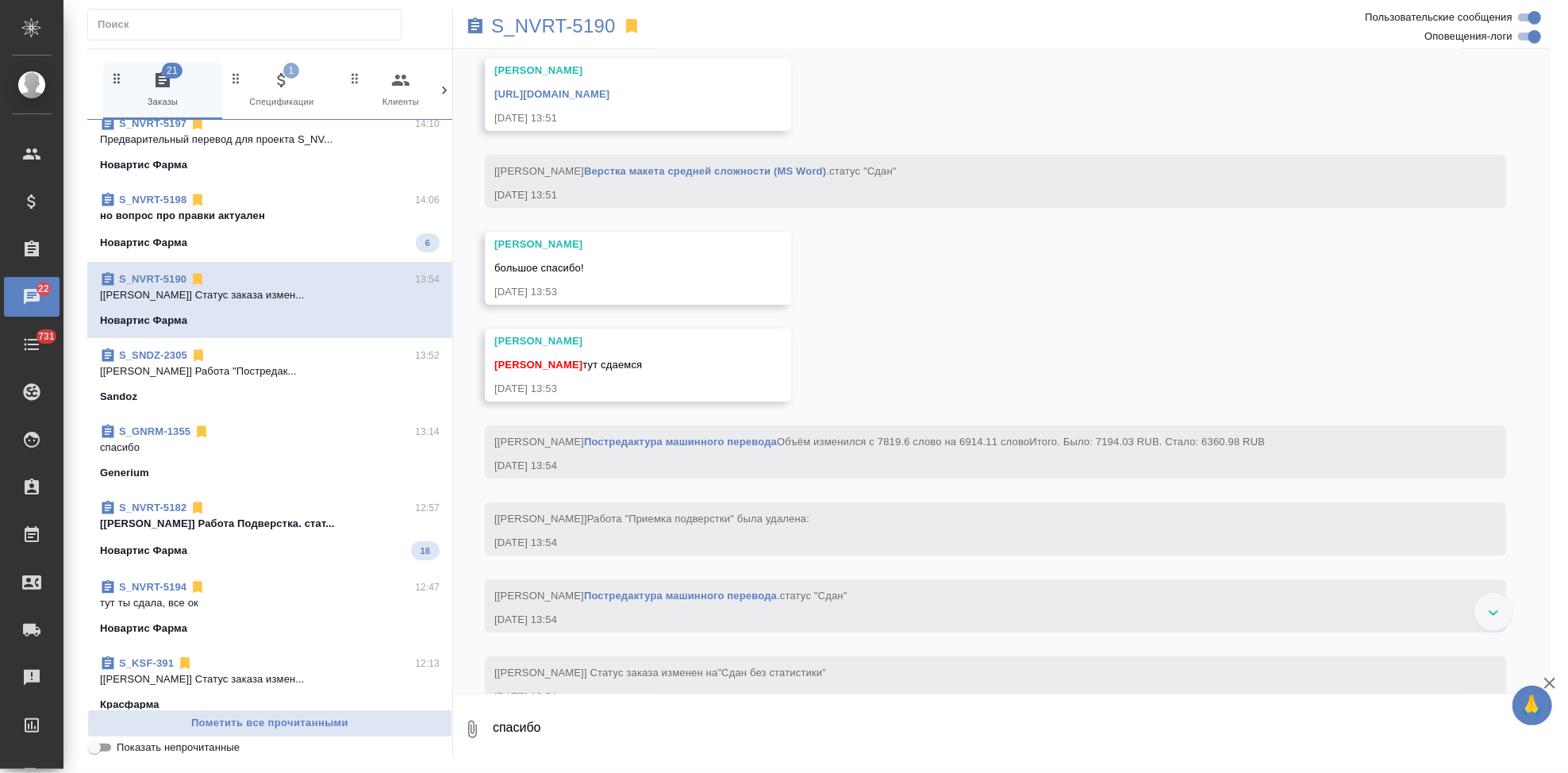
scroll to position [9175, 0]
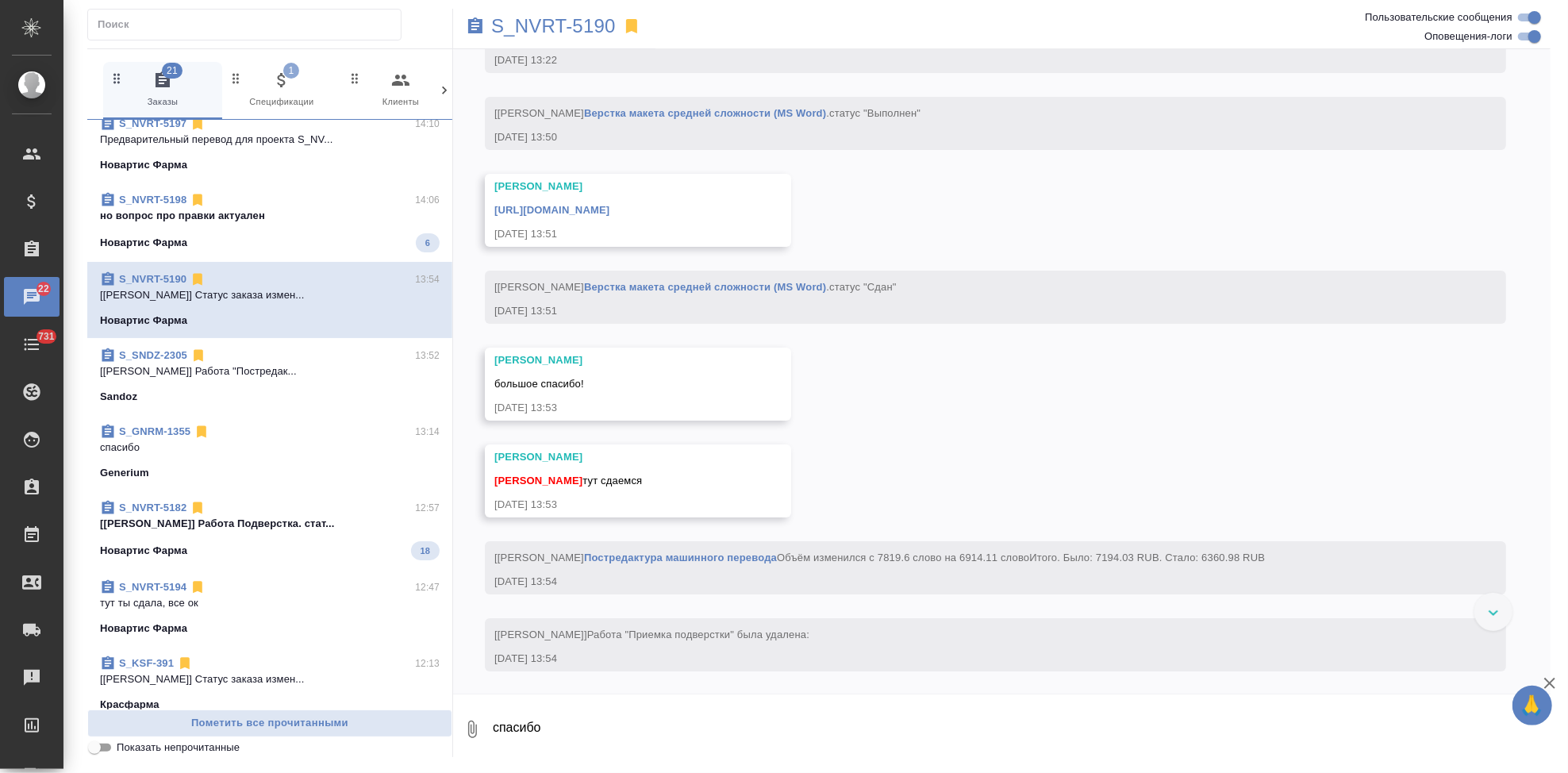
click at [610, 216] on link "https://drive.awatera.com/apps/files/files/10304531?dir=/Shares/Novartos_Pharma…" at bounding box center [551, 210] width 115 height 12
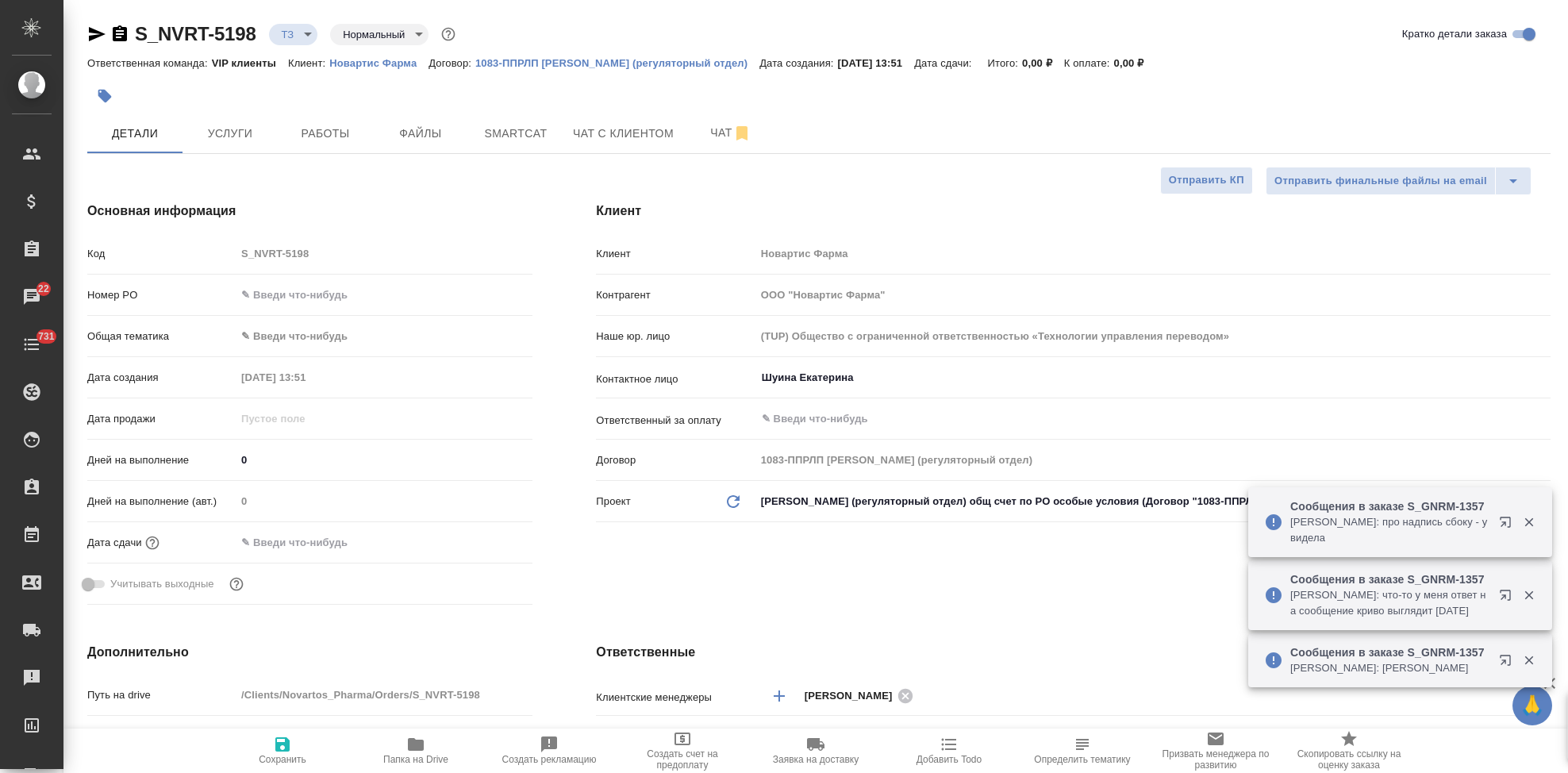
select select "RU"
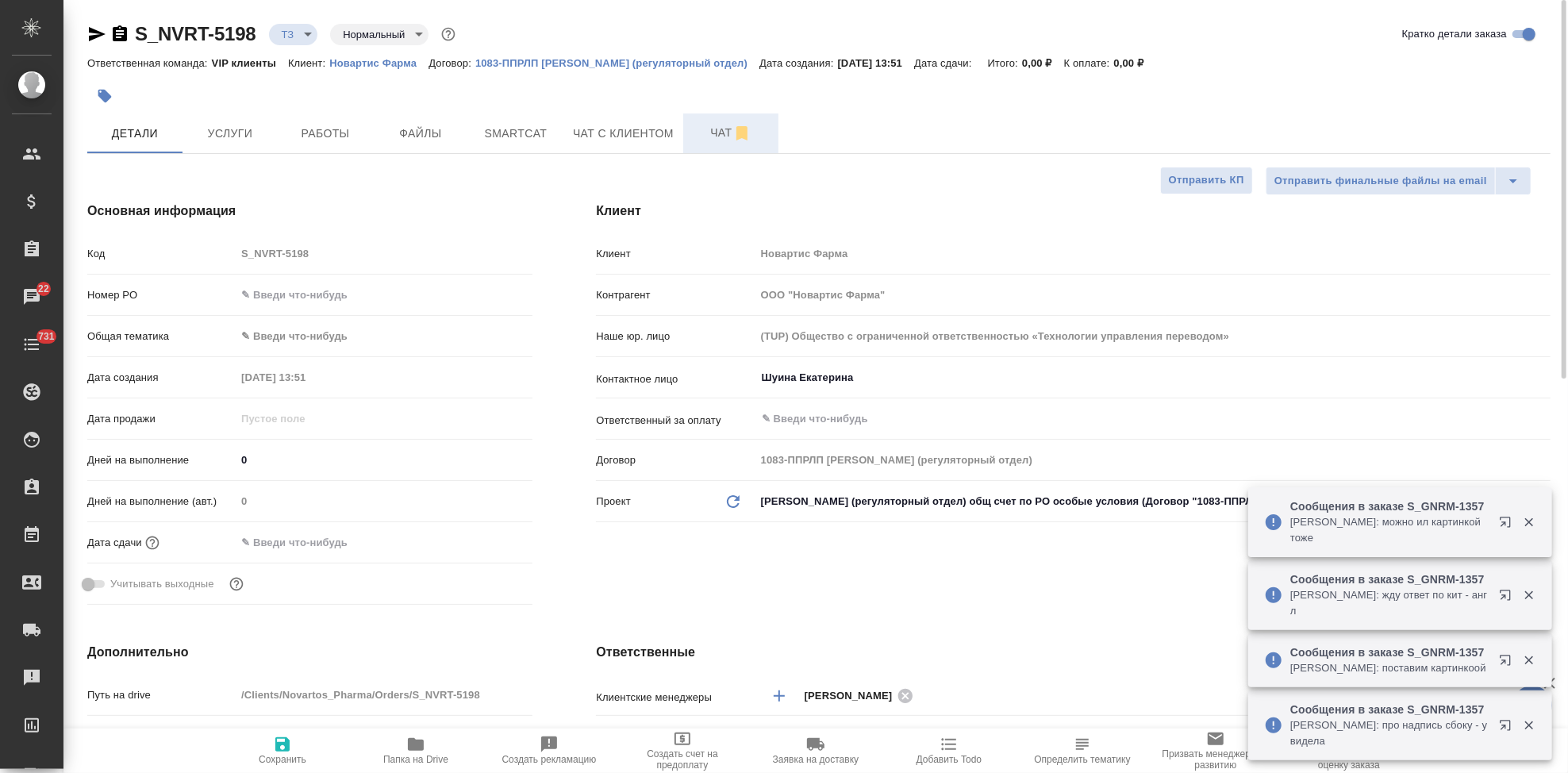
click at [689, 139] on button "Чат" at bounding box center [731, 133] width 96 height 40
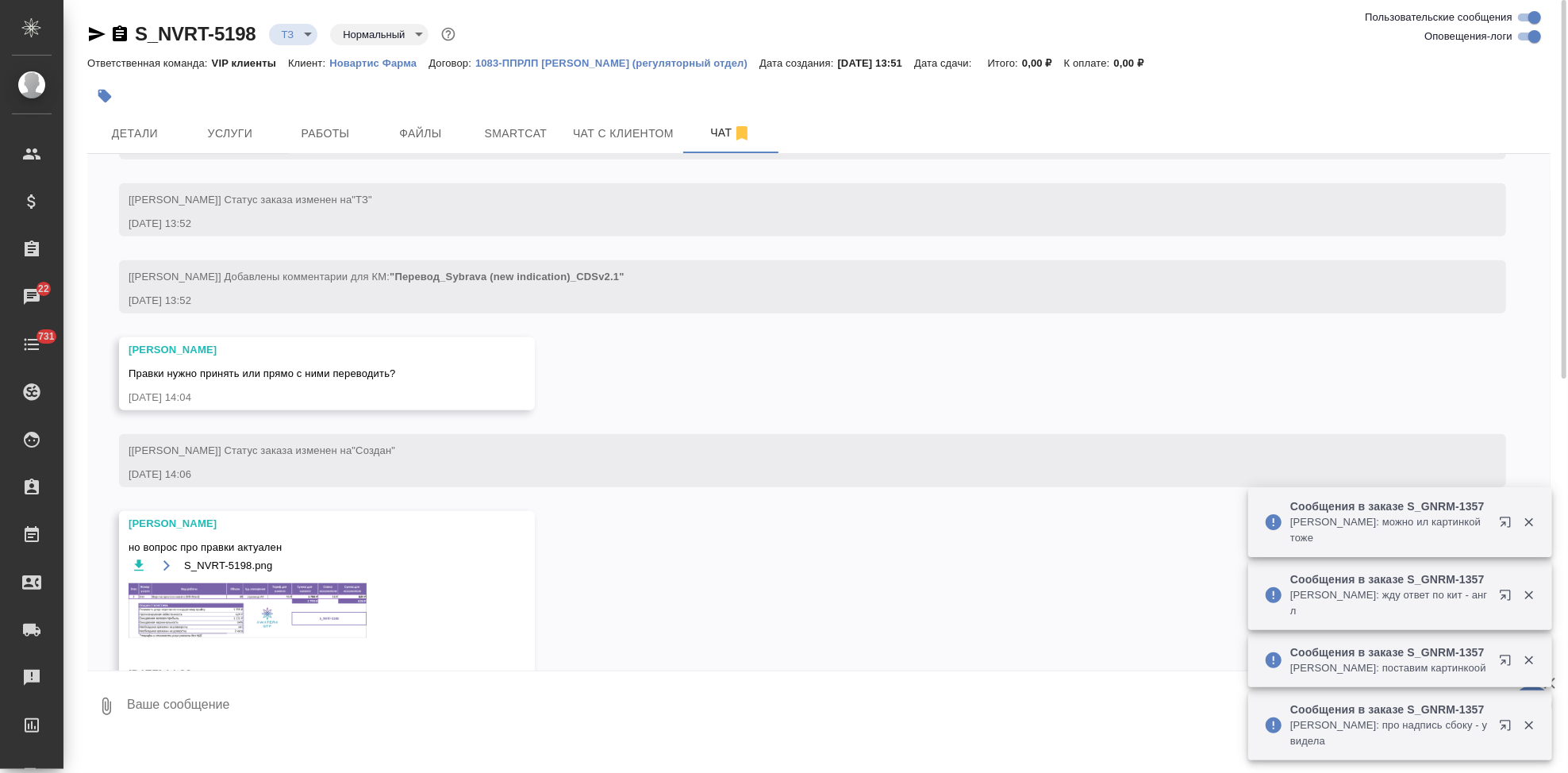
scroll to position [1030, 0]
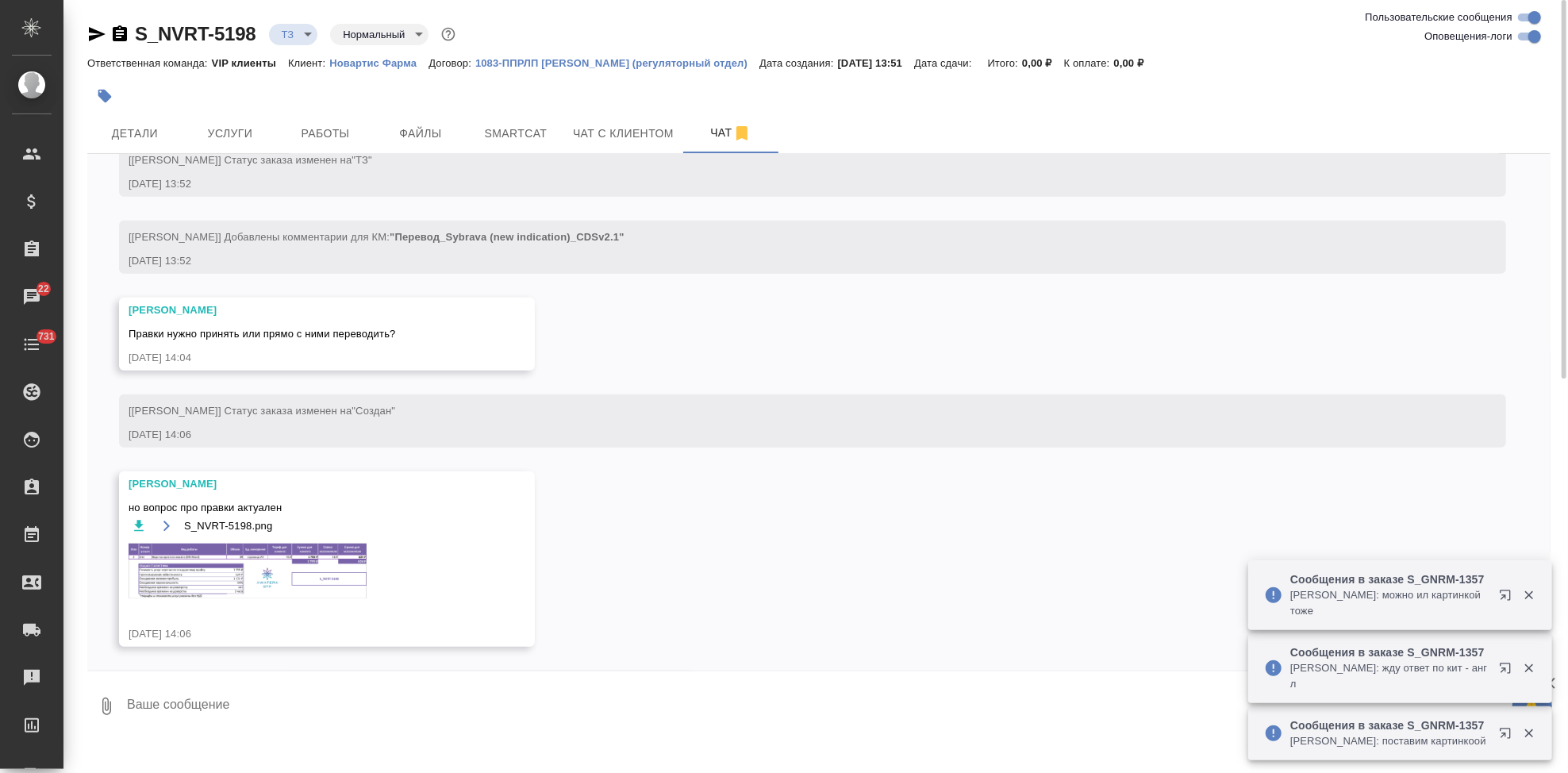
click at [237, 700] on textarea at bounding box center [837, 707] width 1425 height 54
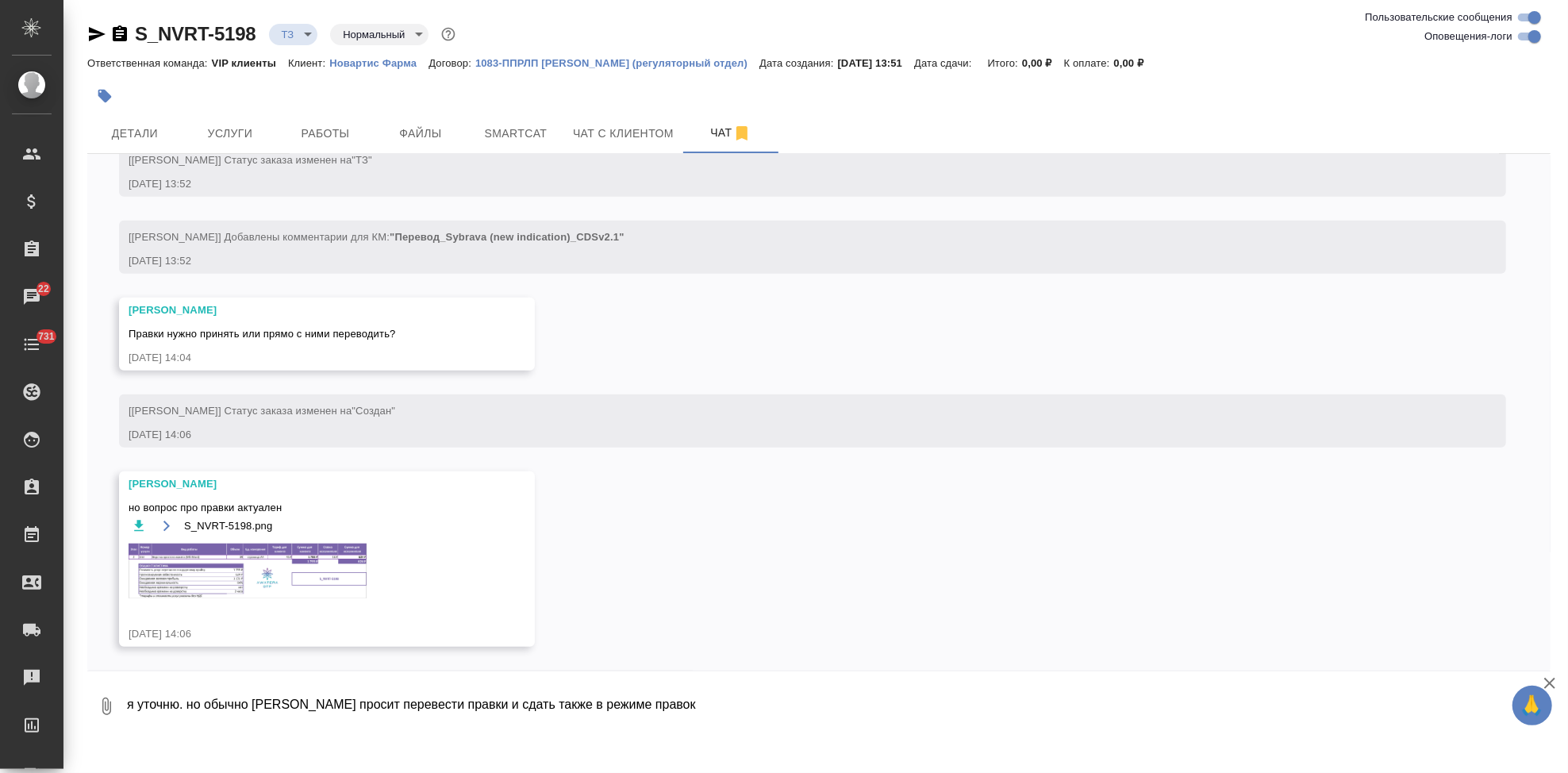
type textarea "я уточню. но обычно екатерина просит перевести правки и сдать также в режиме пр…"
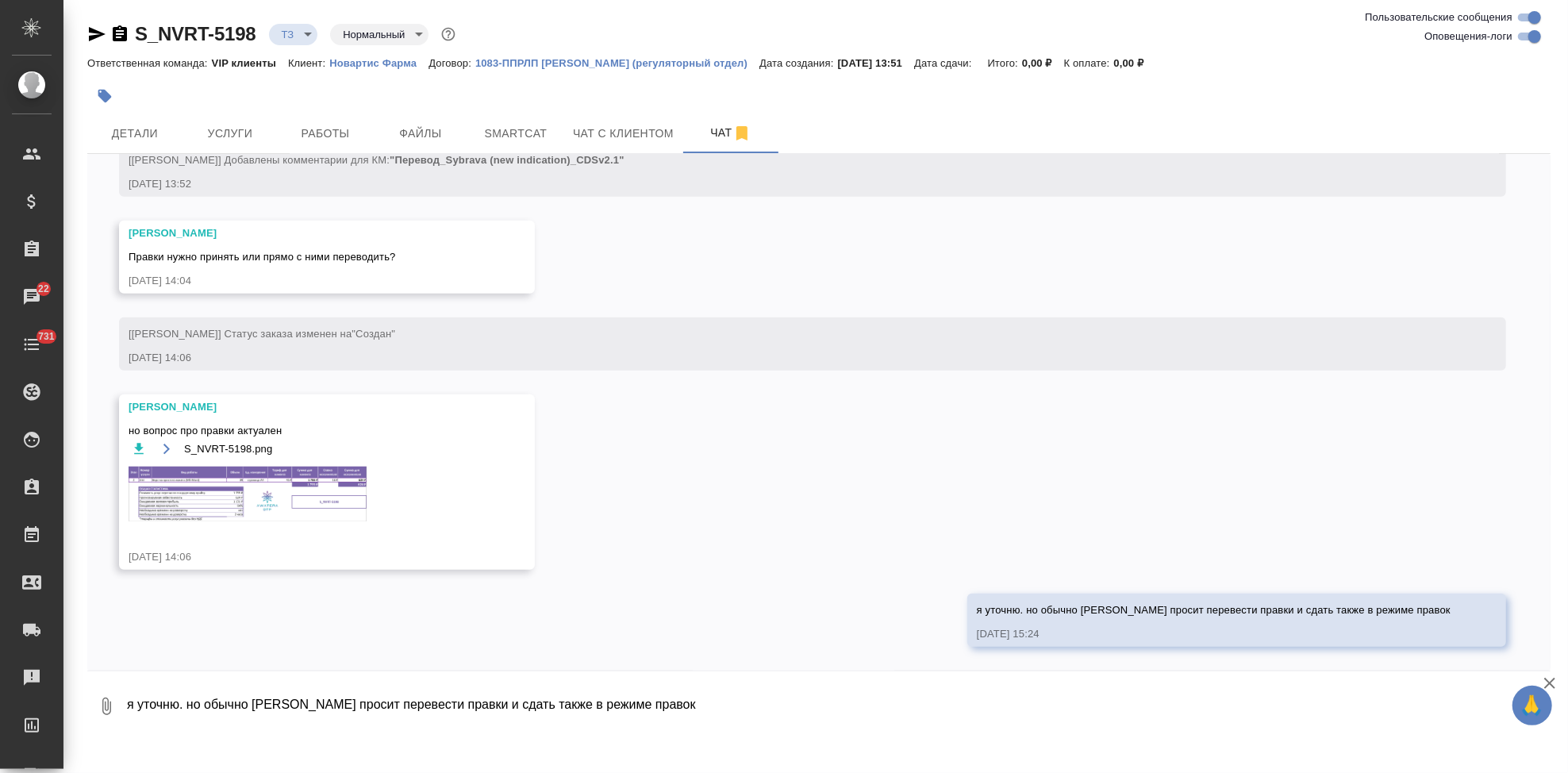
scroll to position [1106, 0]
drag, startPoint x: 184, startPoint y: 714, endPoint x: 1468, endPoint y: 708, distance: 1284.0
click at [184, 713] on textarea "я уточню. но обычно екатерина просит перевести правки и сдать также в режиме пр…" at bounding box center [837, 707] width 1425 height 54
type textarea "чтобы было на выходе тоже самое но на языке перевода"
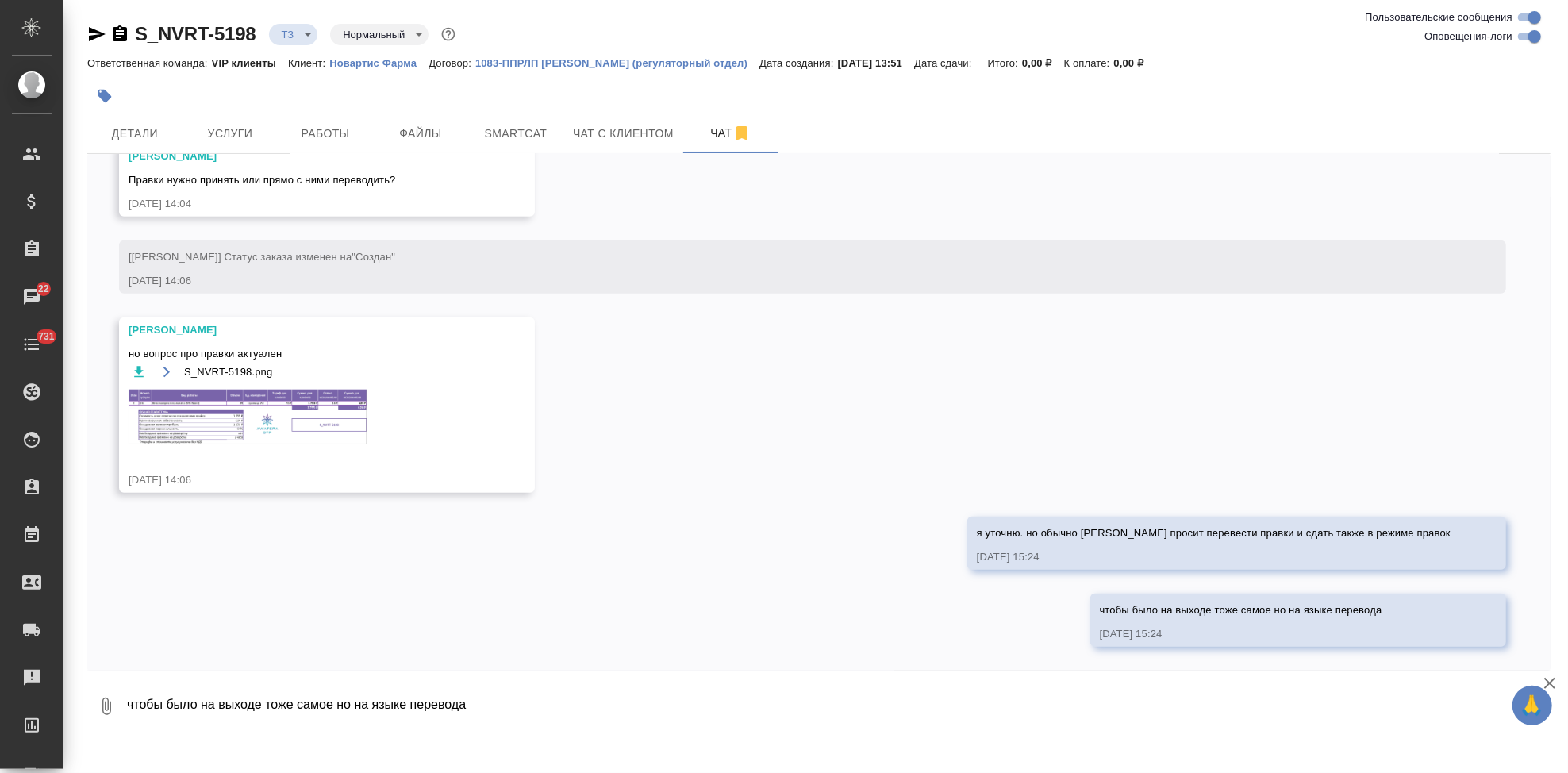
scroll to position [1183, 0]
type textarea "вернусь с ответом"
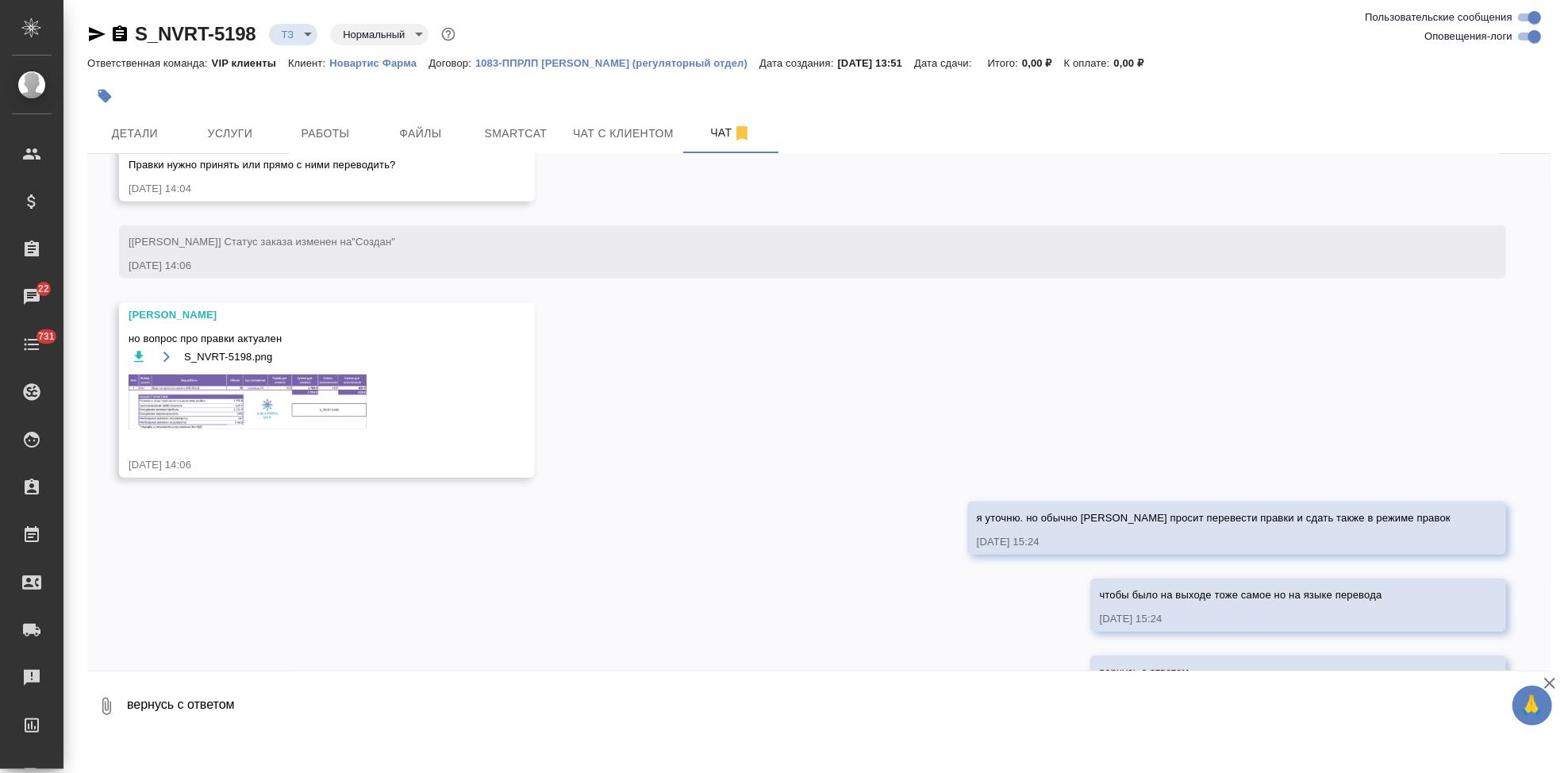
scroll to position [1260, 0]
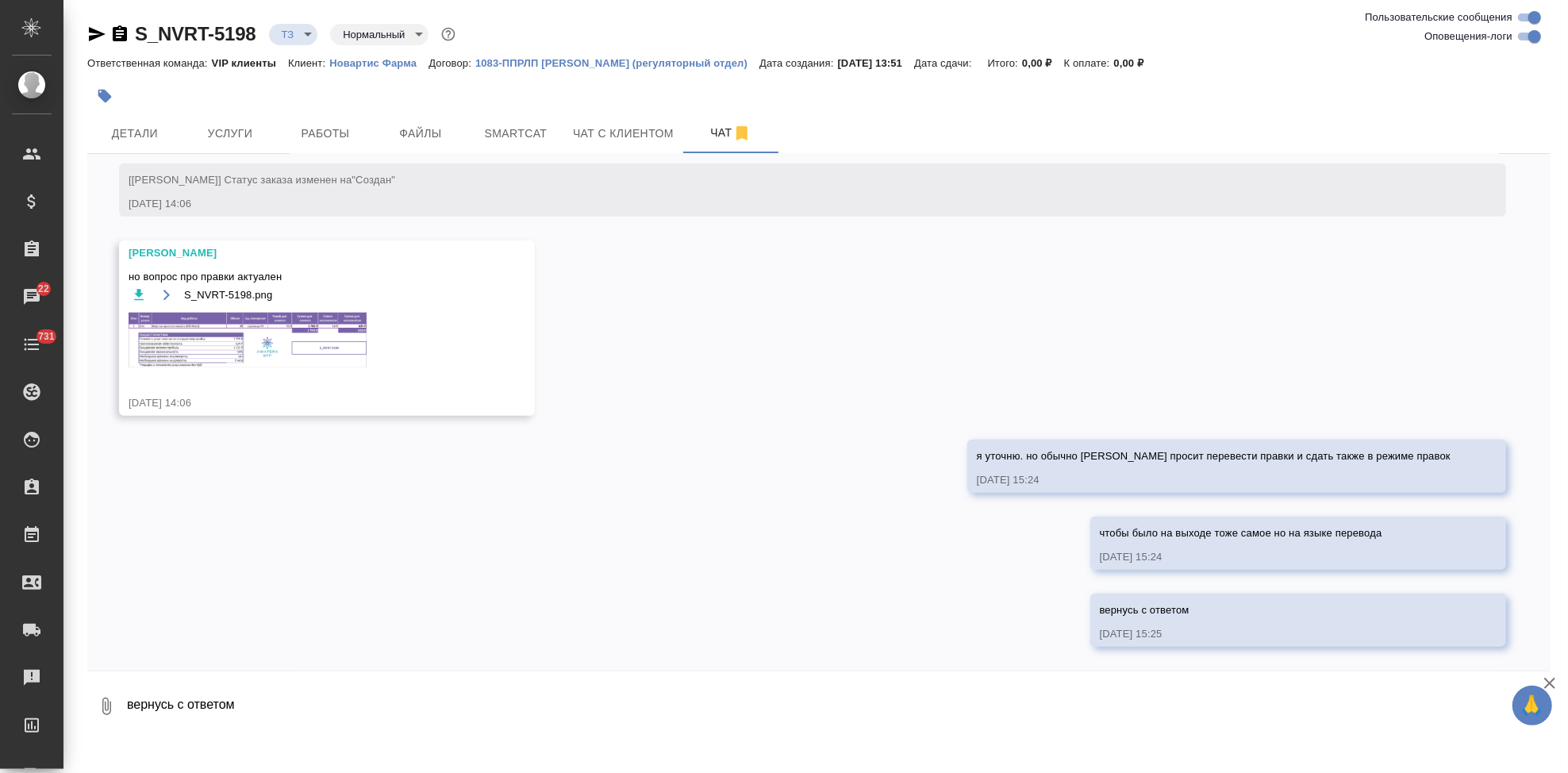
click at [199, 339] on img at bounding box center [247, 339] width 238 height 55
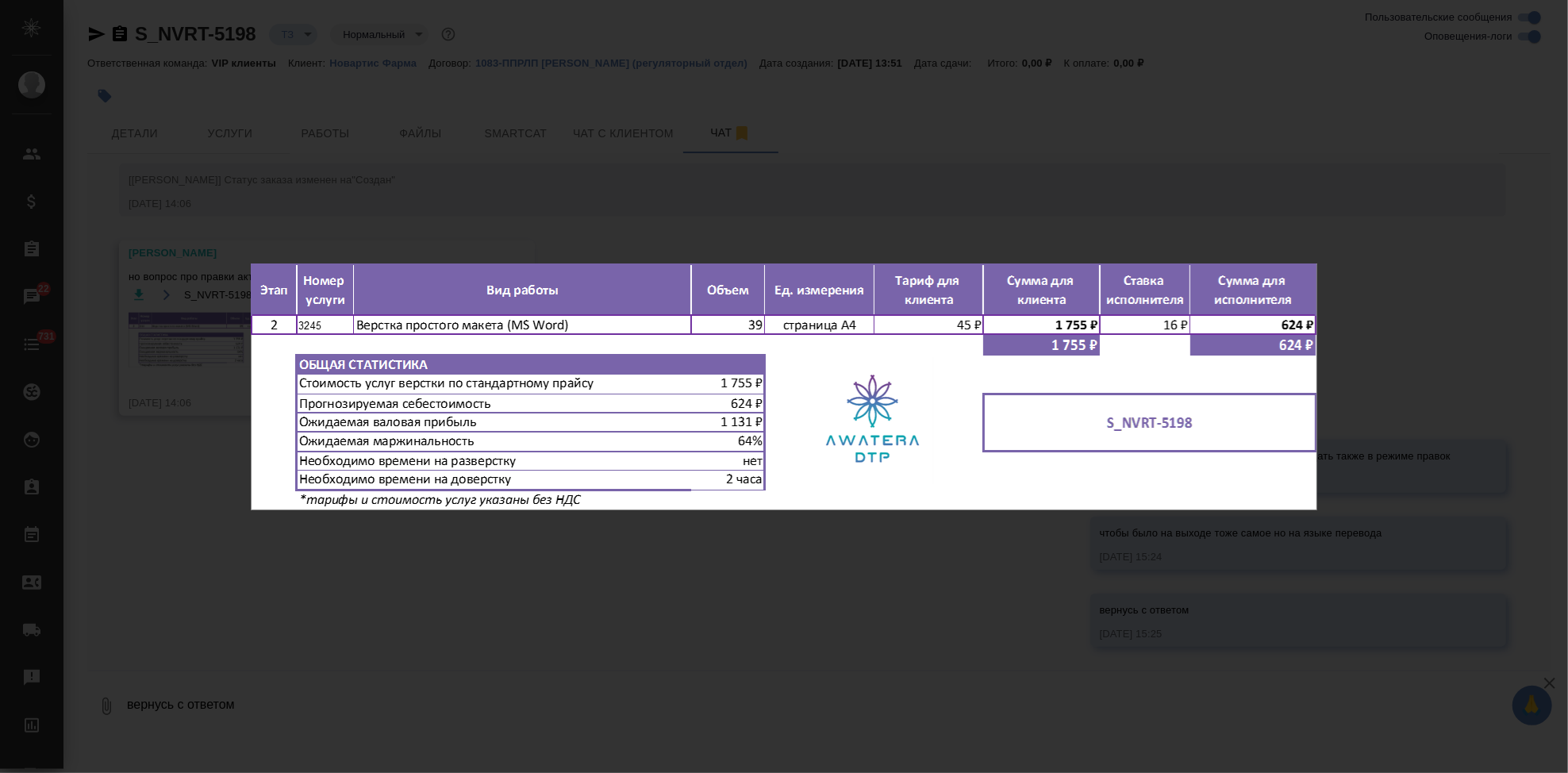
click at [628, 608] on div "S_NVRT-5198.png 1 of 1" at bounding box center [784, 386] width 1568 height 773
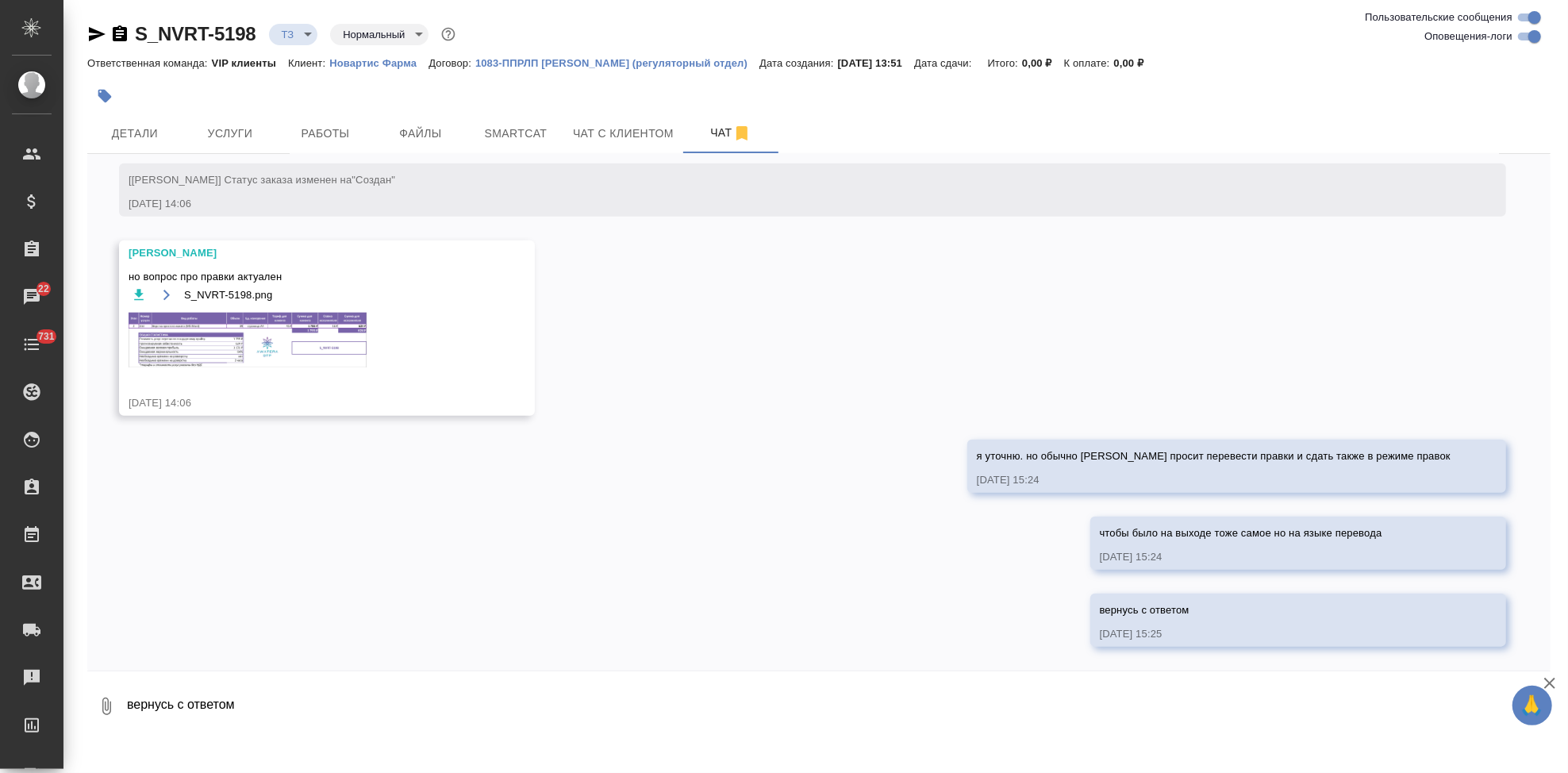
click at [272, 351] on img at bounding box center [247, 339] width 238 height 55
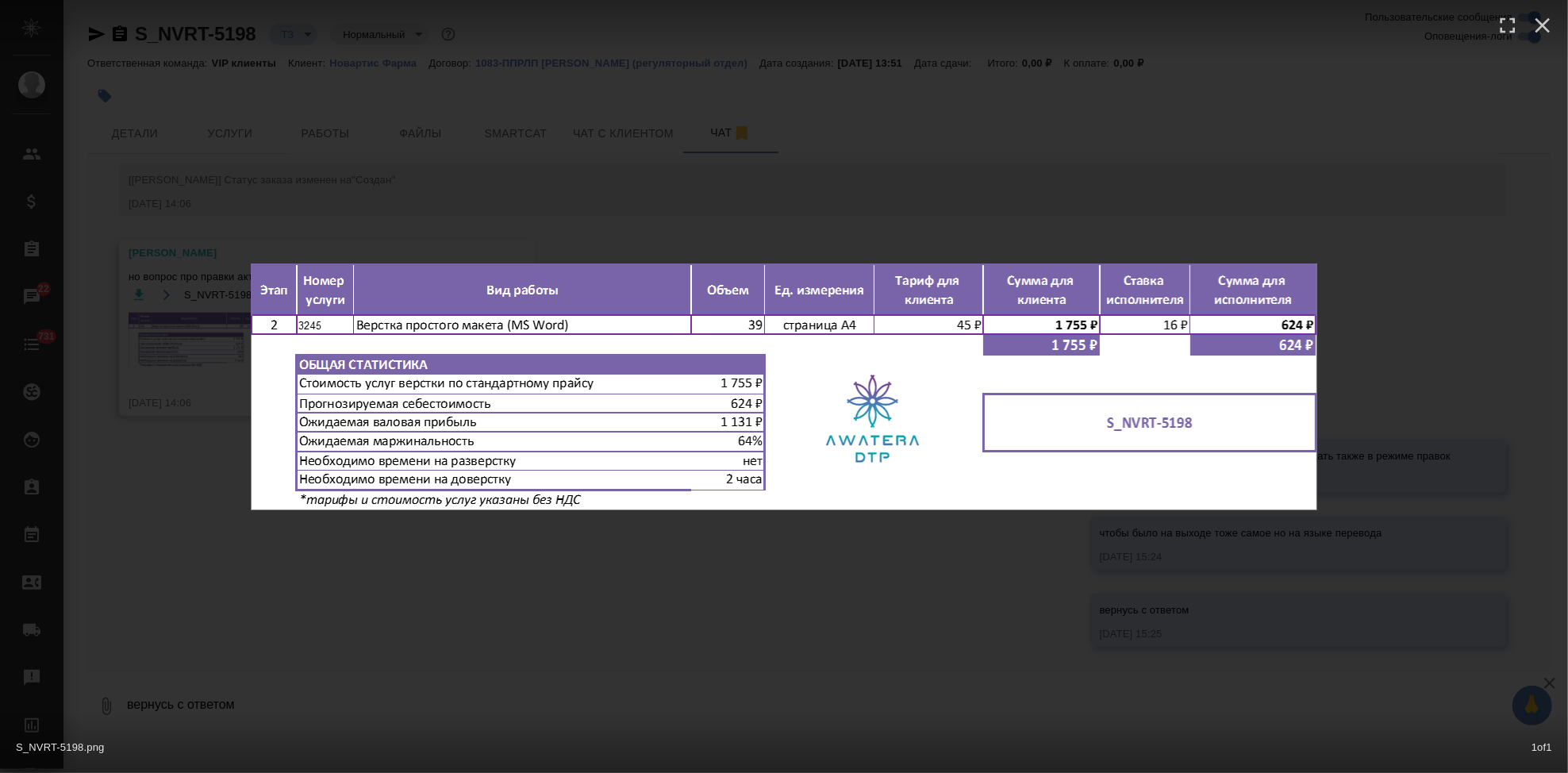
click at [720, 609] on div "S_NVRT-5198.png 1 of 1" at bounding box center [784, 386] width 1568 height 773
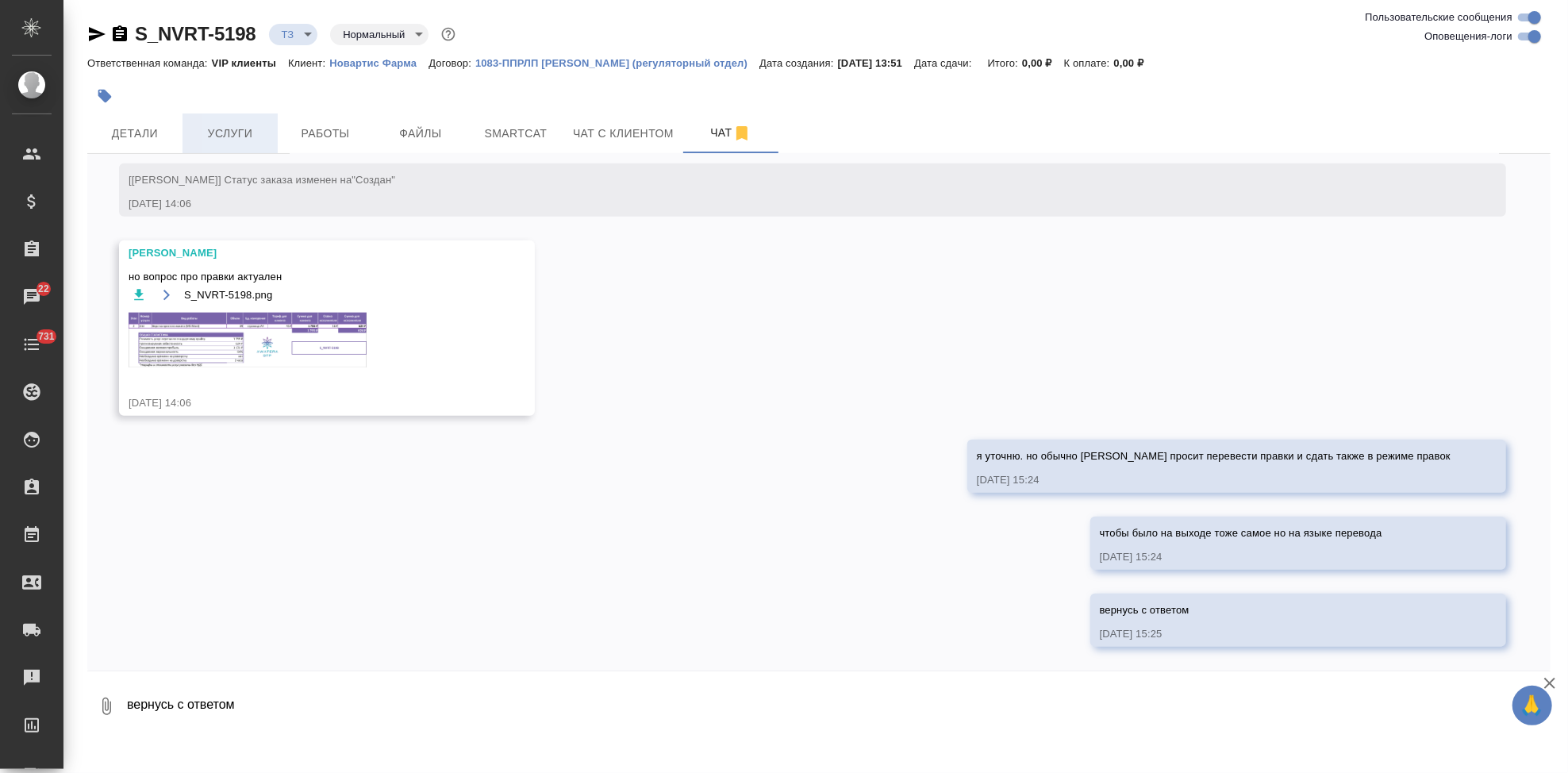
click at [233, 131] on span "Услуги" at bounding box center [230, 133] width 76 height 20
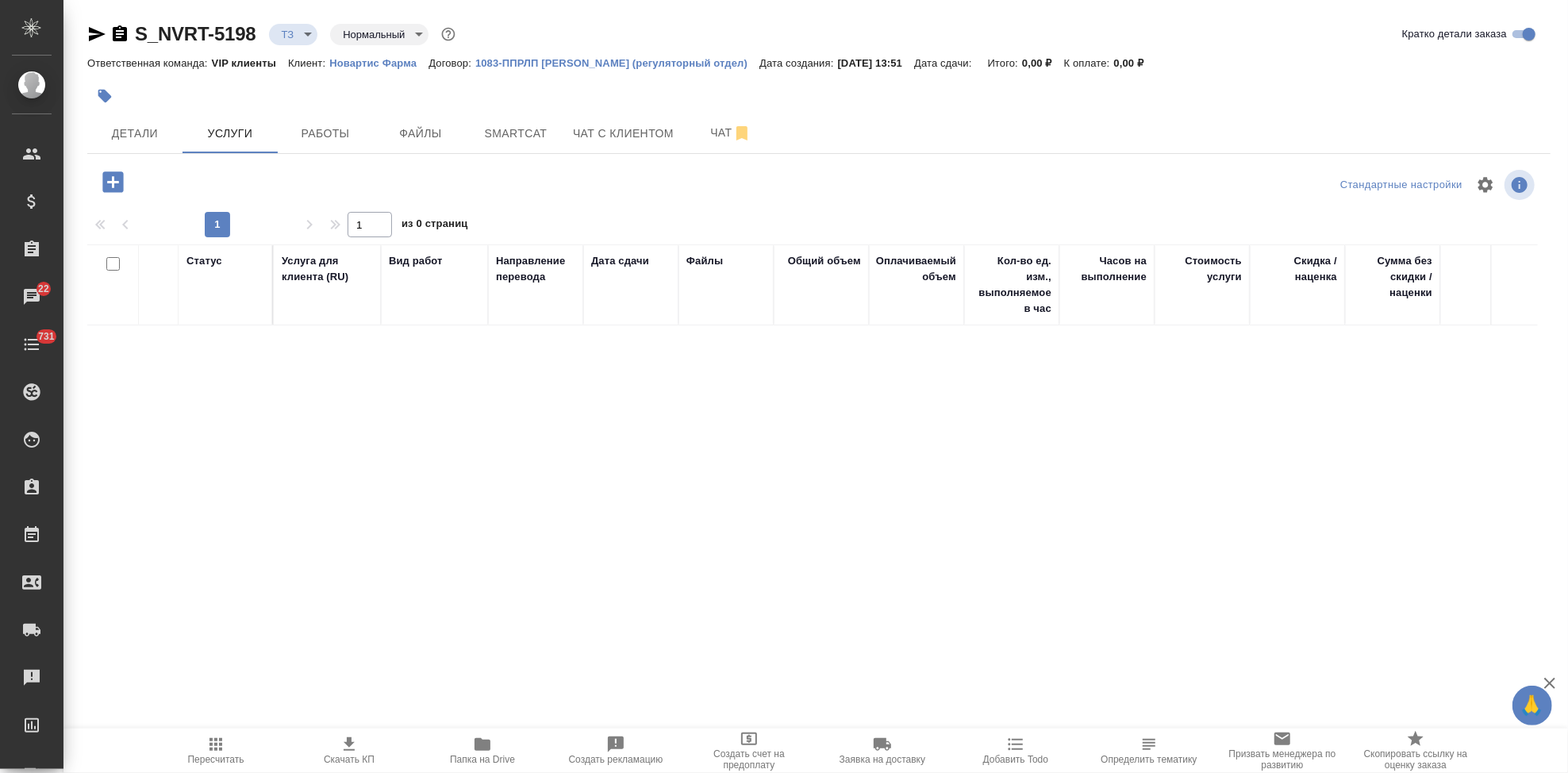
click at [116, 188] on icon "button" at bounding box center [112, 182] width 21 height 21
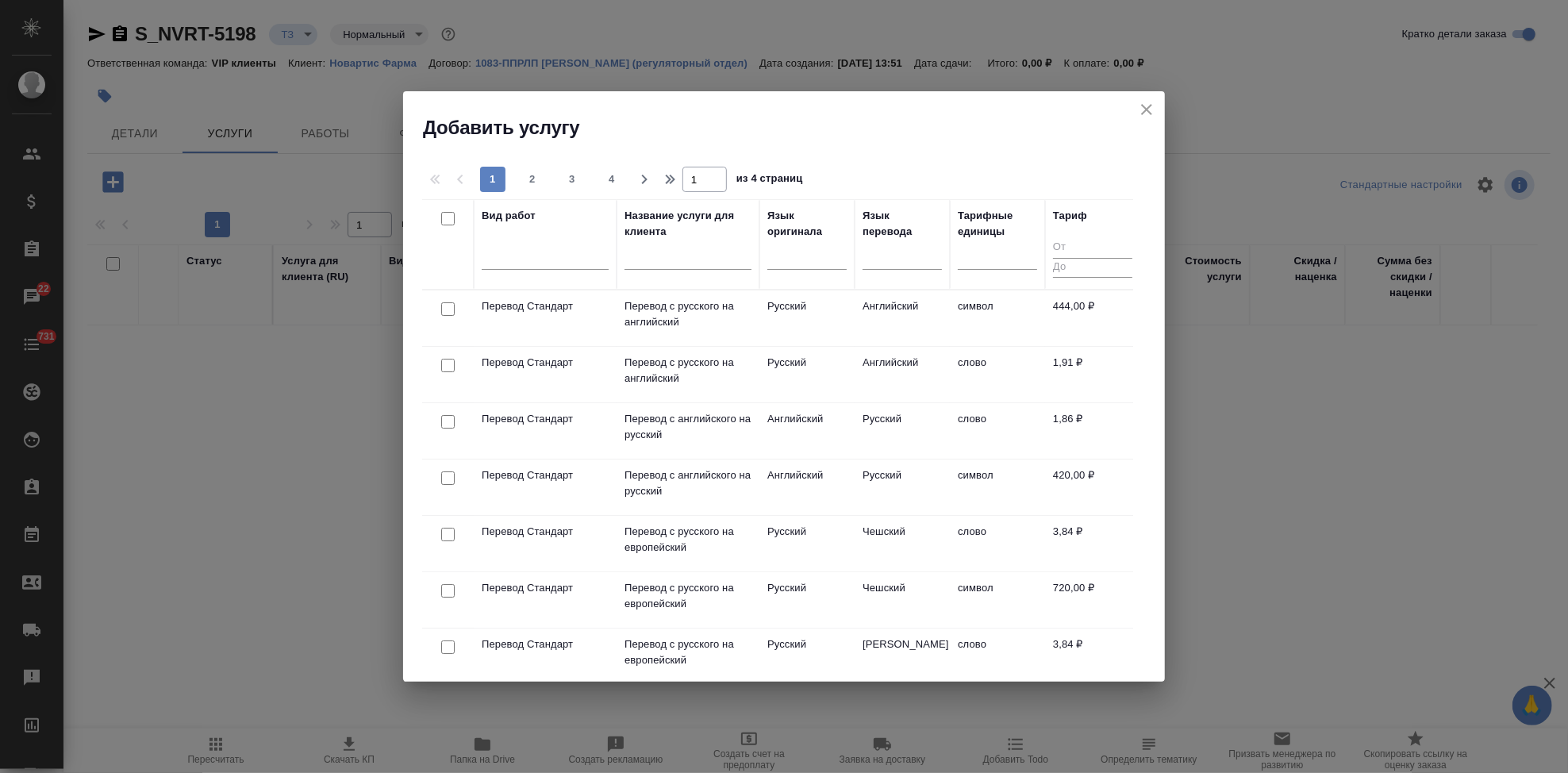
click at [674, 265] on input "text" at bounding box center [688, 260] width 127 height 20
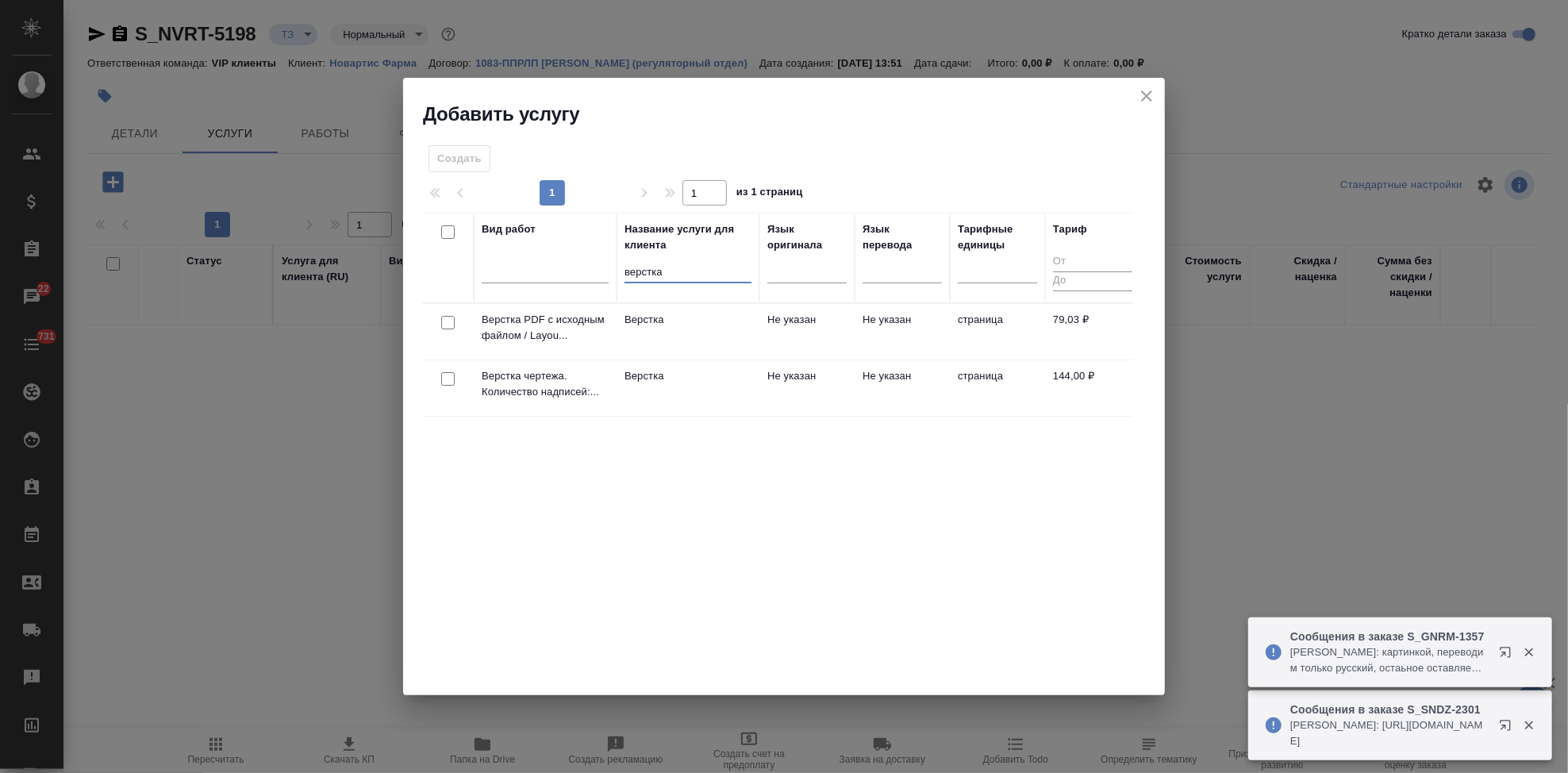
type input "верстка"
click at [844, 329] on td "Не указан" at bounding box center [807, 332] width 96 height 56
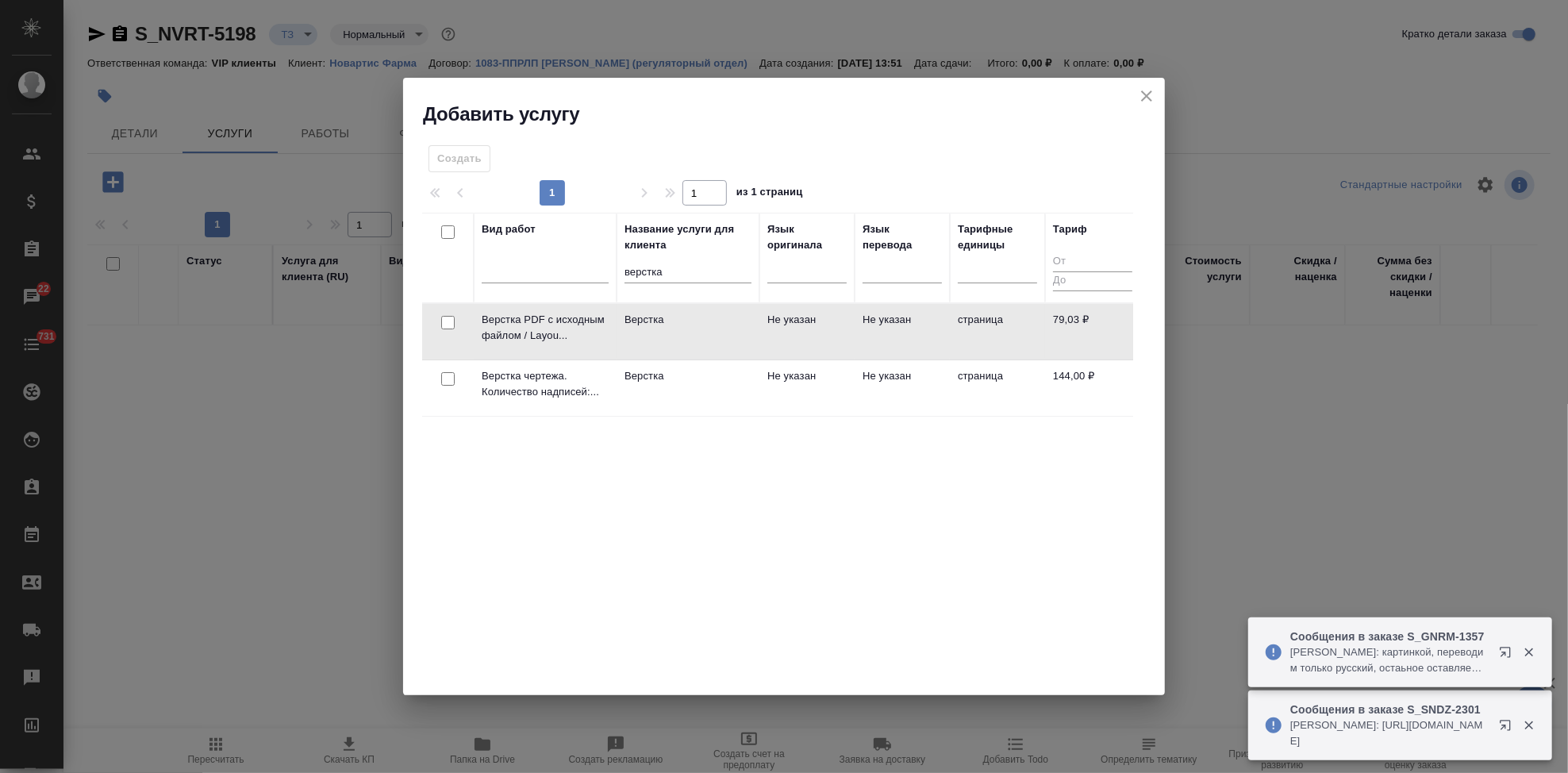
click at [844, 329] on td "Не указан" at bounding box center [807, 332] width 96 height 56
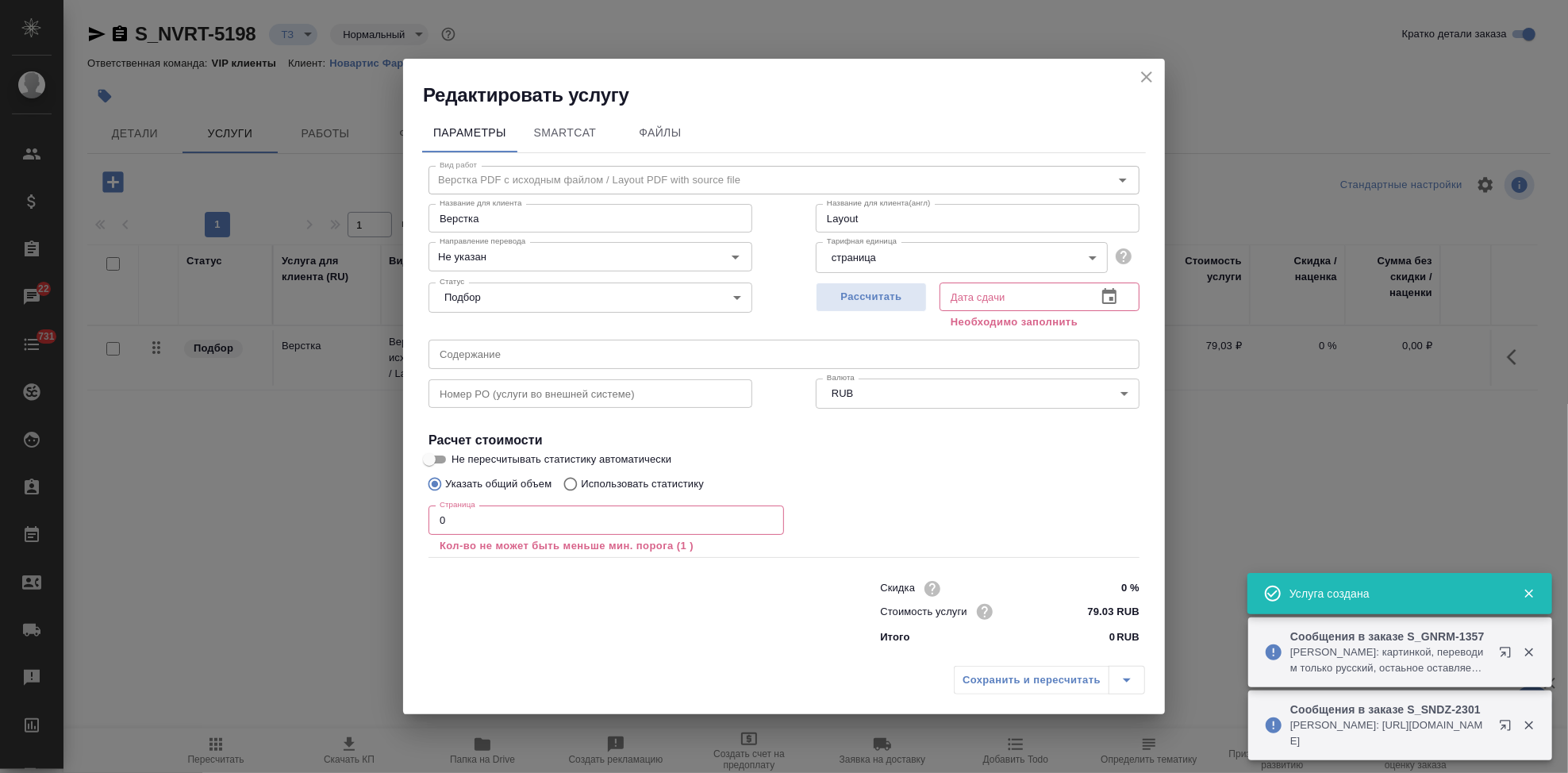
click at [602, 516] on input "0" at bounding box center [606, 520] width 355 height 29
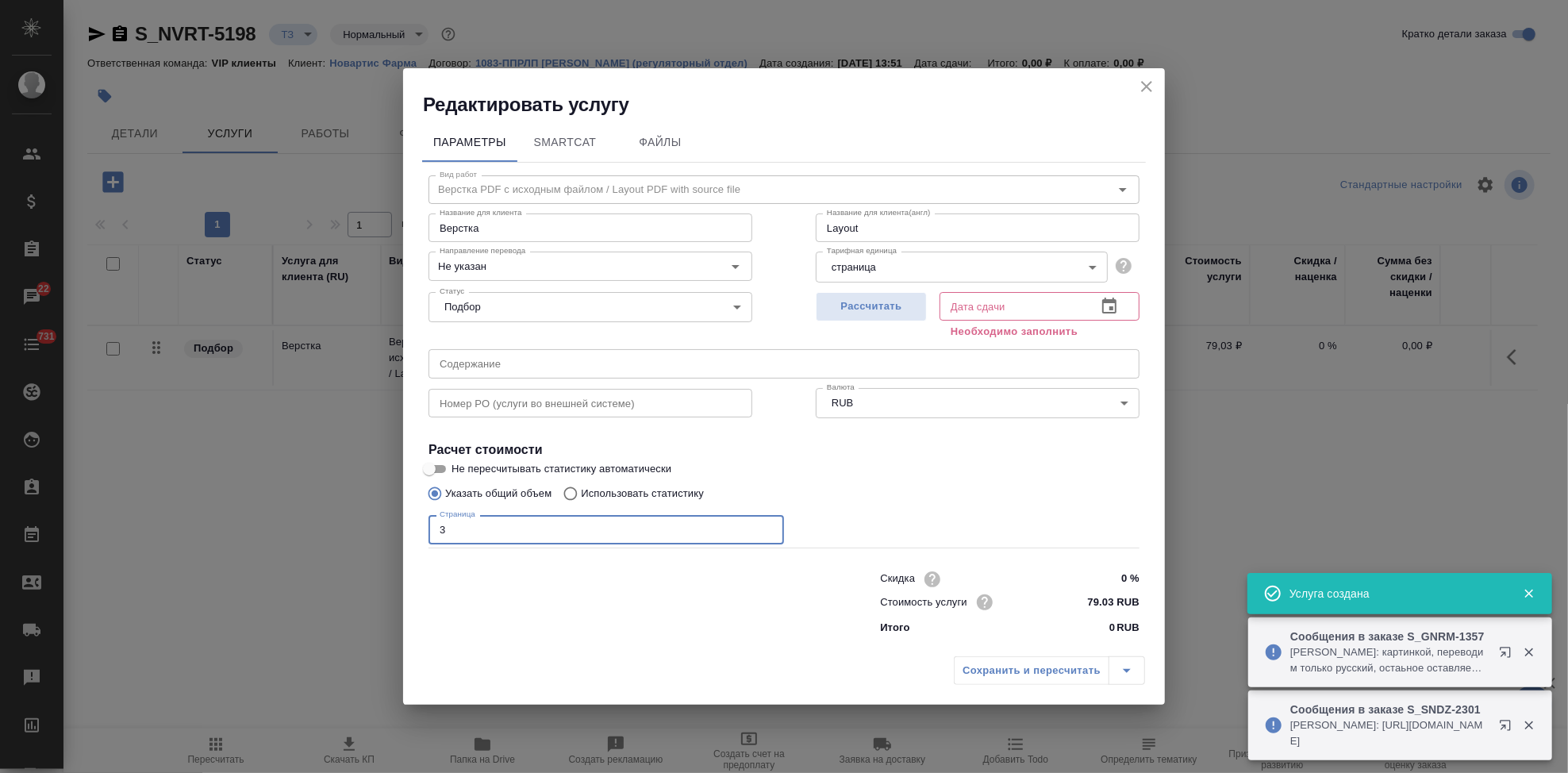
type input "39"
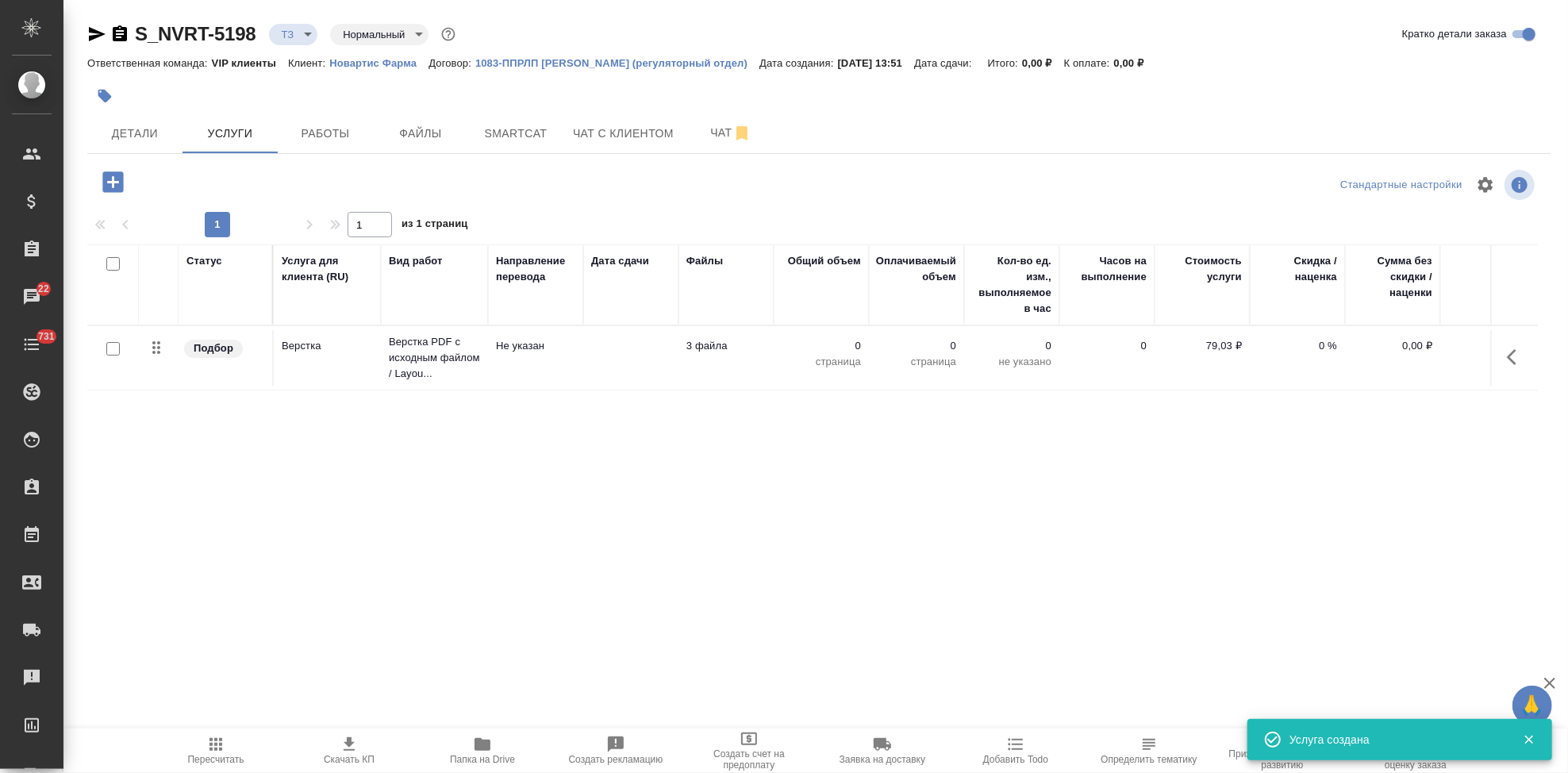
drag, startPoint x: 328, startPoint y: 231, endPoint x: 786, endPoint y: 496, distance: 529.1
click at [715, 496] on div "Статус Услуга для клиента (RU) Вид работ Направление перевода Дата сдачи Файлы …" at bounding box center [813, 415] width 1451 height 341
click at [1503, 361] on button "button" at bounding box center [1516, 357] width 38 height 38
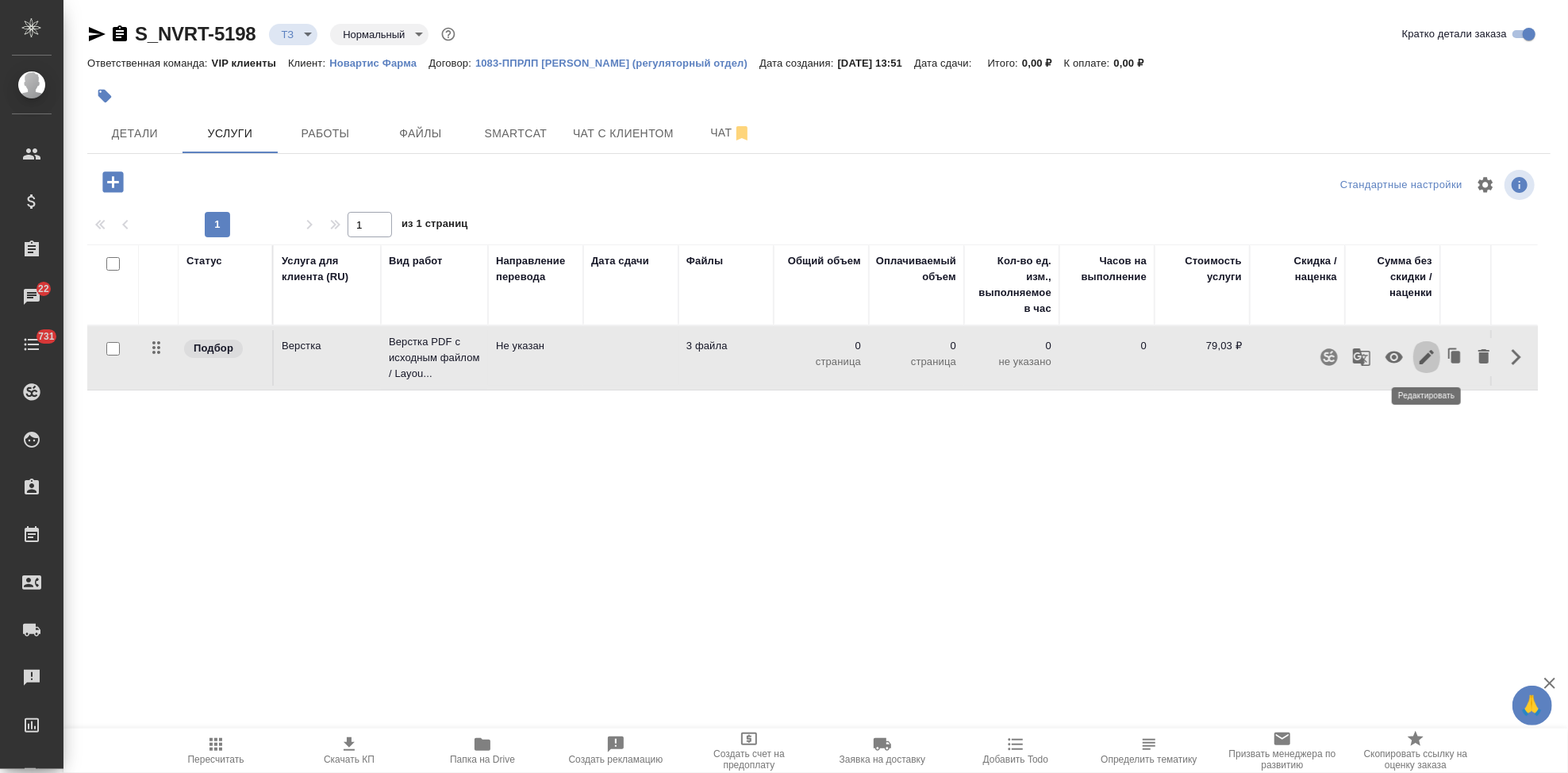
click at [1419, 361] on icon "button" at bounding box center [1427, 357] width 19 height 19
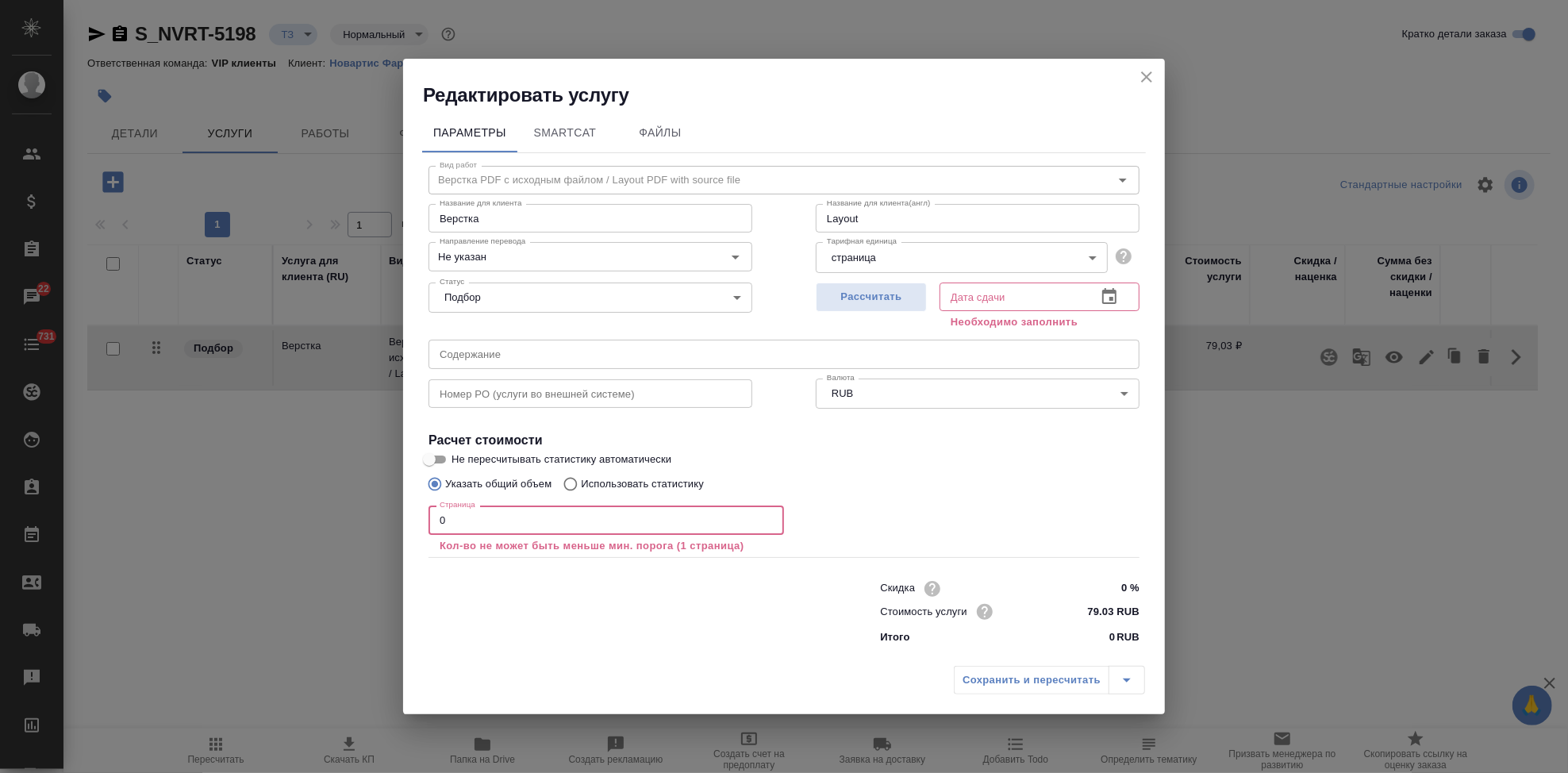
click at [582, 522] on input "0" at bounding box center [606, 520] width 355 height 29
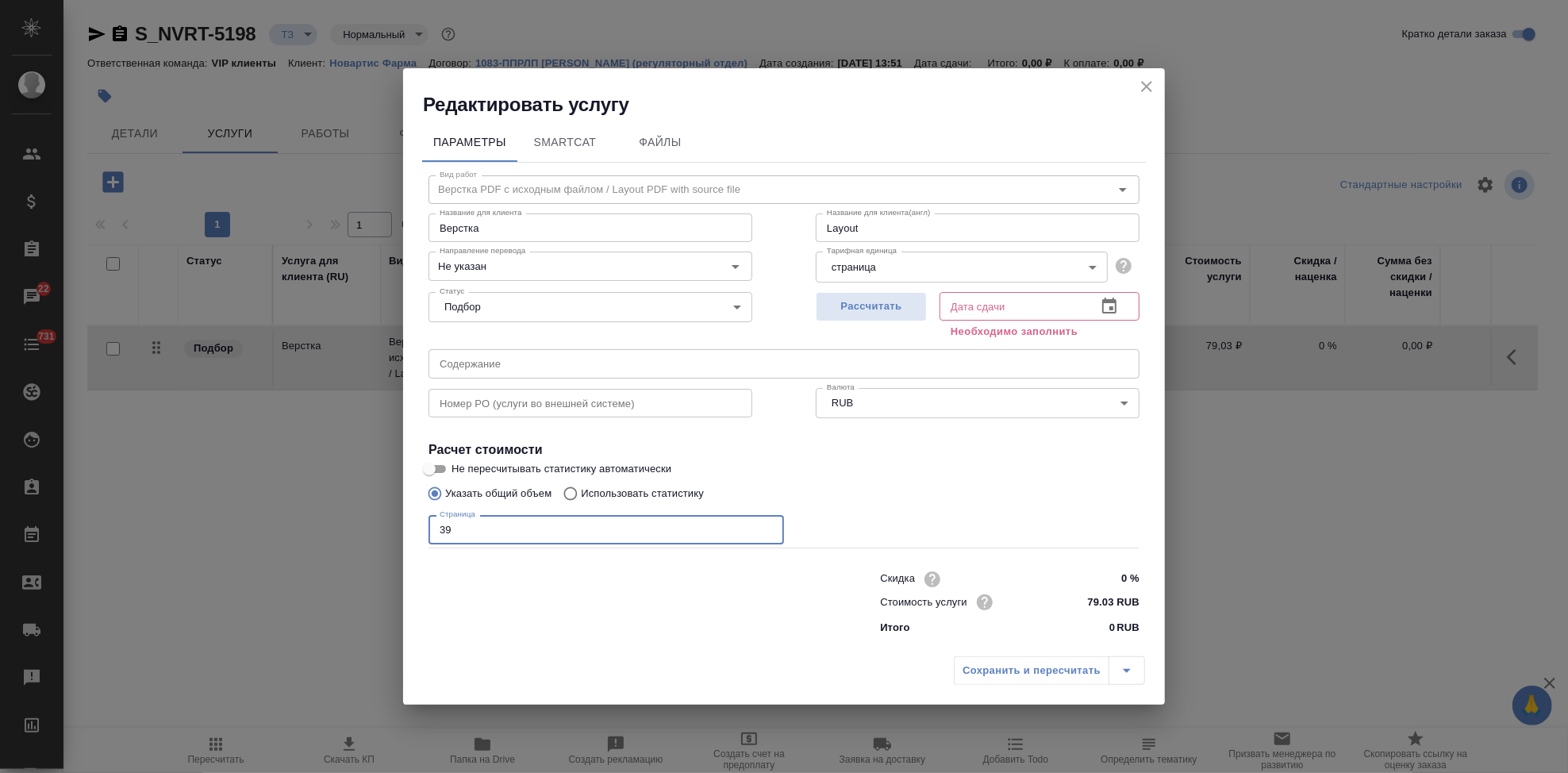
type input "39"
click at [1111, 311] on icon "button" at bounding box center [1109, 306] width 19 height 19
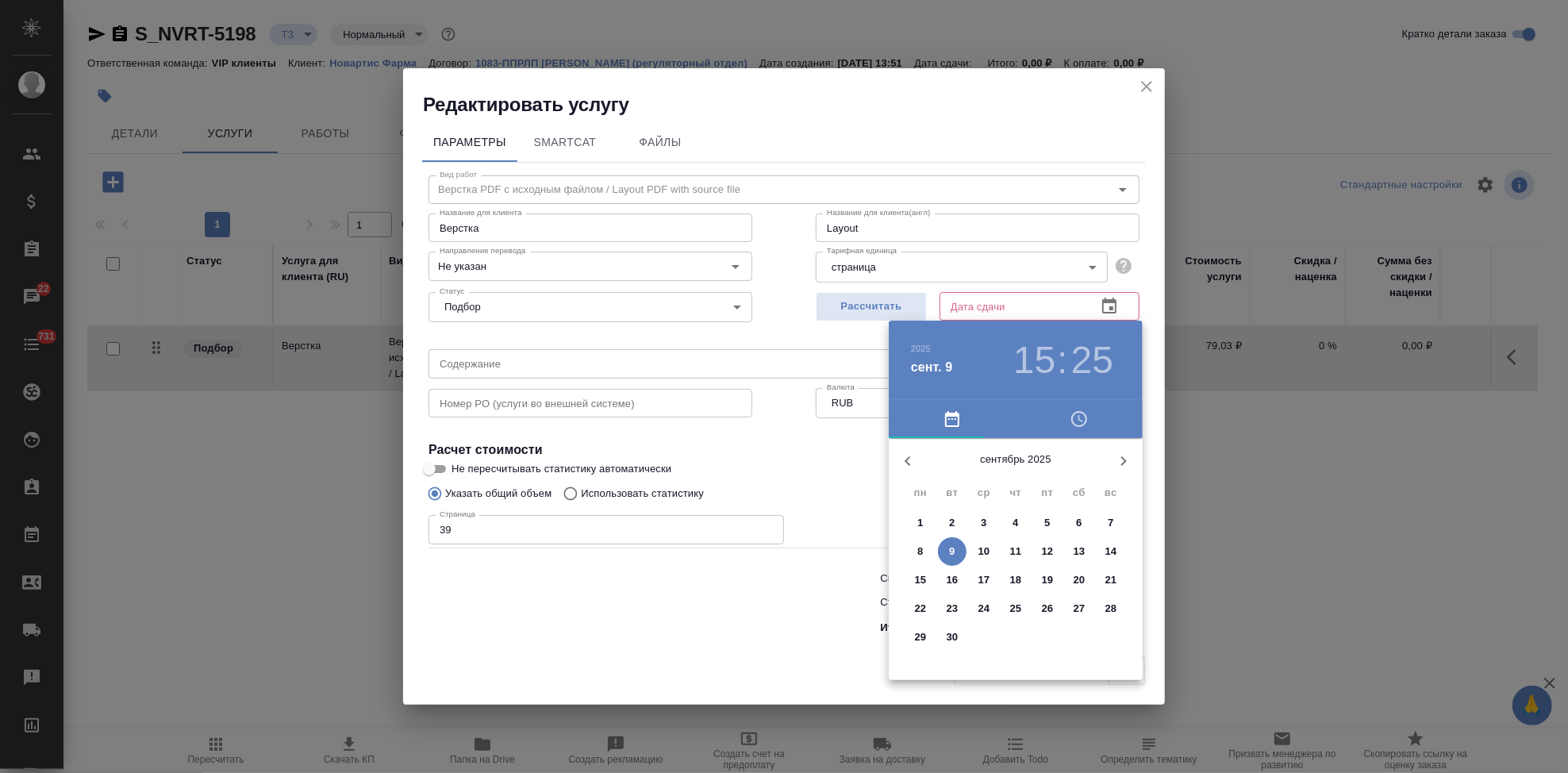
click at [1115, 457] on icon "button" at bounding box center [1123, 461] width 19 height 19
click at [945, 549] on span "7" at bounding box center [952, 551] width 29 height 16
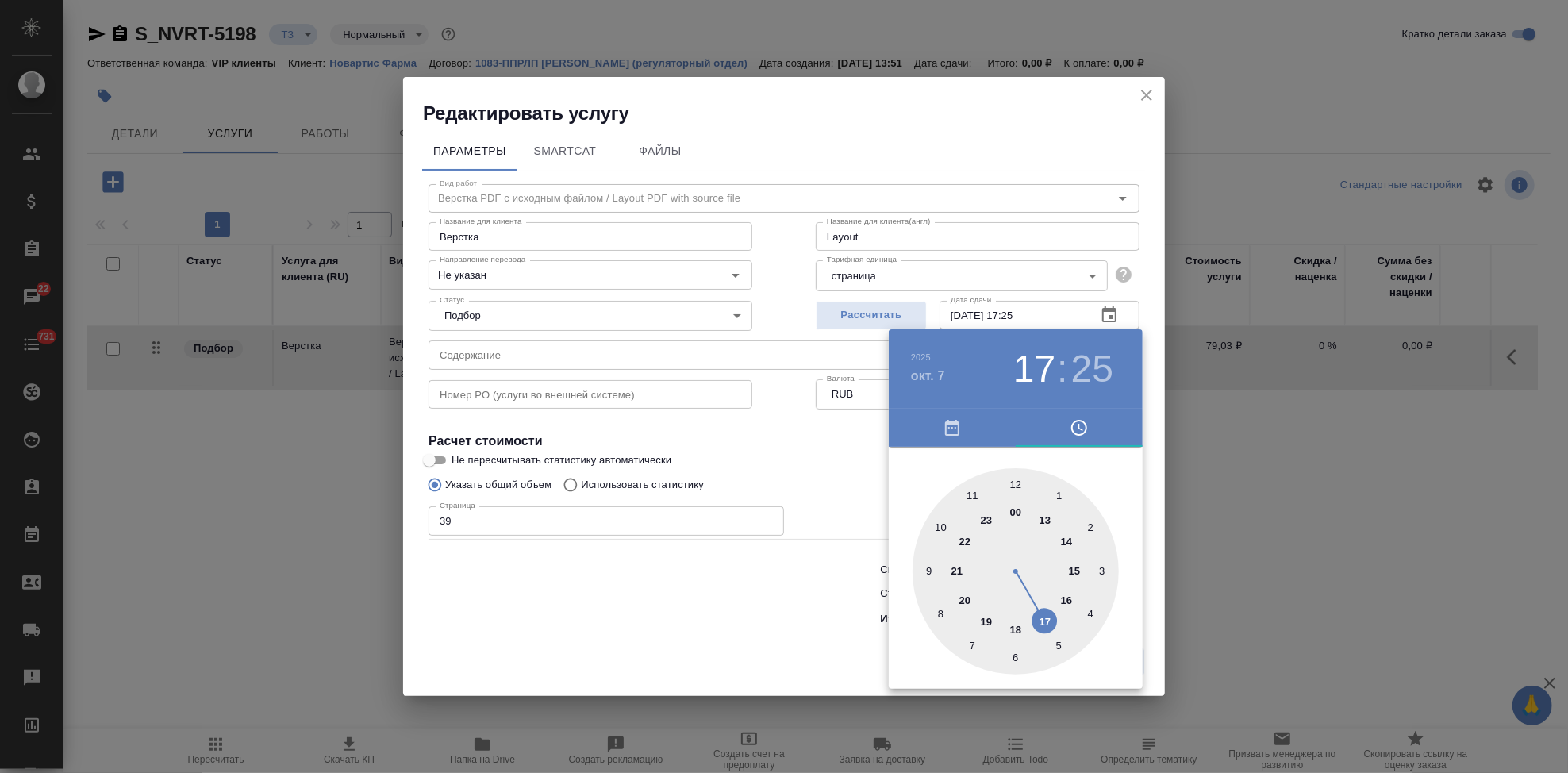
drag, startPoint x: 1071, startPoint y: 575, endPoint x: 1056, endPoint y: 621, distance: 48.4
click at [1056, 621] on div at bounding box center [1015, 571] width 206 height 206
type input "07.10.2025 17:00"
drag, startPoint x: 1054, startPoint y: 599, endPoint x: 1017, endPoint y: 488, distance: 117.0
click at [1017, 488] on div at bounding box center [1015, 571] width 206 height 206
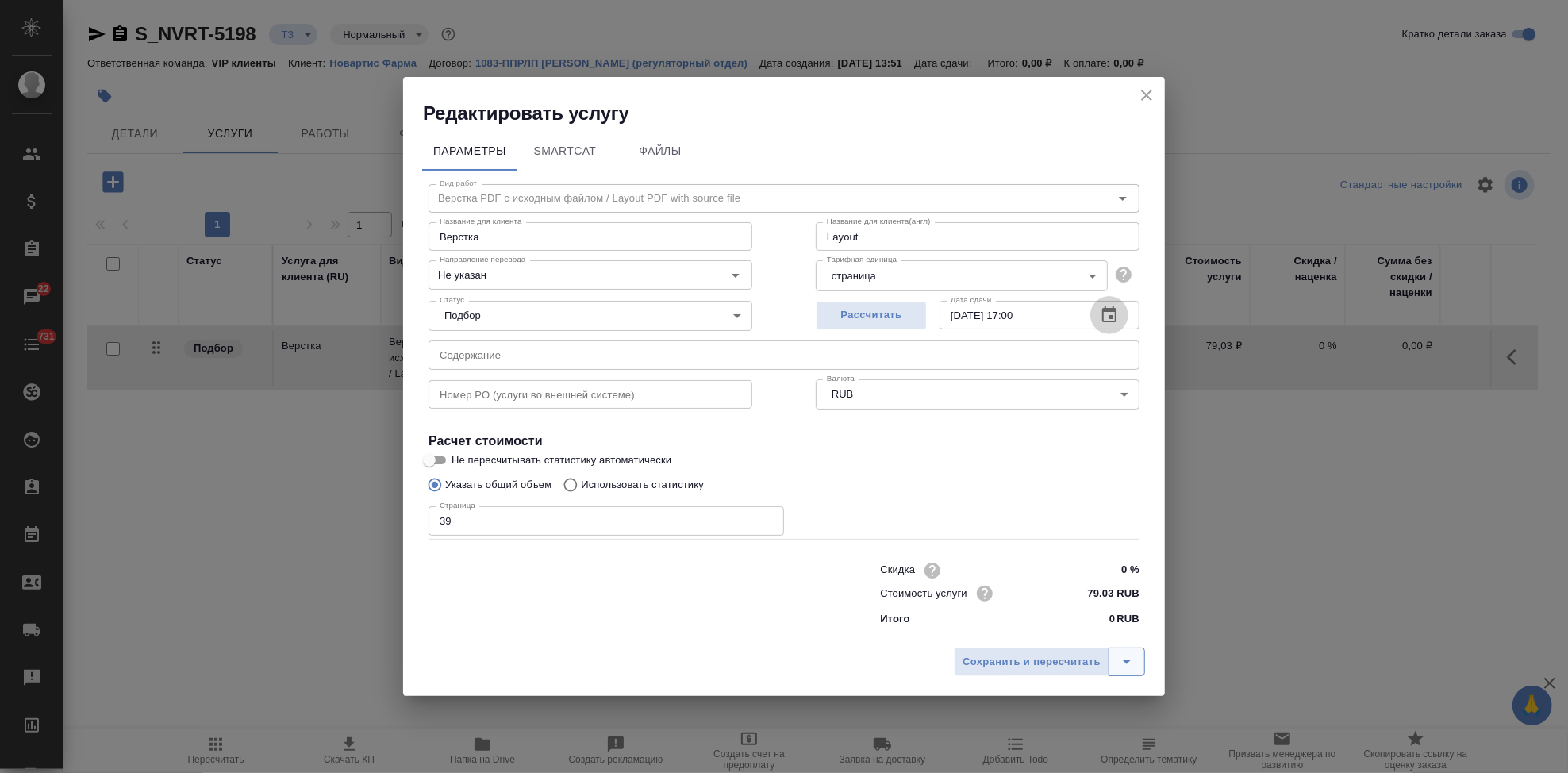
click at [1128, 660] on icon "split button" at bounding box center [1127, 662] width 19 height 19
click at [535, 353] on input "text" at bounding box center [784, 355] width 711 height 29
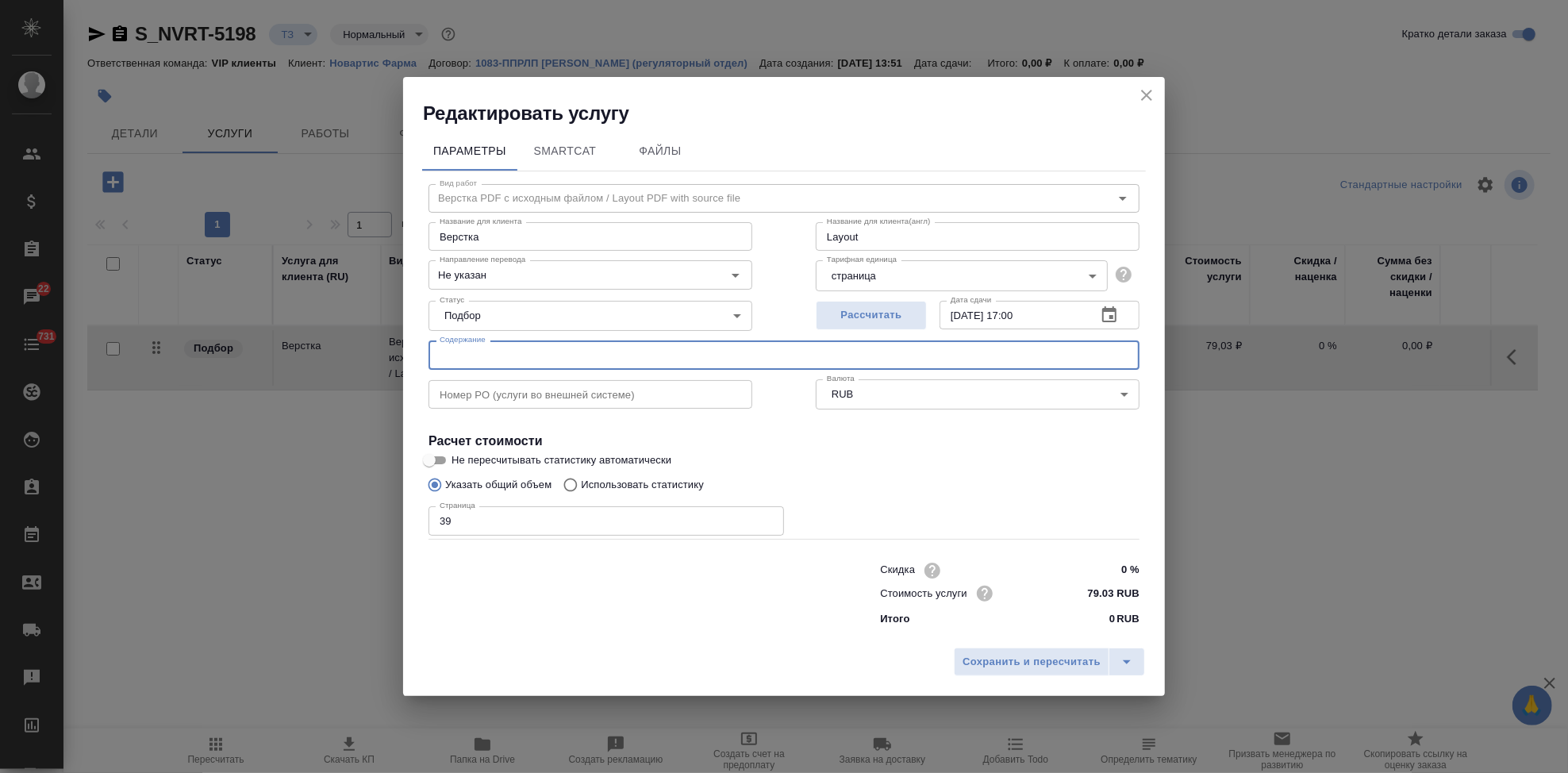
paste input "Перевод_Sybrava (new indication)_CDSv2.1"
type input "Перевод_Sybrava (new indication)_CDSv2.1"
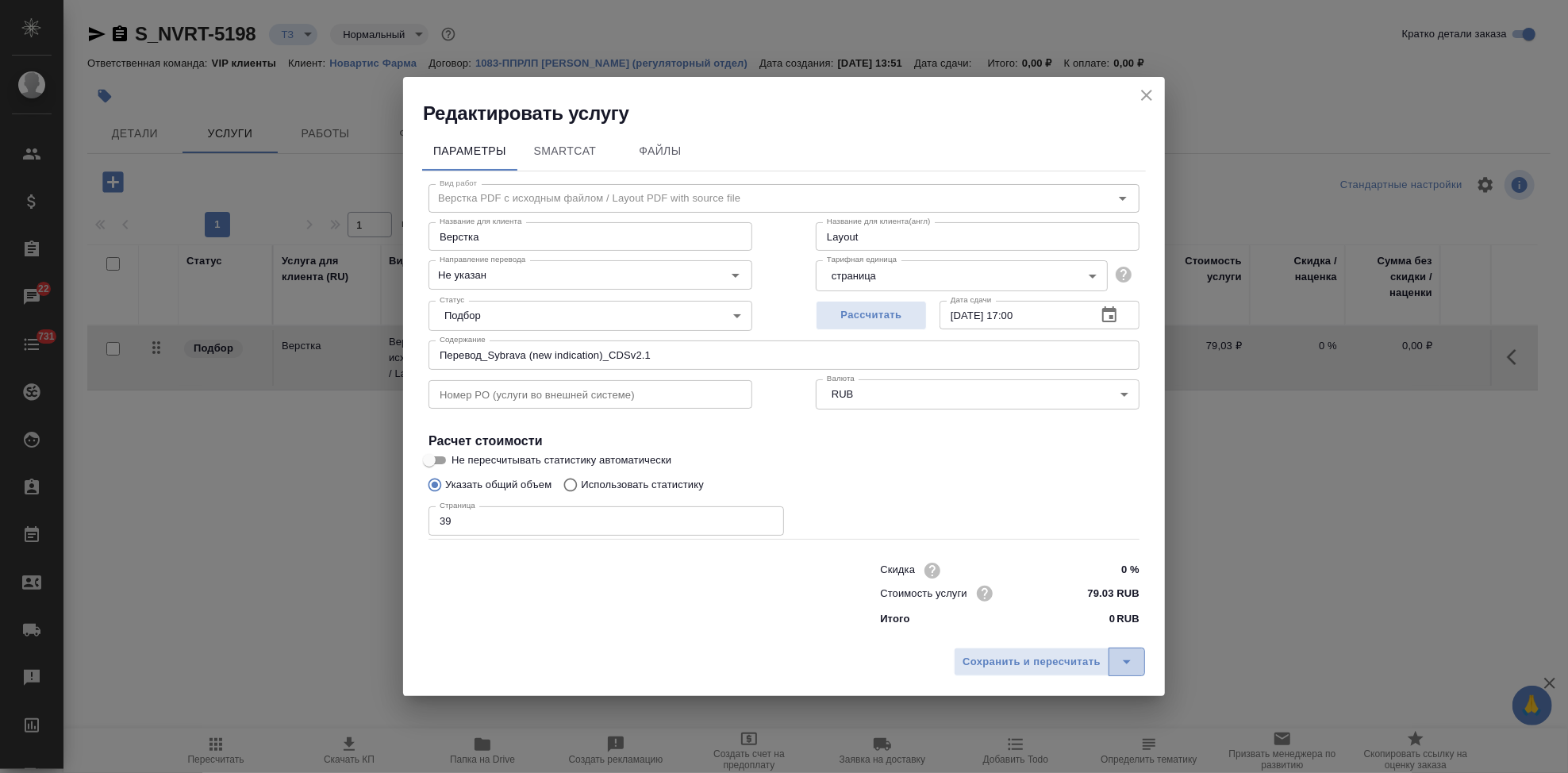
click at [1134, 670] on icon "split button" at bounding box center [1127, 662] width 19 height 19
click at [1017, 614] on ul "Сохранить" at bounding box center [1052, 629] width 191 height 38
click at [1017, 624] on li "Сохранить" at bounding box center [1052, 629] width 191 height 26
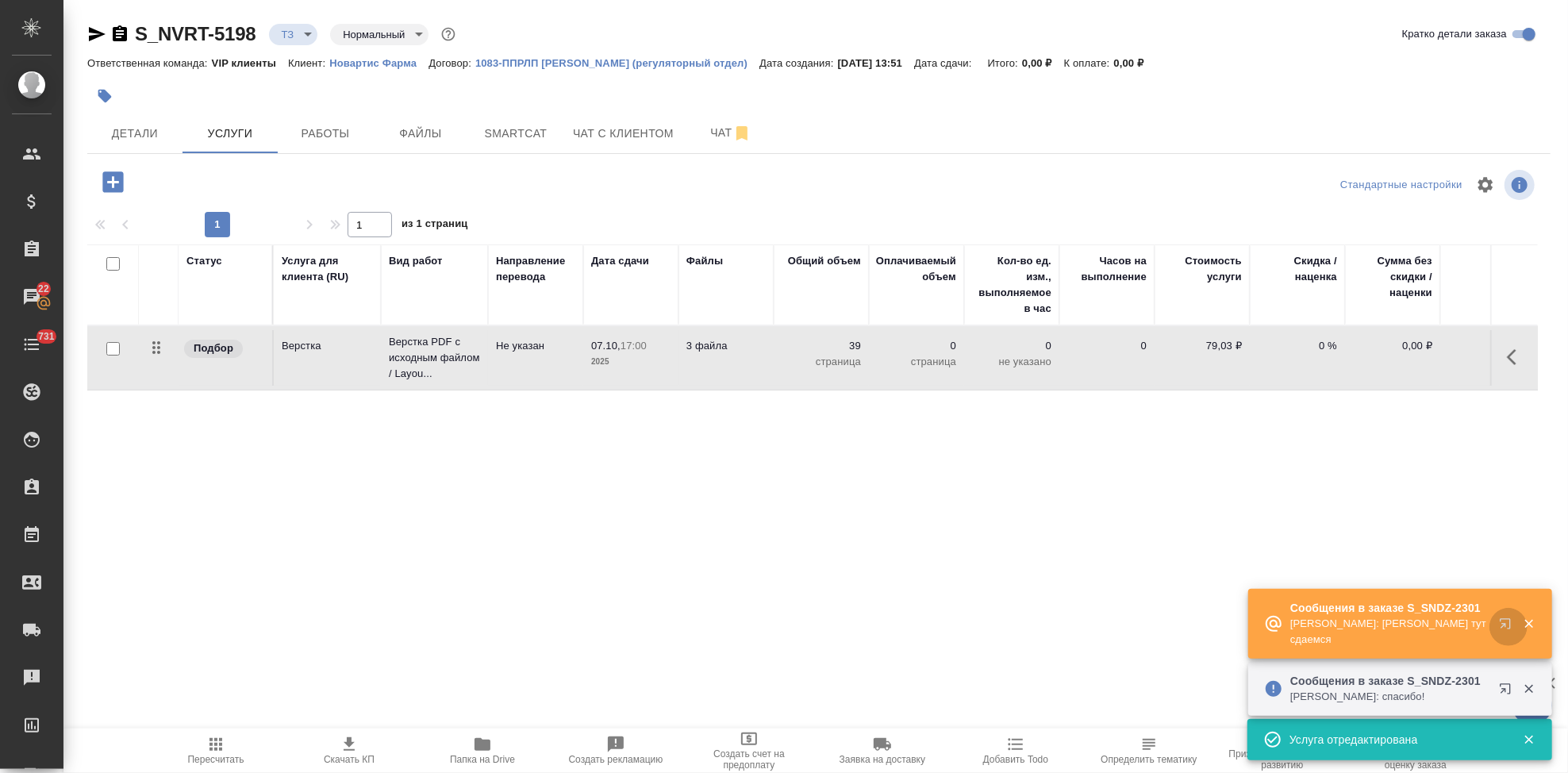
click at [1503, 624] on icon "button" at bounding box center [1504, 623] width 10 height 10
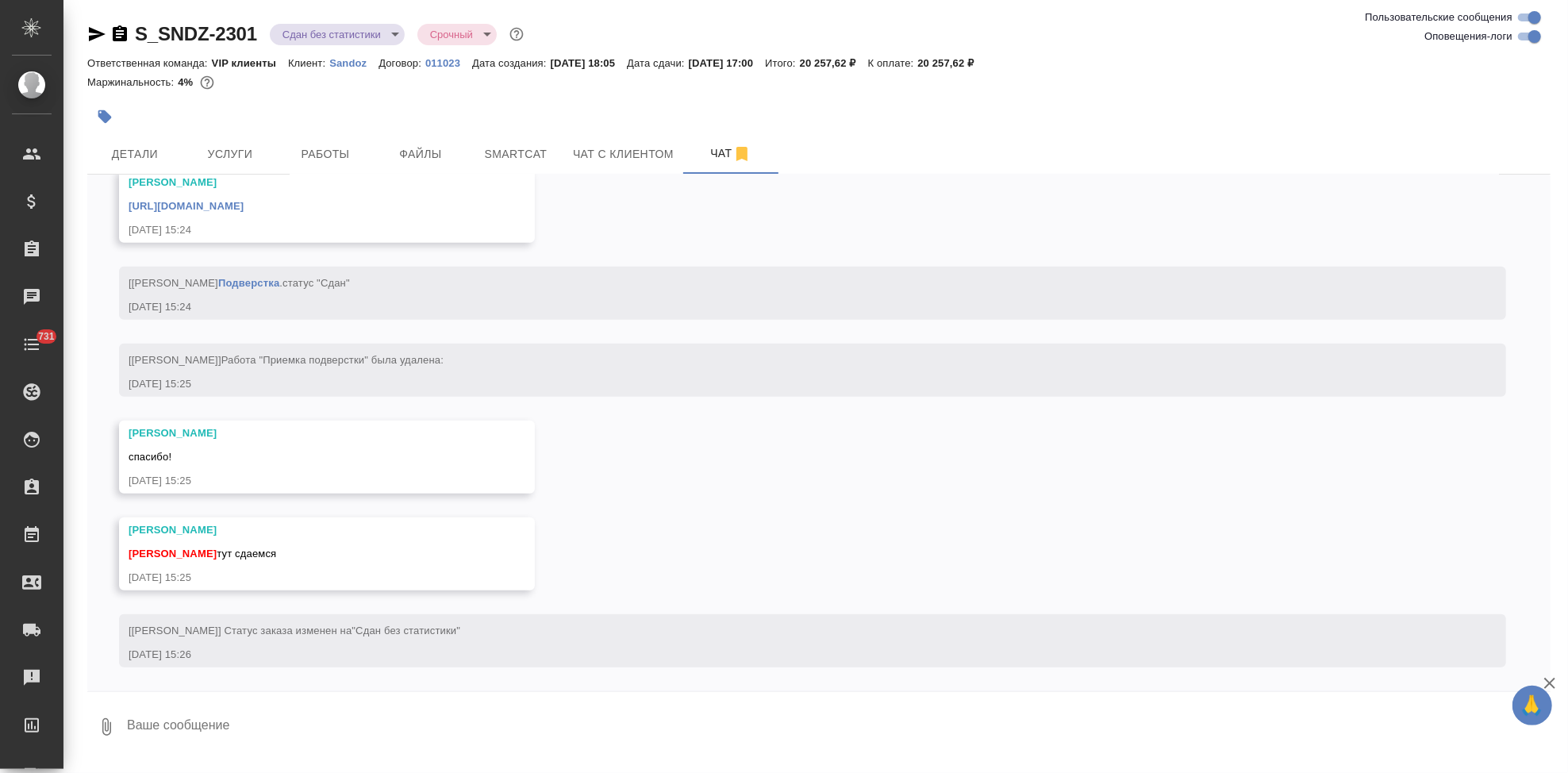
scroll to position [5797, 0]
click at [323, 720] on textarea at bounding box center [837, 727] width 1425 height 54
type textarea "спасибо"
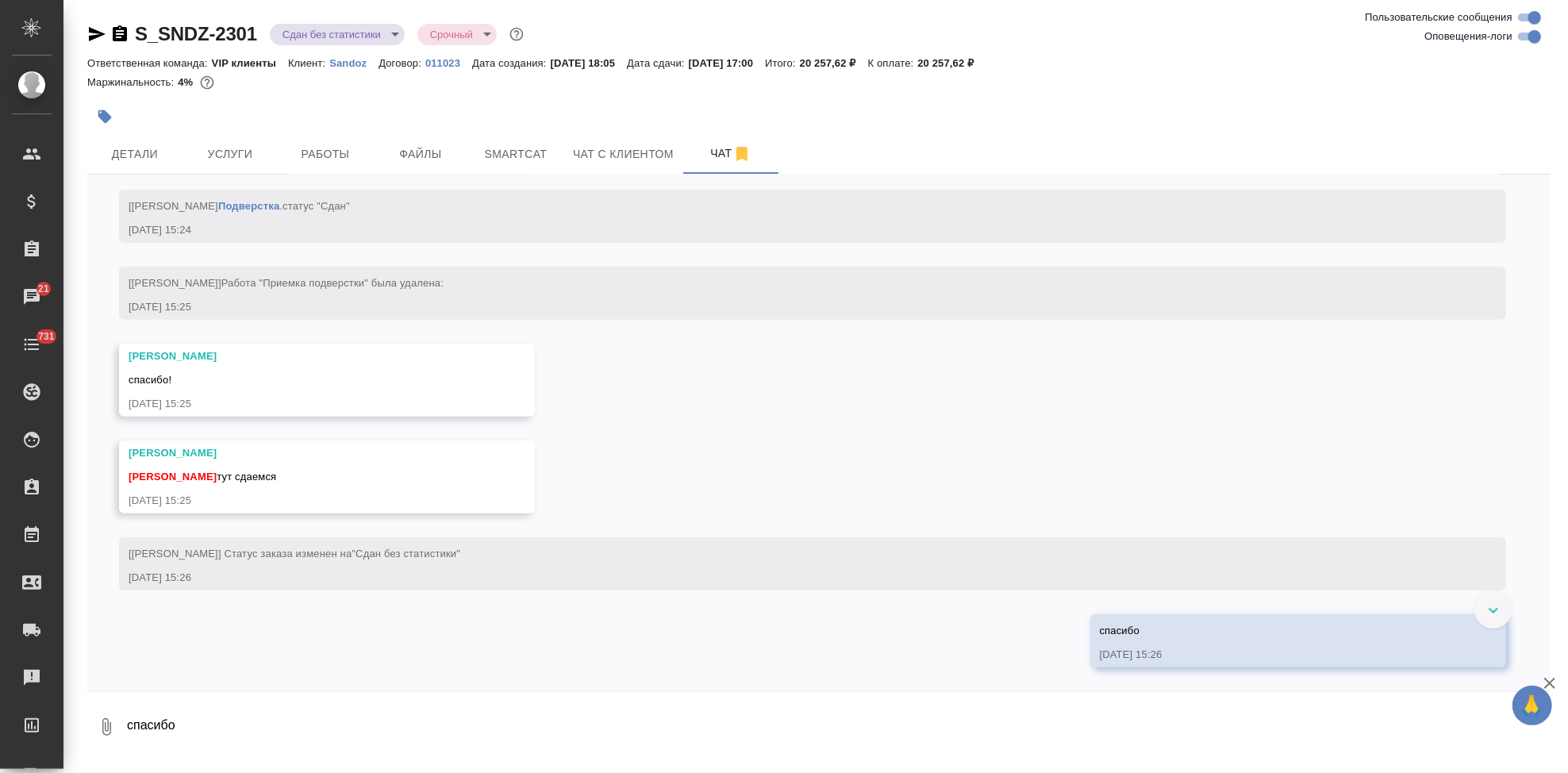
scroll to position [5609, 0]
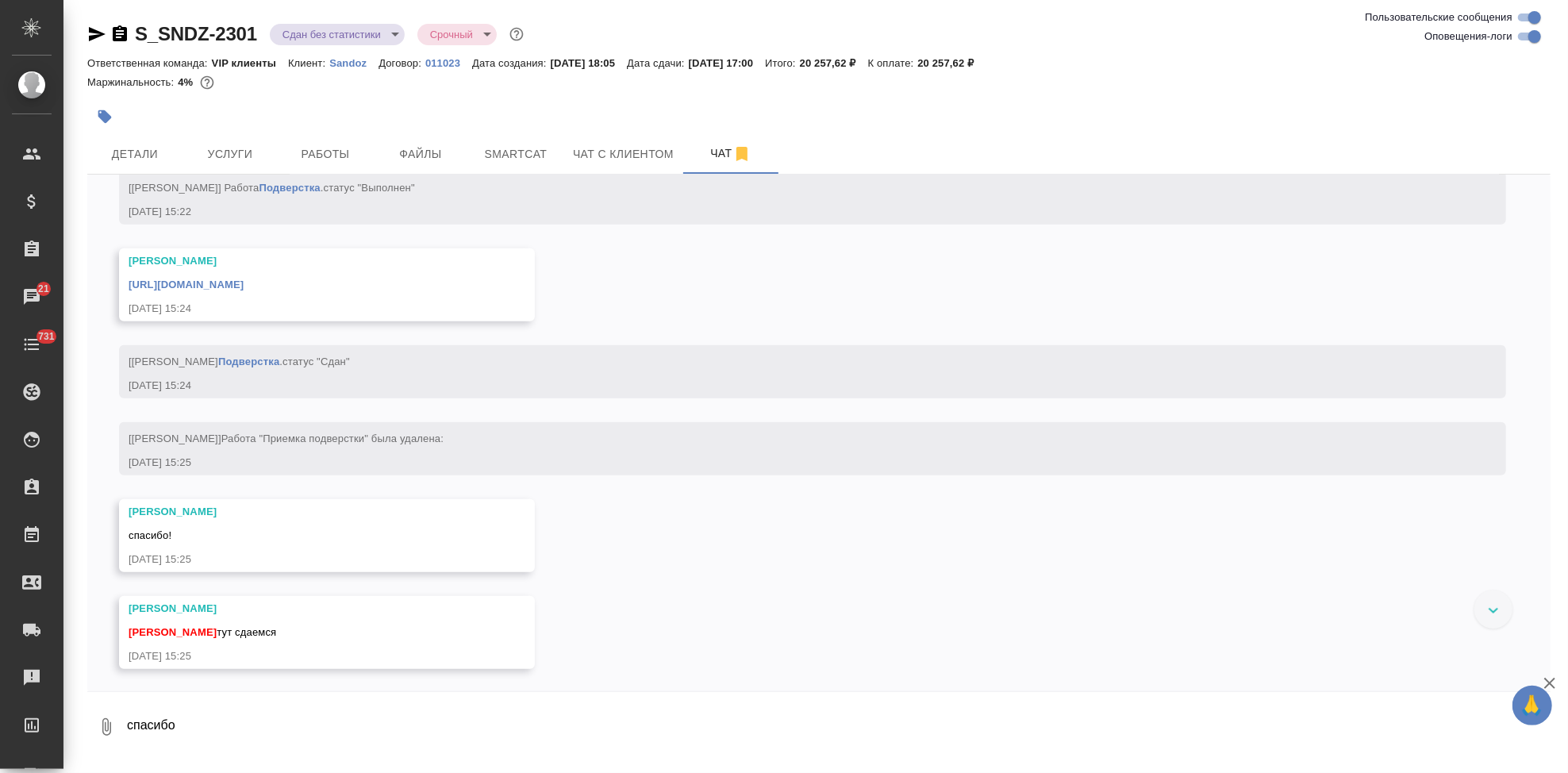
click at [244, 291] on link "[URL][DOMAIN_NAME]" at bounding box center [186, 284] width 115 height 12
